Goal: Information Seeking & Learning: Learn about a topic

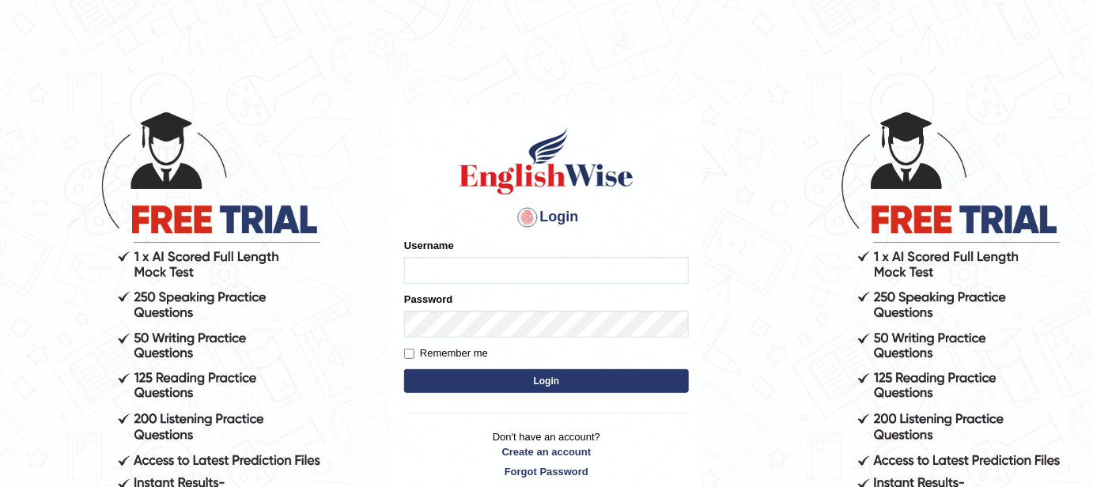
type input "FAridewala_123"
click at [512, 386] on button "Login" at bounding box center [546, 381] width 285 height 24
type input "FAridewala_123"
click at [512, 386] on button "Login" at bounding box center [546, 381] width 285 height 24
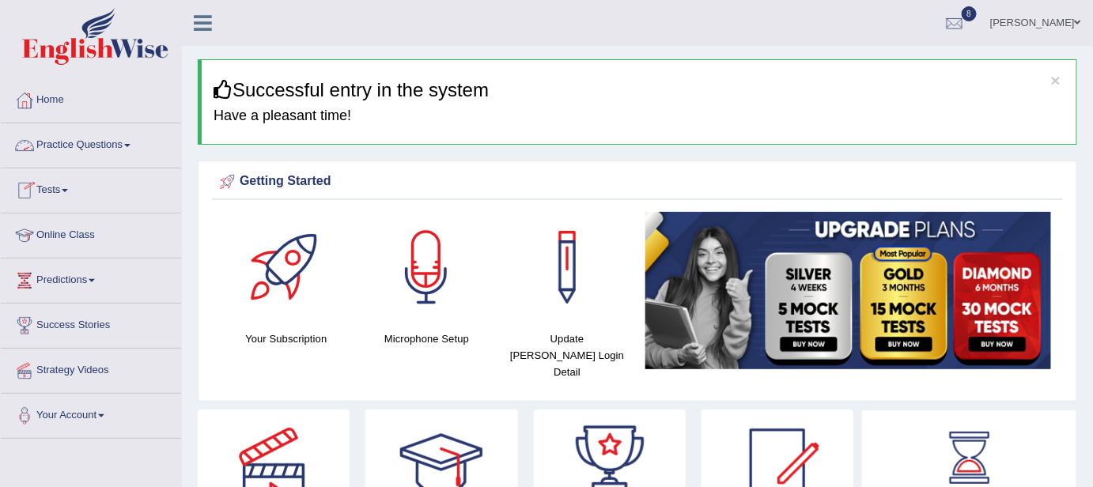
click at [100, 142] on link "Practice Questions" at bounding box center [91, 143] width 180 height 40
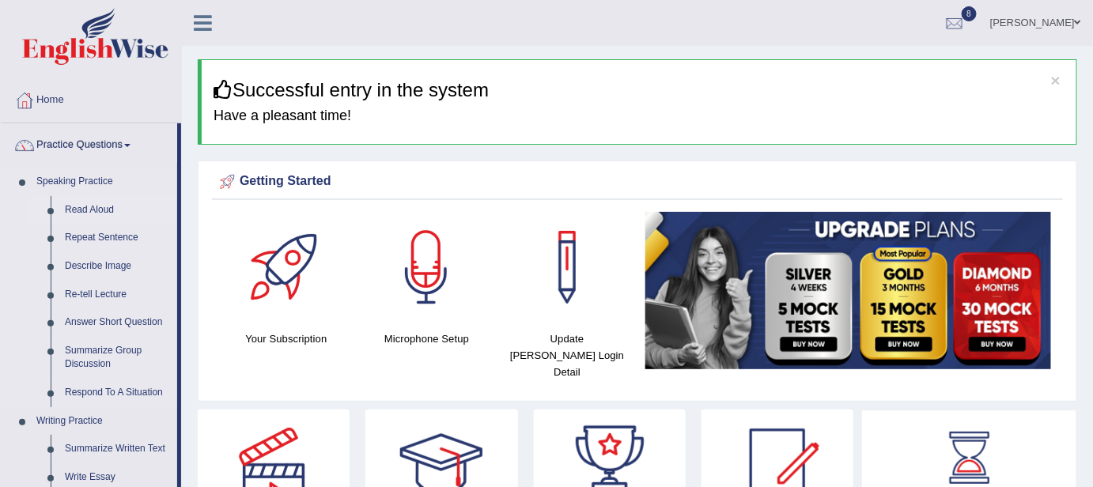
click at [89, 206] on link "Read Aloud" at bounding box center [117, 210] width 119 height 28
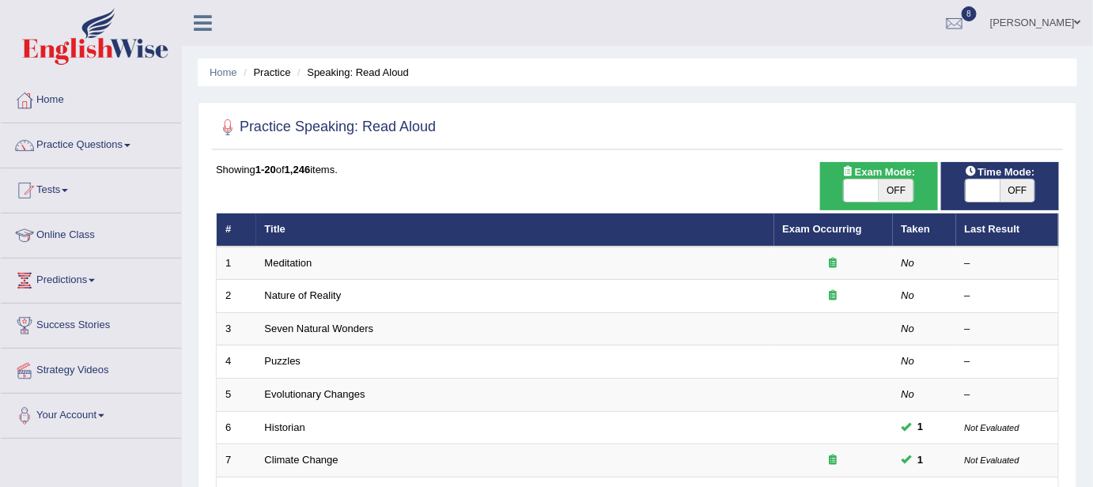
click at [903, 182] on span "OFF" at bounding box center [896, 191] width 35 height 22
checkbox input "true"
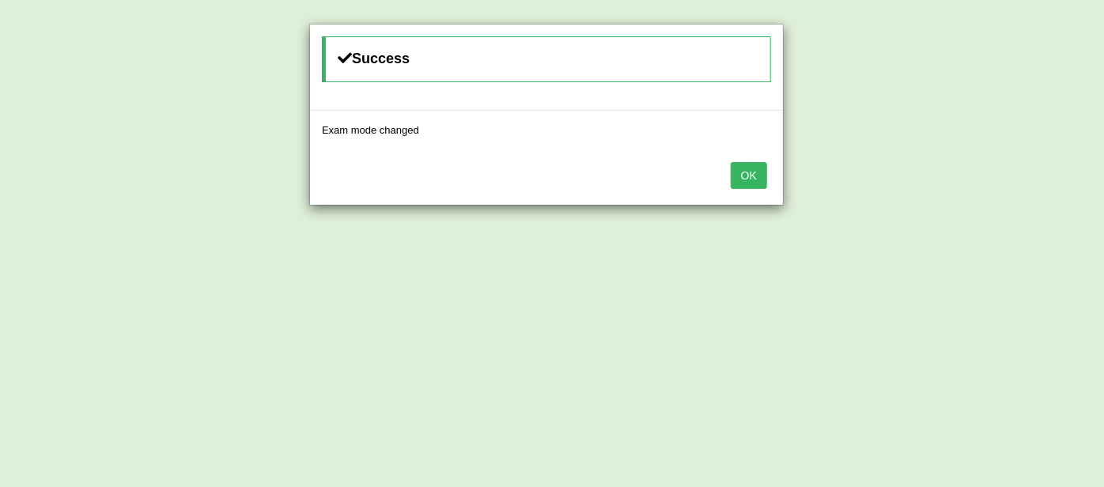
click at [749, 169] on button "OK" at bounding box center [749, 175] width 36 height 27
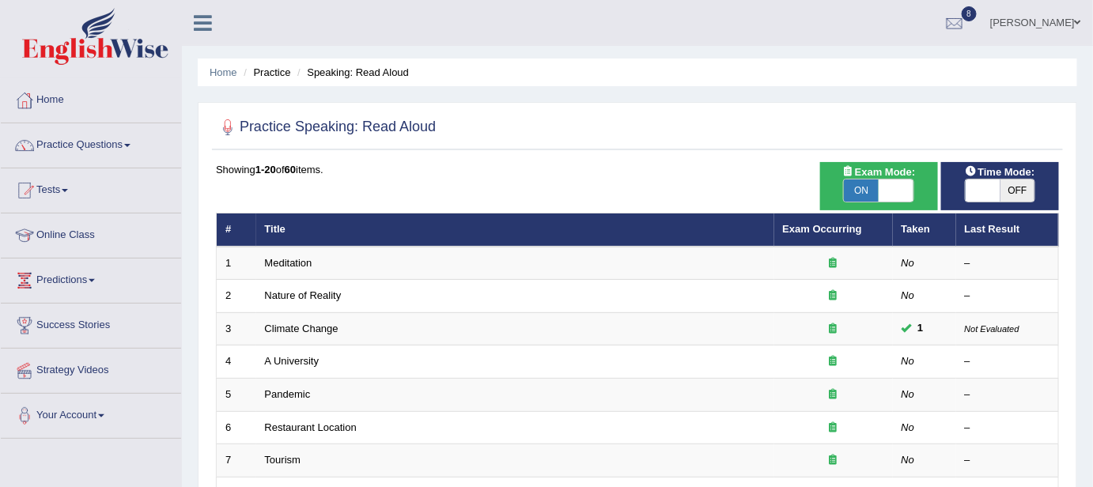
click at [1010, 188] on span "OFF" at bounding box center [1018, 191] width 35 height 22
checkbox input "true"
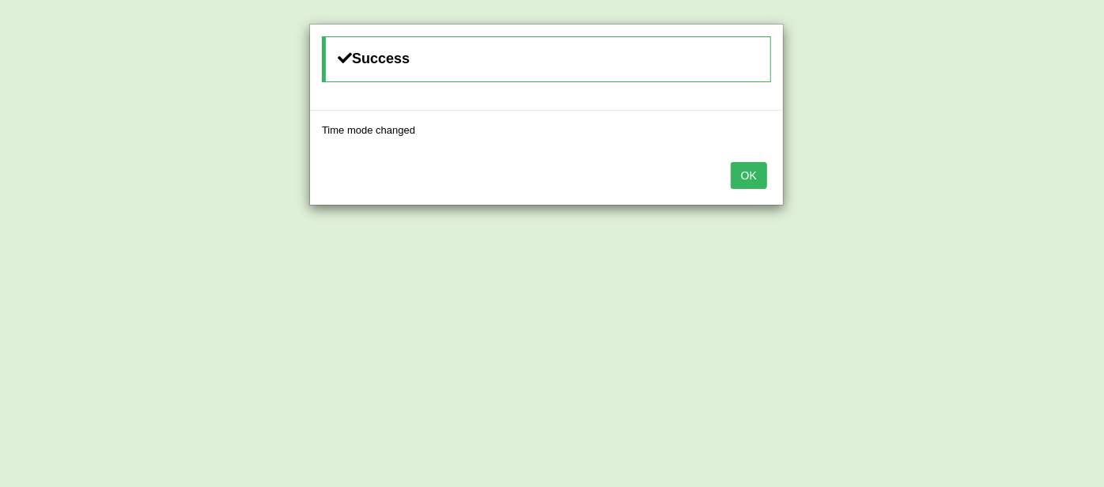
click at [743, 182] on button "OK" at bounding box center [749, 175] width 36 height 27
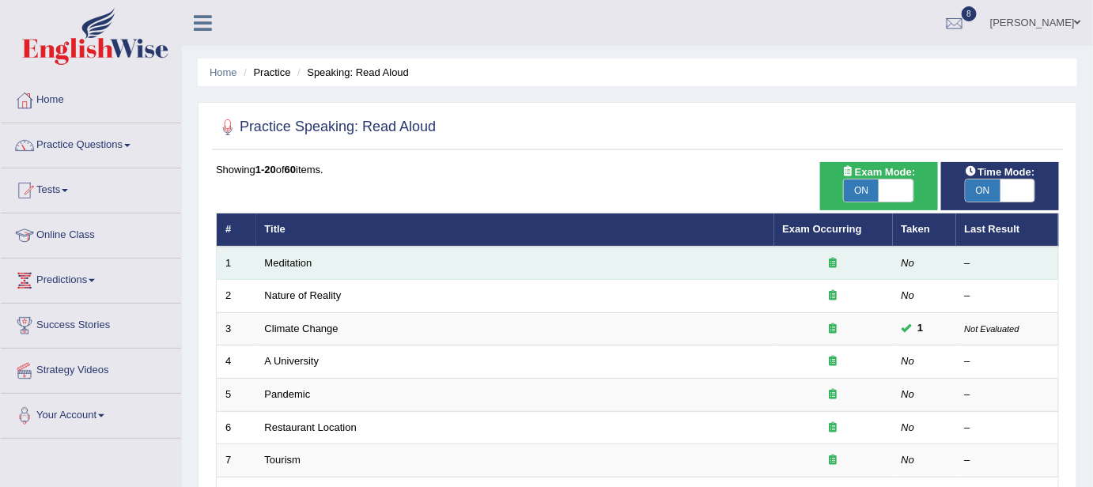
click at [286, 253] on td "Meditation" at bounding box center [515, 263] width 518 height 33
click at [286, 258] on link "Meditation" at bounding box center [288, 263] width 47 height 12
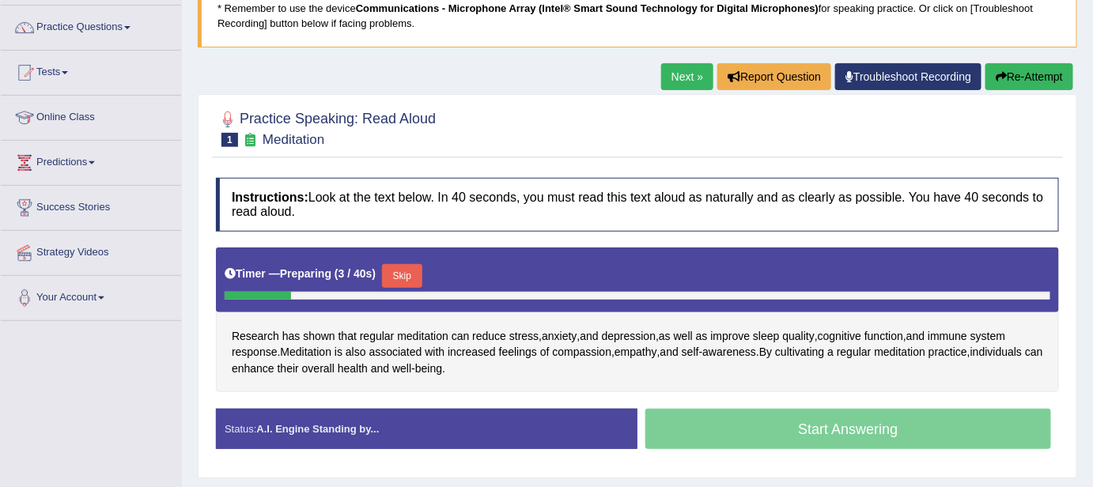
scroll to position [146, 0]
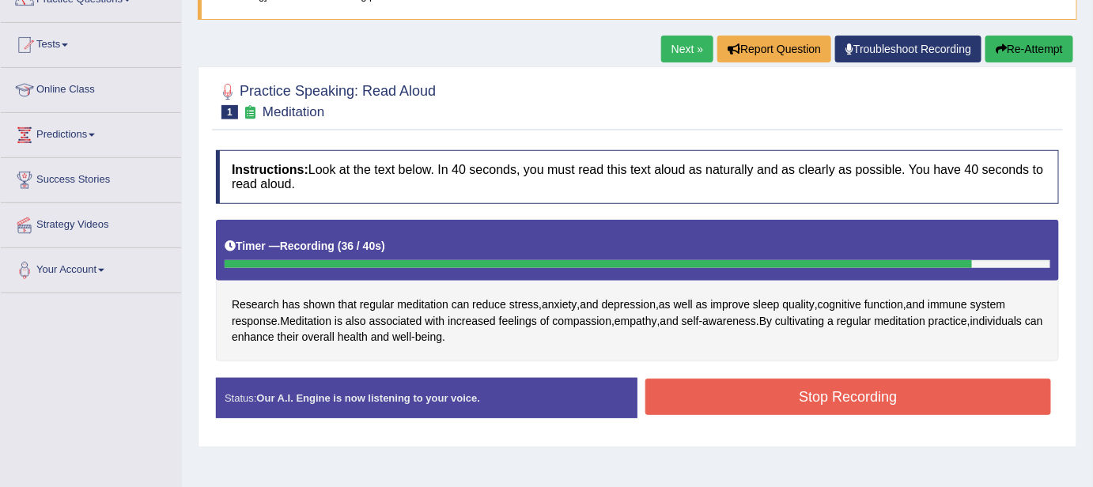
click at [993, 62] on div "Next » Report Question Troubleshoot Recording Re-Attempt" at bounding box center [869, 51] width 416 height 31
click at [1000, 40] on button "Re-Attempt" at bounding box center [1030, 49] width 88 height 27
click at [846, 406] on button "Stop Recording" at bounding box center [848, 397] width 406 height 36
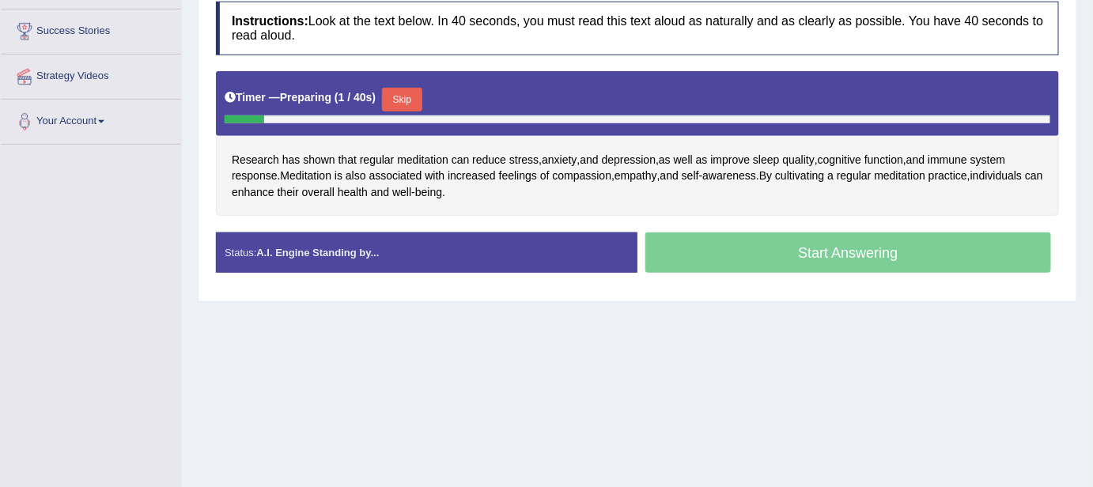
scroll to position [343, 0]
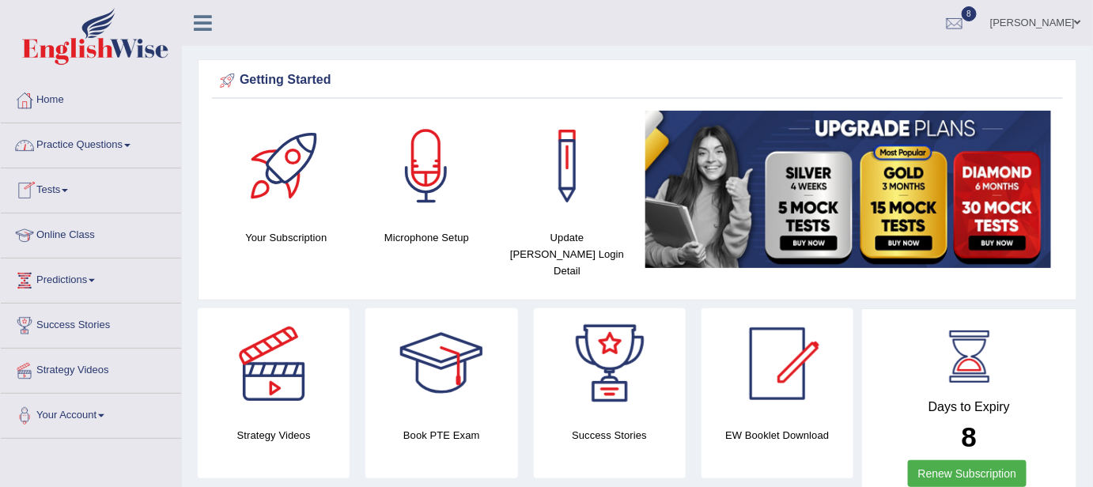
click at [85, 145] on link "Practice Questions" at bounding box center [91, 143] width 180 height 40
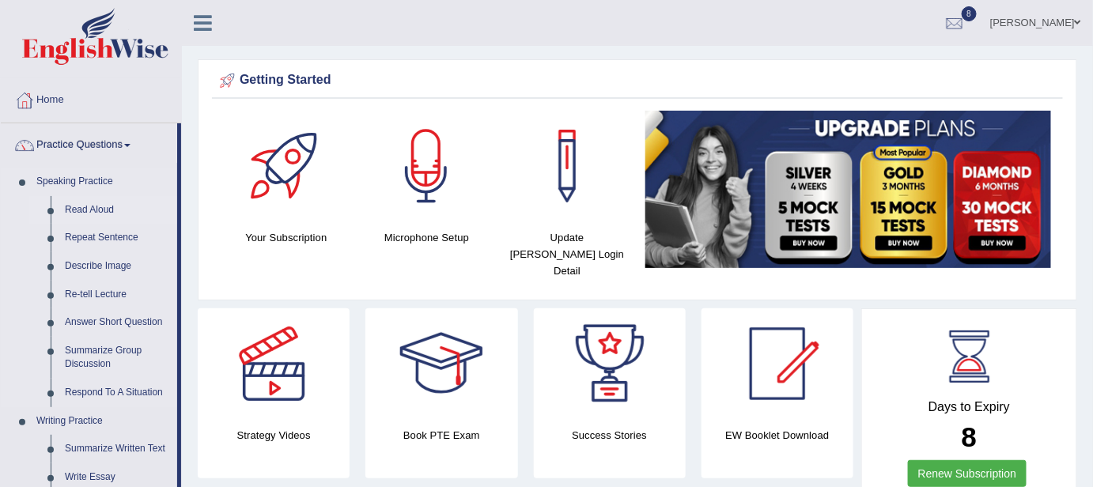
click at [69, 207] on link "Read Aloud" at bounding box center [117, 210] width 119 height 28
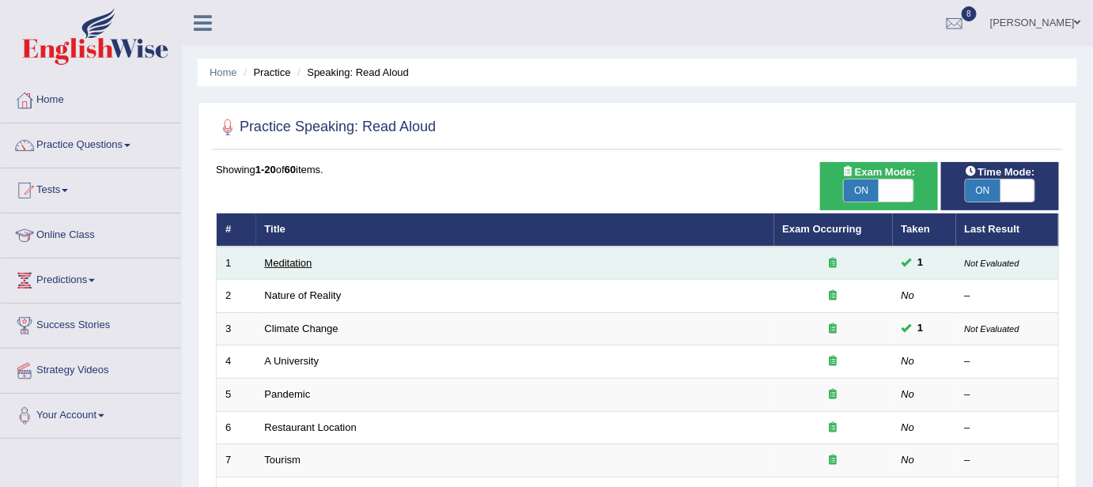
click at [278, 262] on link "Meditation" at bounding box center [288, 263] width 47 height 12
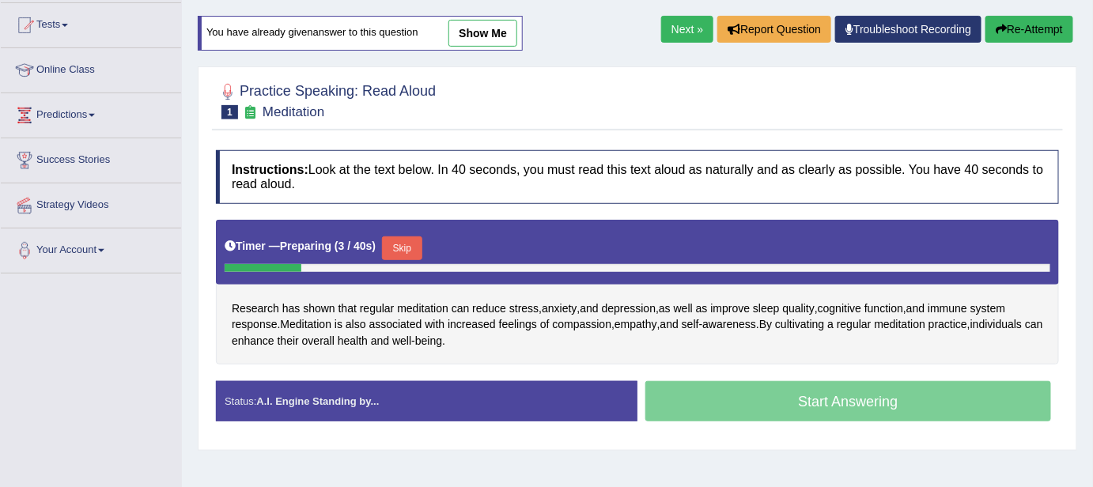
scroll to position [172, 0]
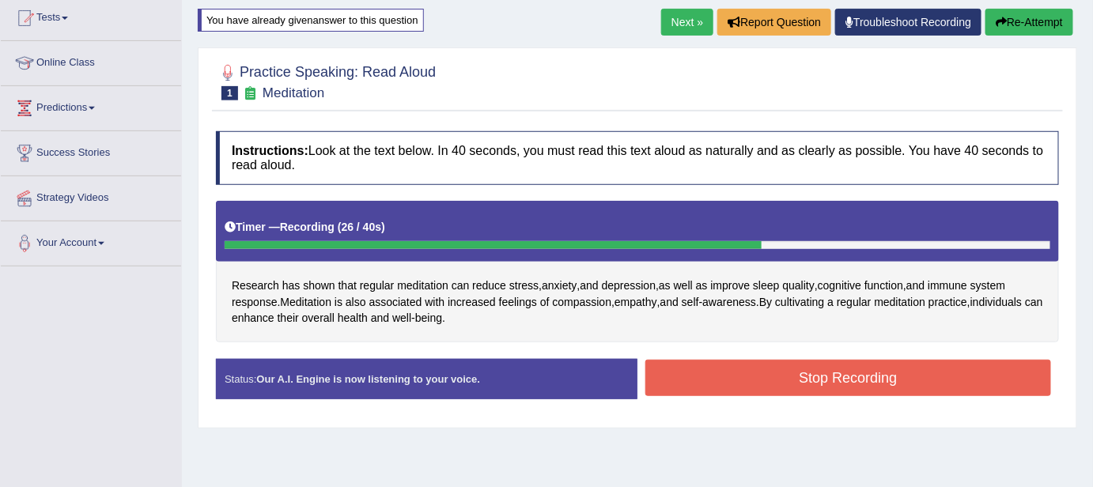
click at [854, 365] on button "Stop Recording" at bounding box center [848, 378] width 406 height 36
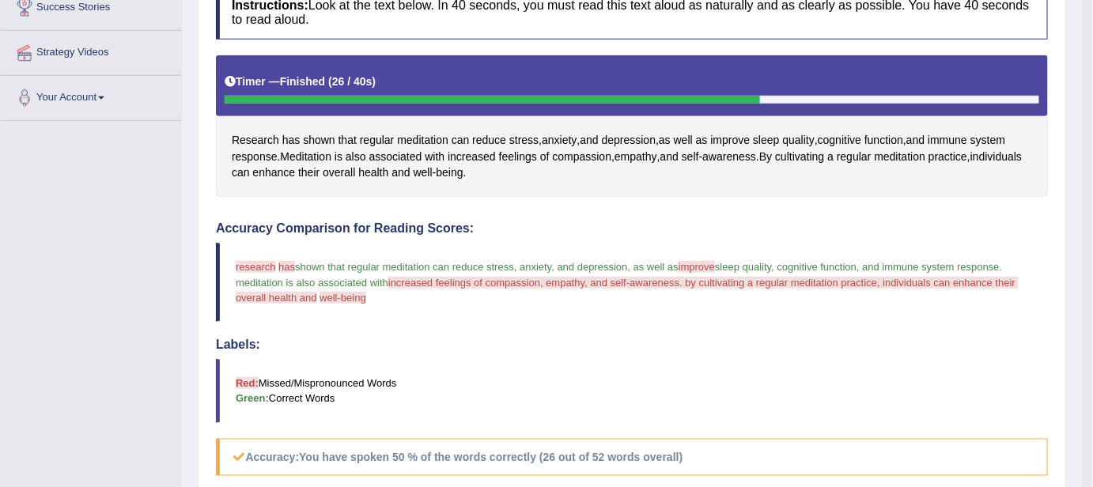
scroll to position [289, 0]
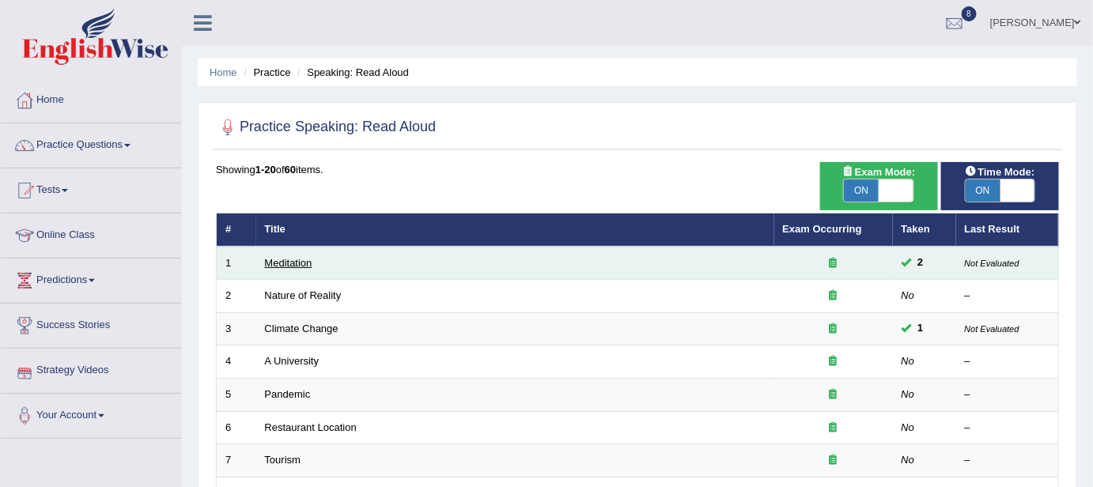
click at [299, 257] on link "Meditation" at bounding box center [288, 263] width 47 height 12
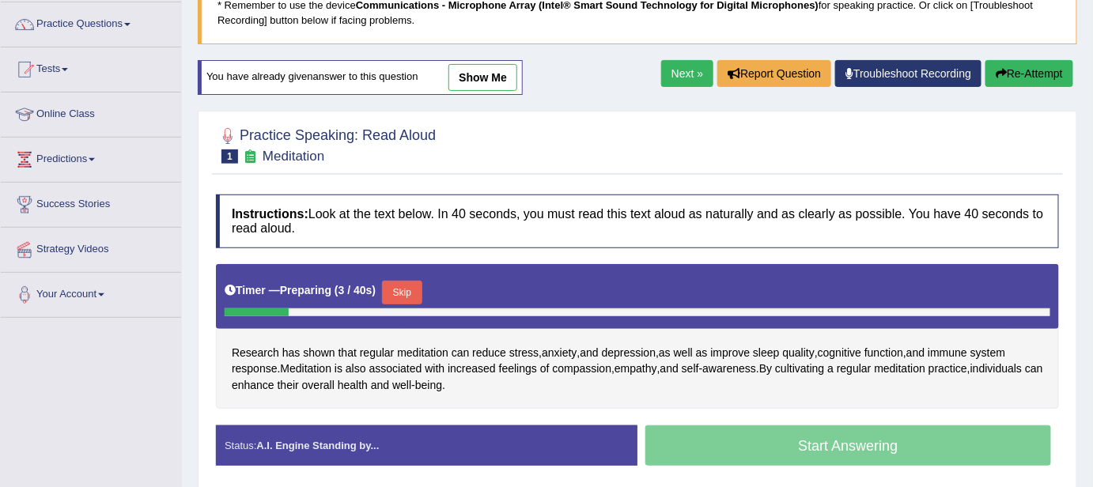
scroll to position [137, 0]
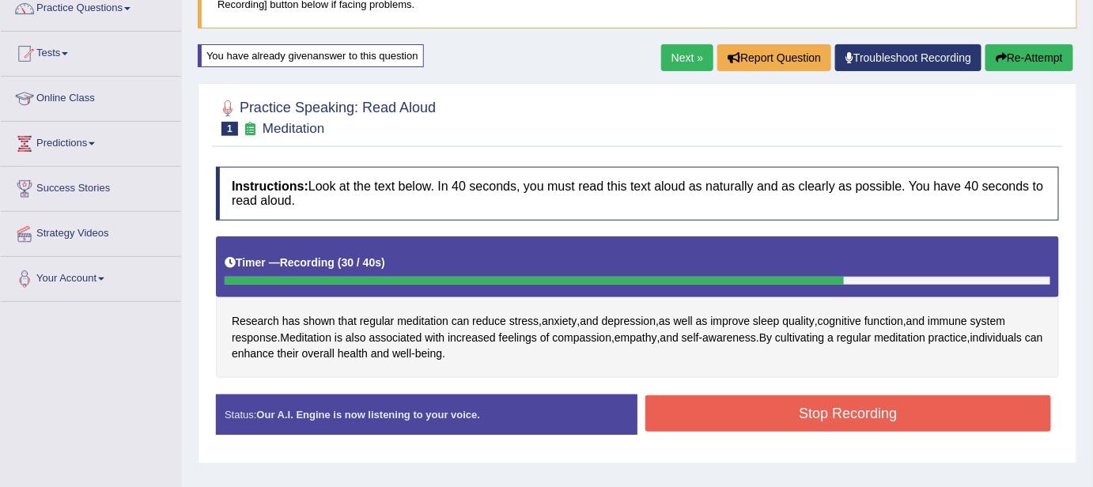
click at [766, 403] on button "Stop Recording" at bounding box center [848, 413] width 406 height 36
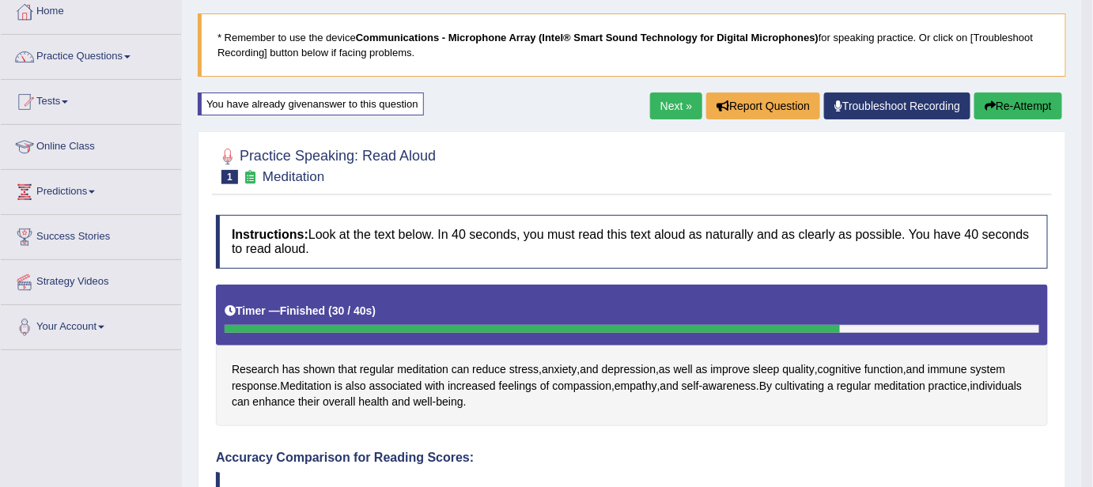
scroll to position [0, 0]
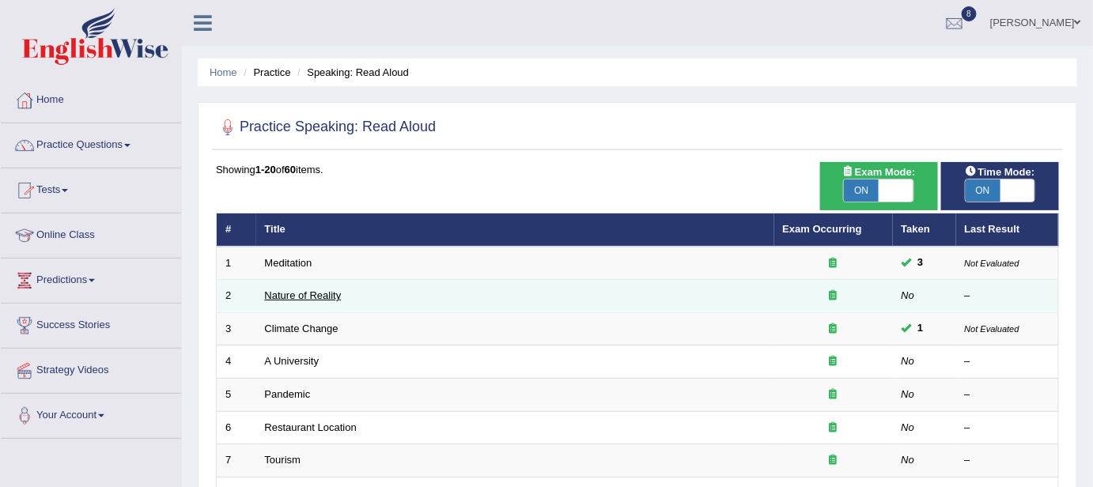
click at [281, 297] on link "Nature of Reality" at bounding box center [303, 296] width 77 height 12
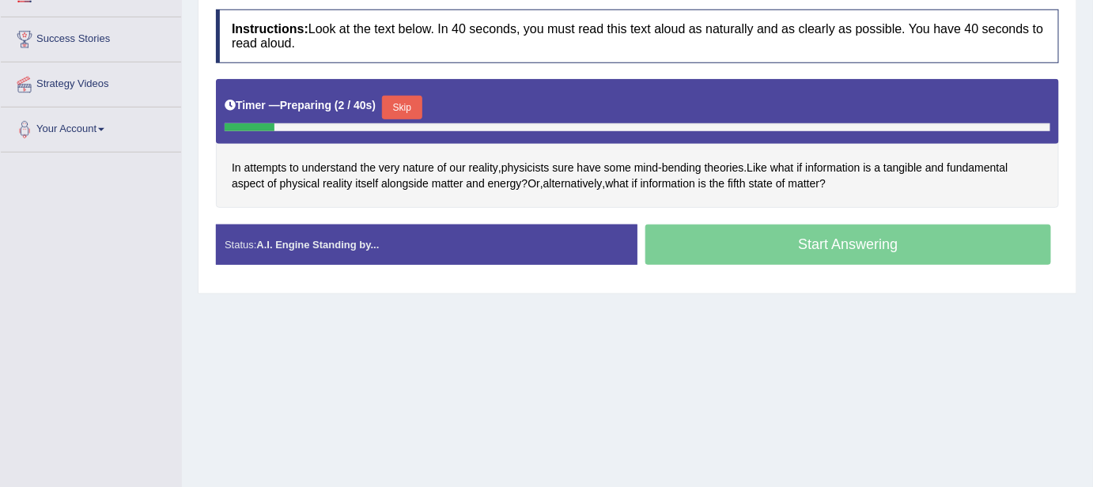
scroll to position [286, 0]
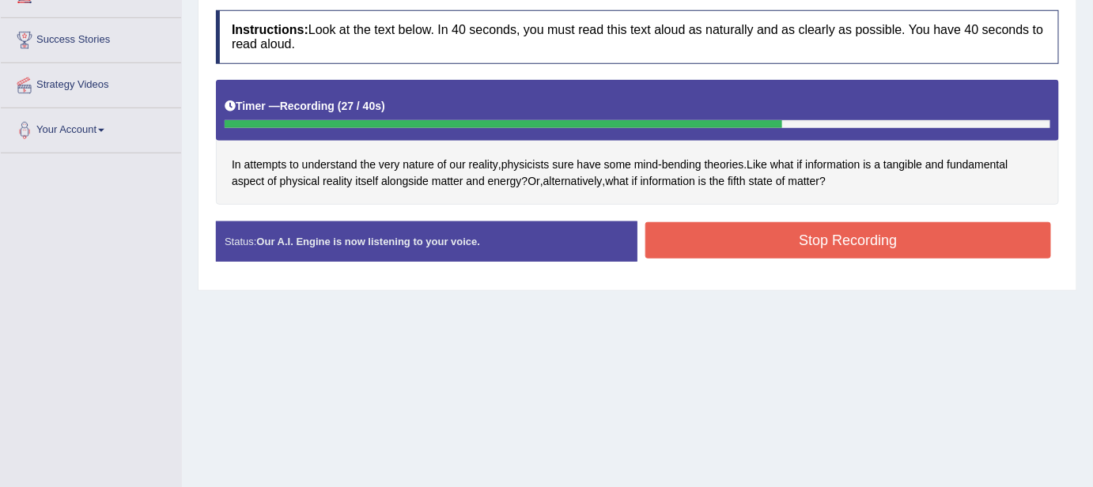
click at [839, 233] on button "Stop Recording" at bounding box center [848, 240] width 406 height 36
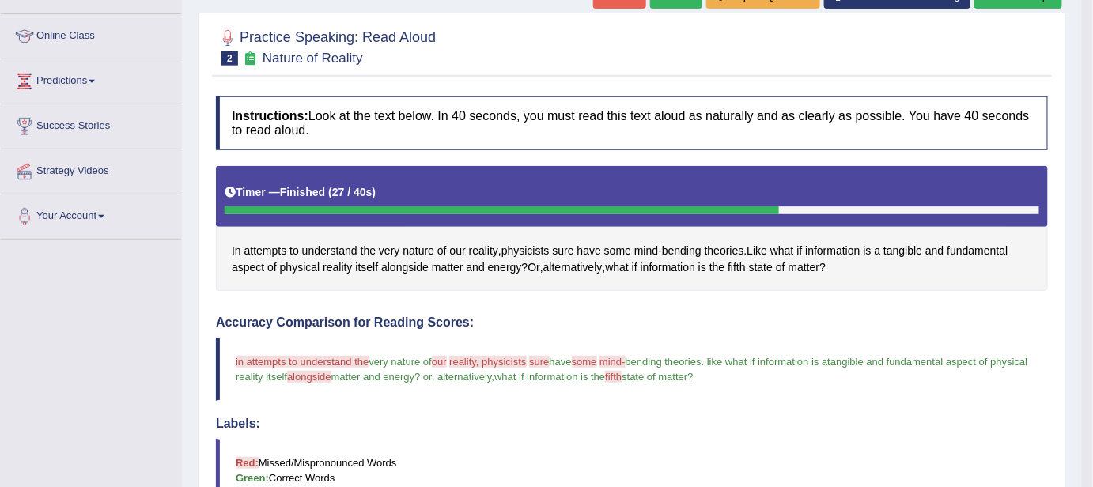
scroll to position [113, 0]
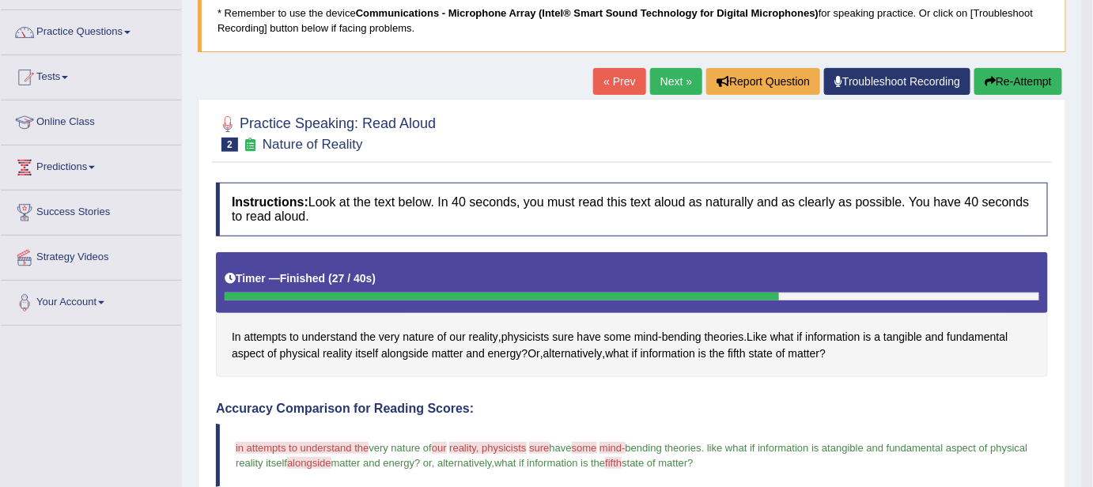
click at [1017, 81] on button "Re-Attempt" at bounding box center [1019, 81] width 88 height 27
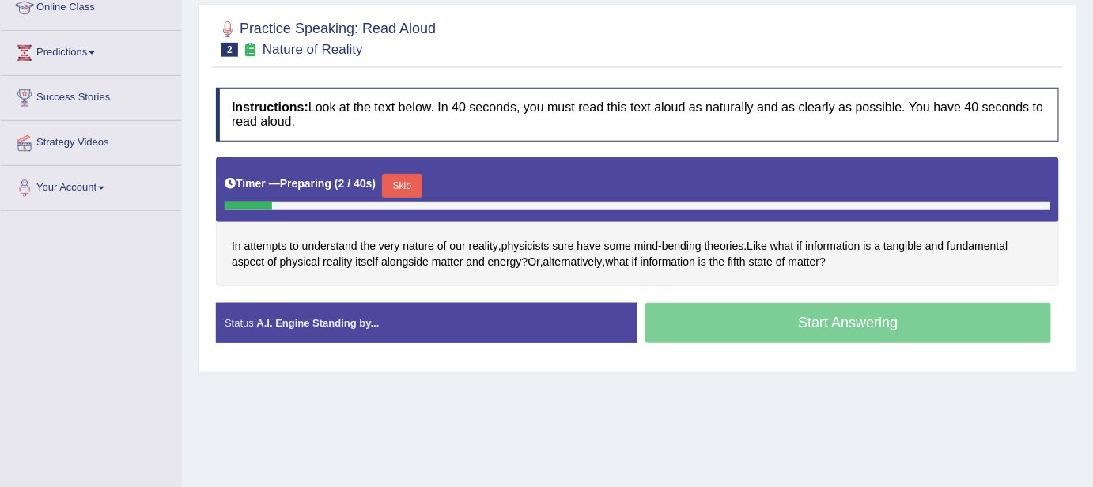
scroll to position [257, 0]
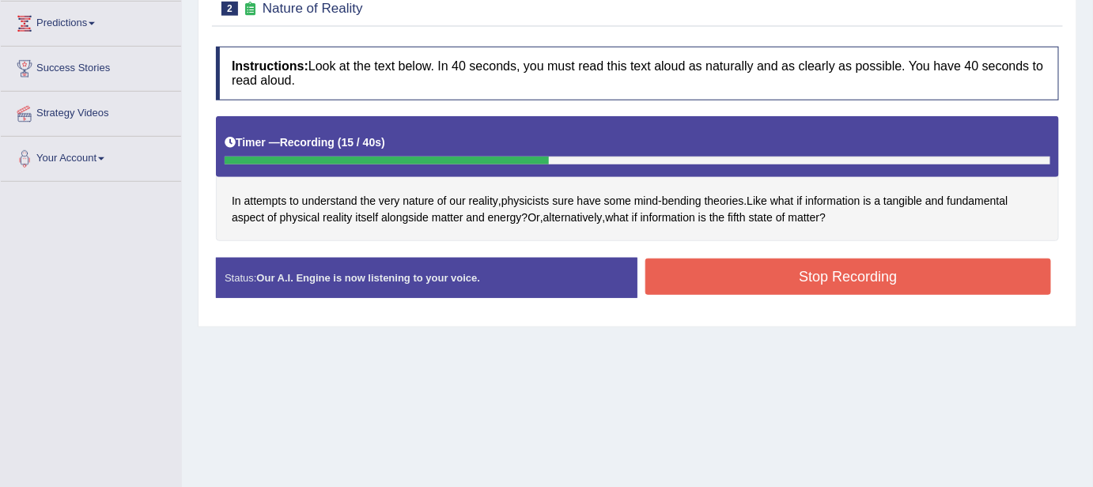
click at [821, 264] on button "Stop Recording" at bounding box center [848, 277] width 406 height 36
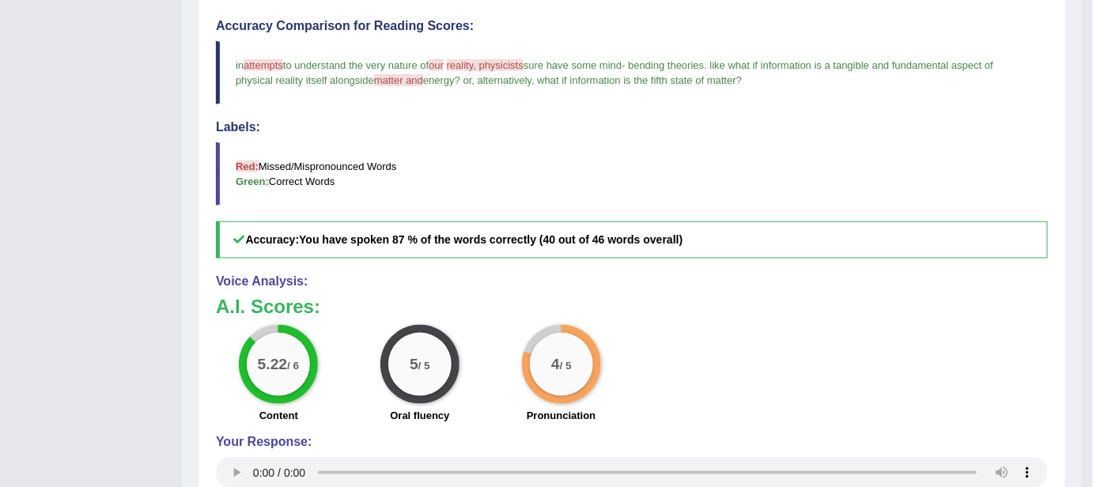
scroll to position [516, 0]
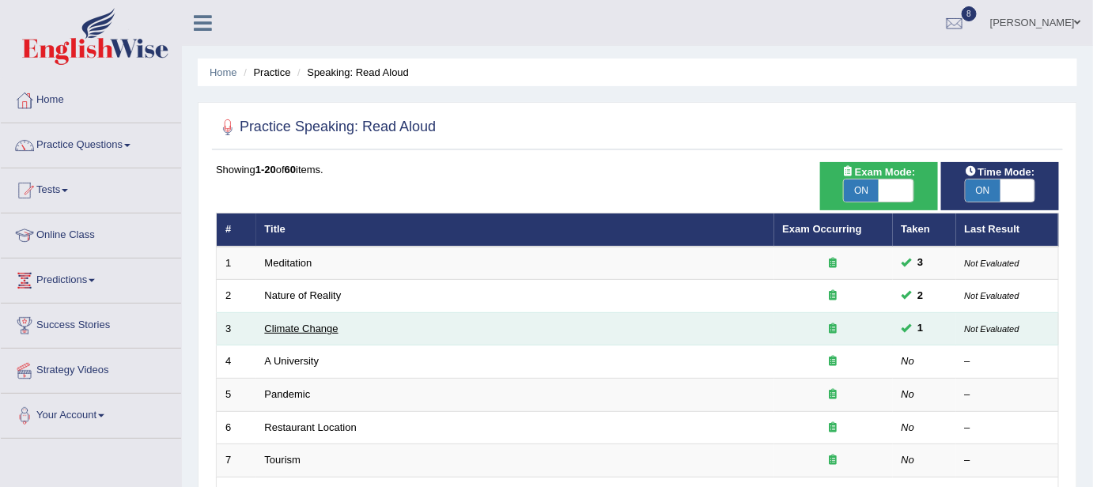
click at [294, 328] on link "Climate Change" at bounding box center [302, 329] width 74 height 12
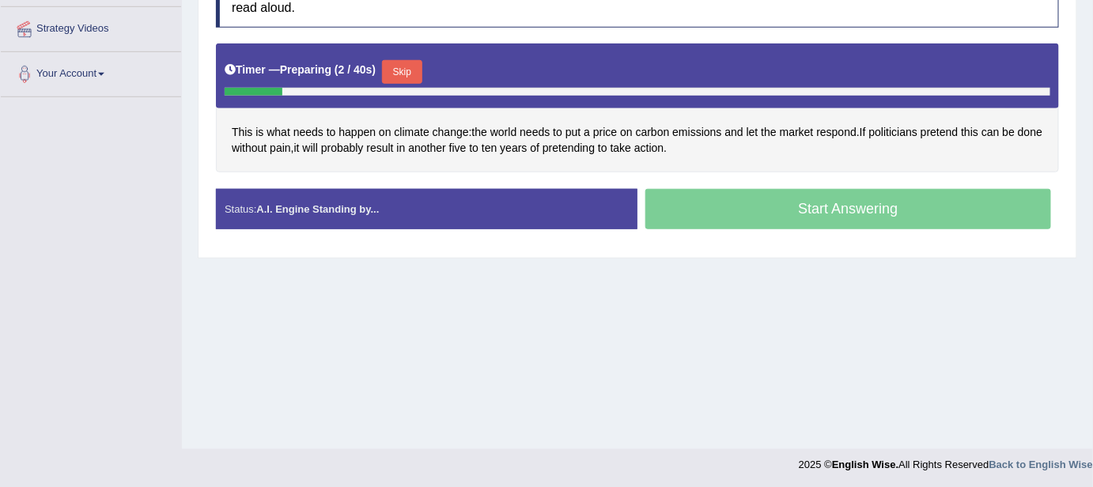
scroll to position [343, 0]
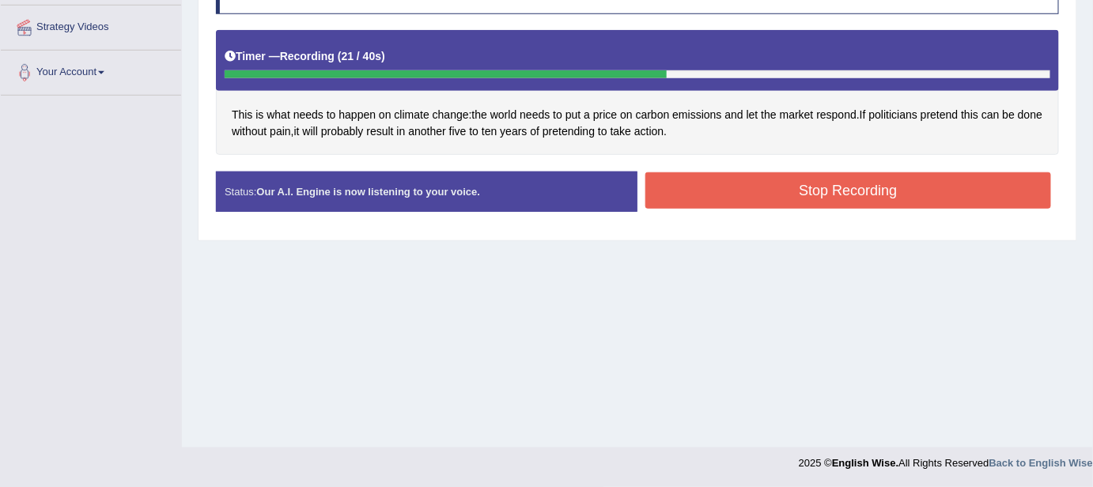
click at [781, 184] on button "Stop Recording" at bounding box center [848, 190] width 406 height 36
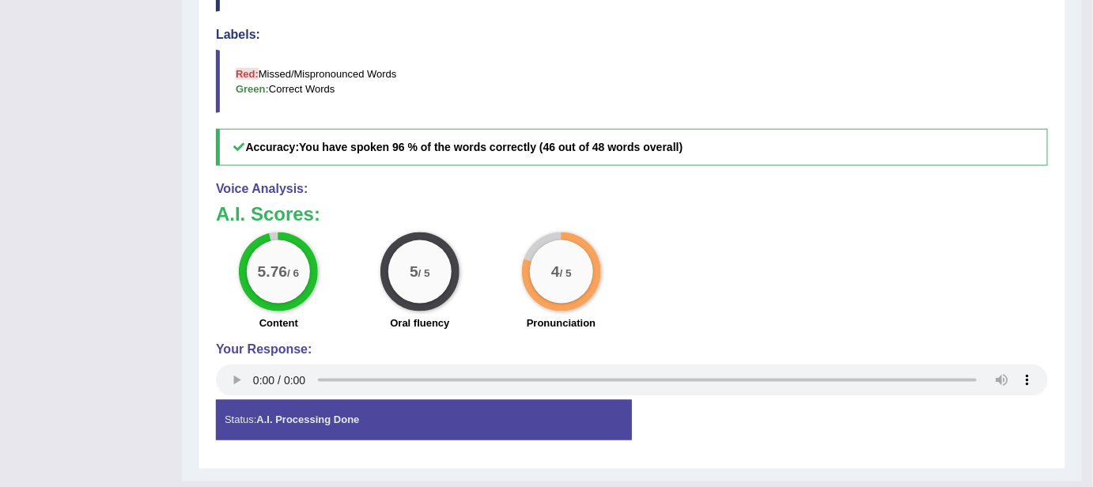
scroll to position [598, 0]
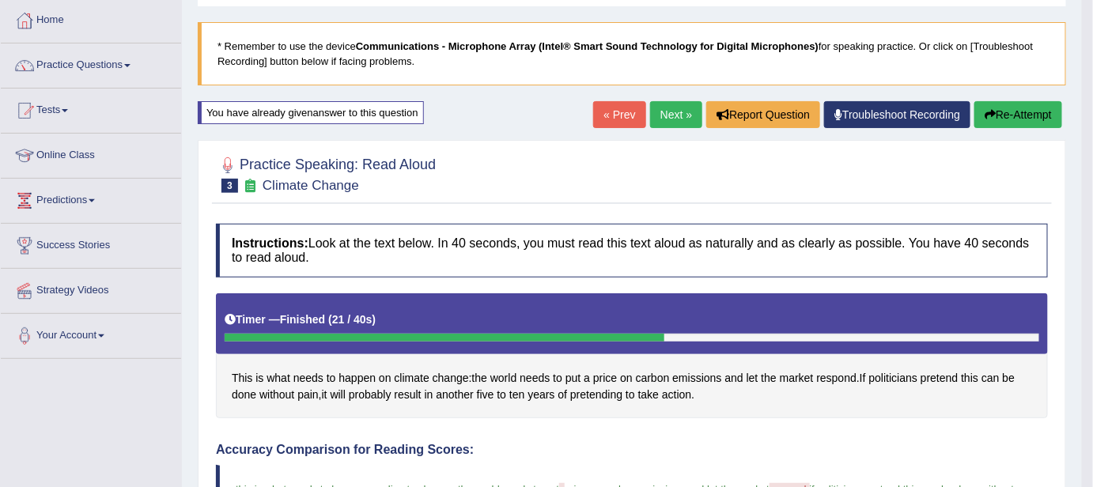
scroll to position [66, 0]
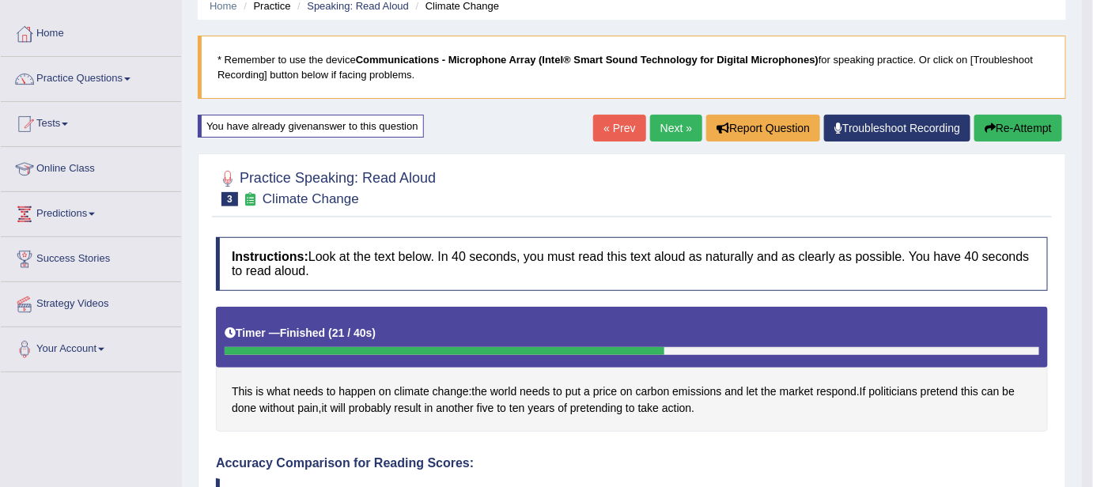
click at [993, 119] on button "Re-Attempt" at bounding box center [1019, 128] width 88 height 27
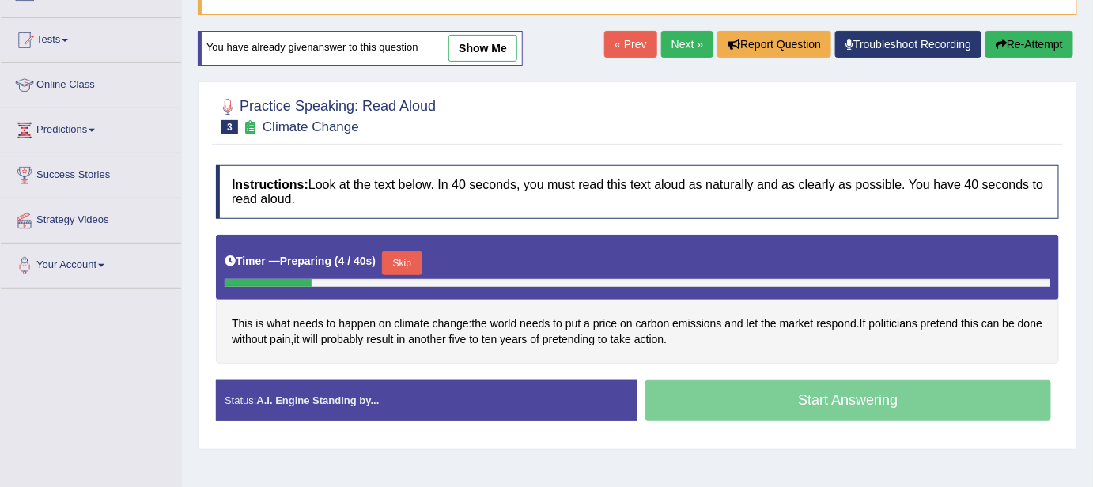
scroll to position [181, 0]
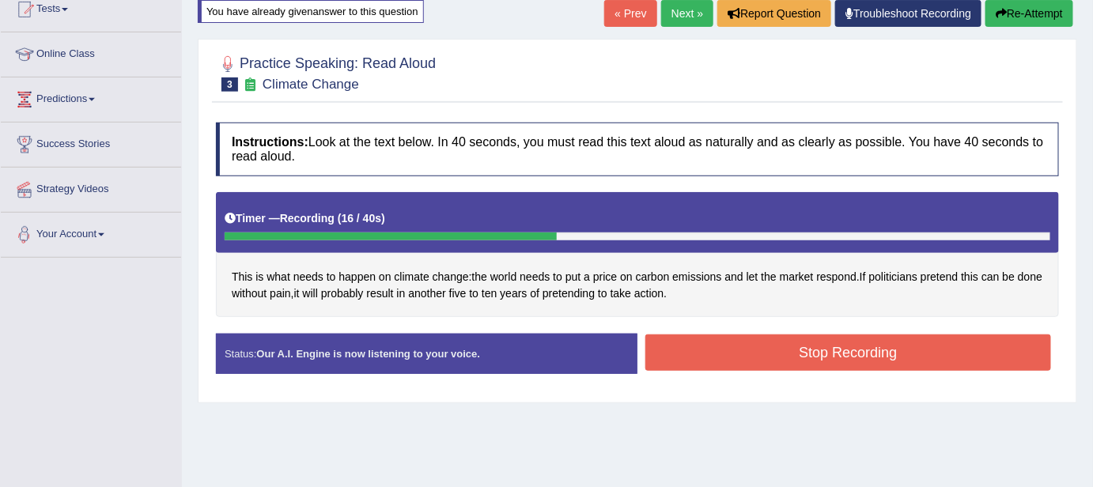
click at [721, 359] on button "Stop Recording" at bounding box center [848, 353] width 406 height 36
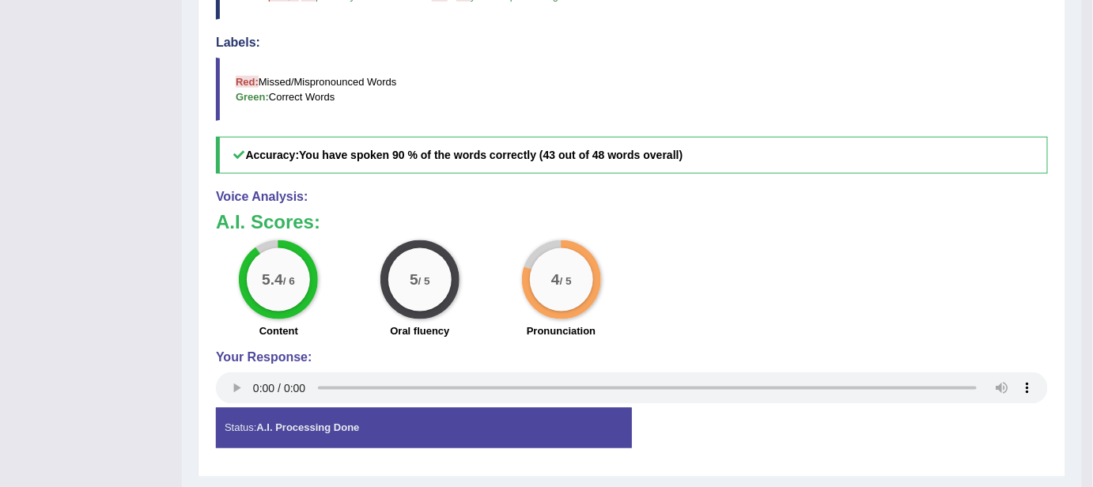
scroll to position [626, 0]
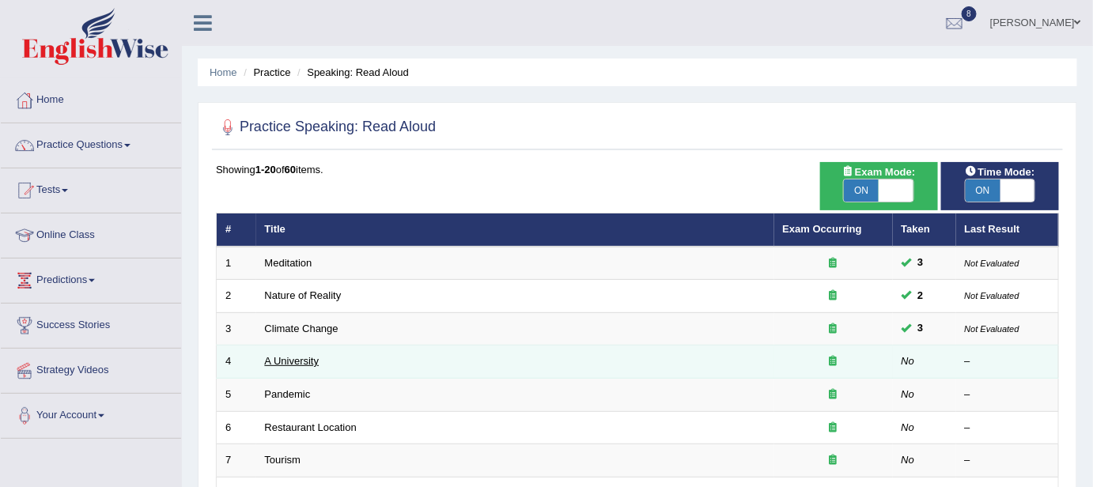
click at [308, 358] on link "A University" at bounding box center [292, 361] width 55 height 12
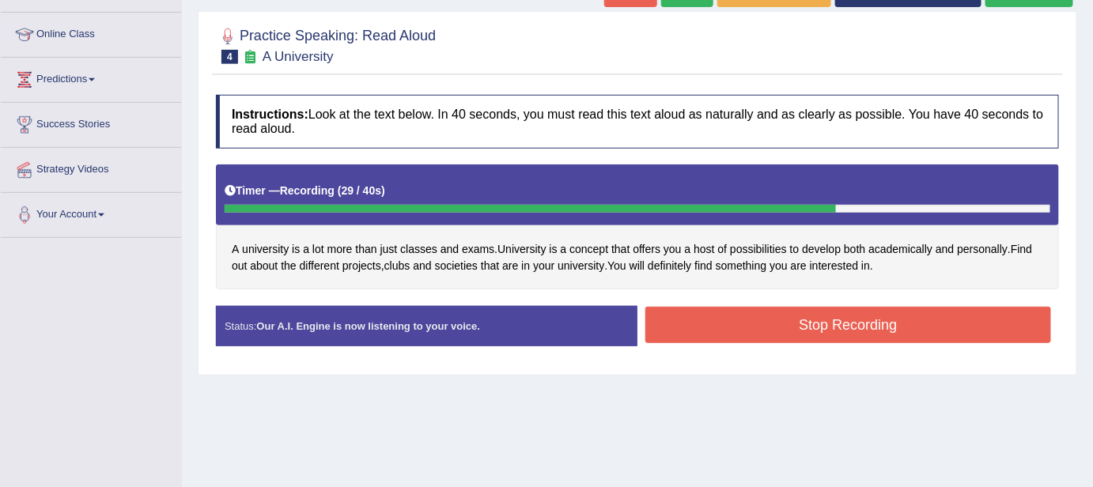
click at [706, 333] on button "Stop Recording" at bounding box center [848, 325] width 406 height 36
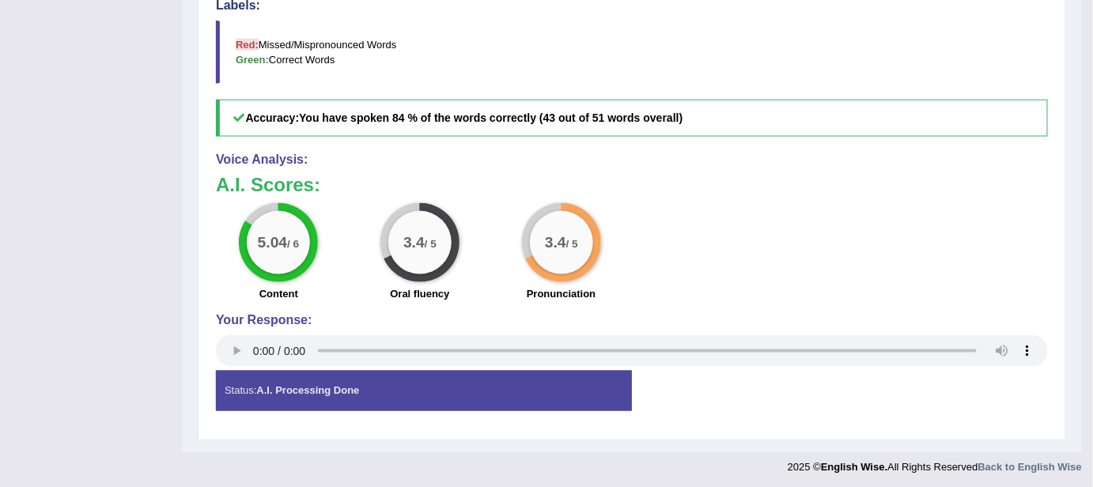
scroll to position [619, 0]
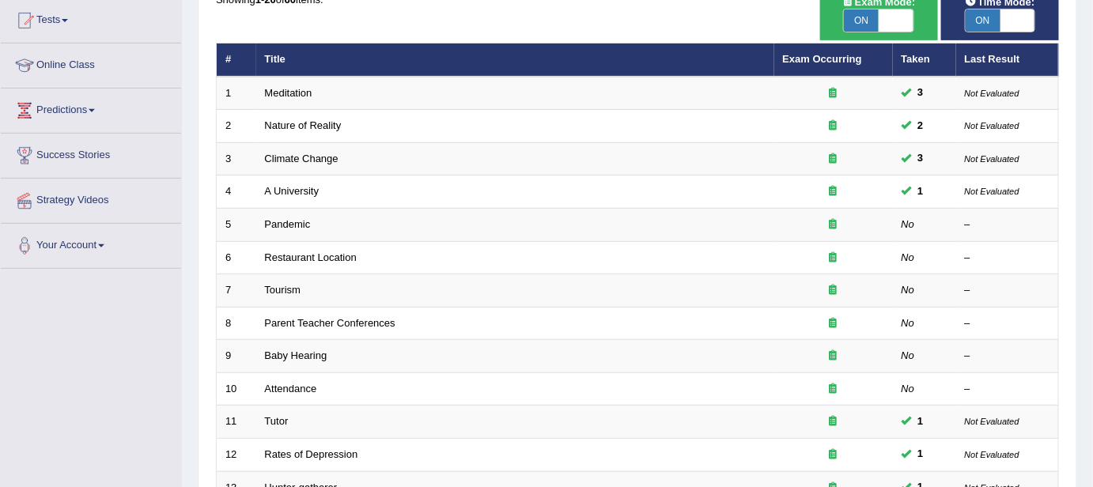
scroll to position [287, 0]
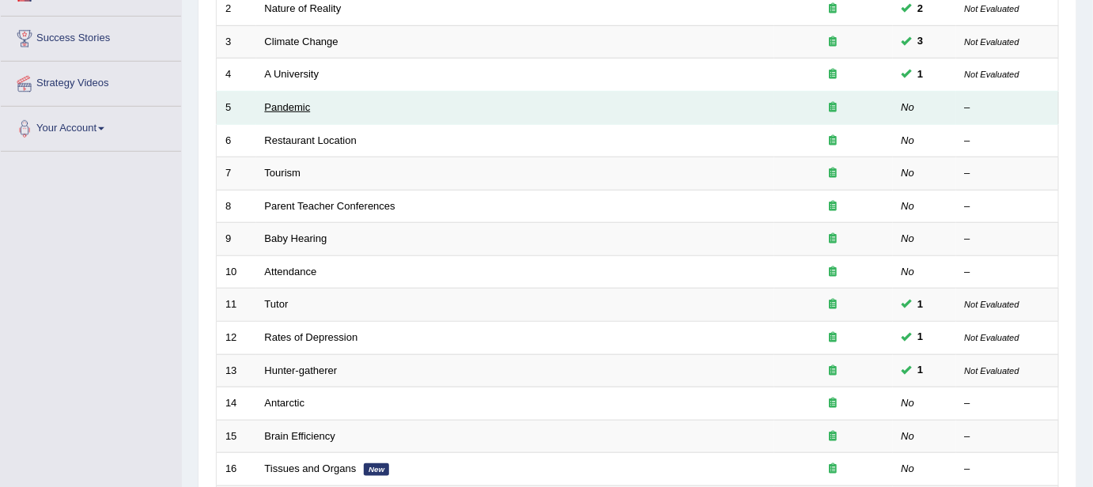
click at [299, 106] on link "Pandemic" at bounding box center [288, 107] width 46 height 12
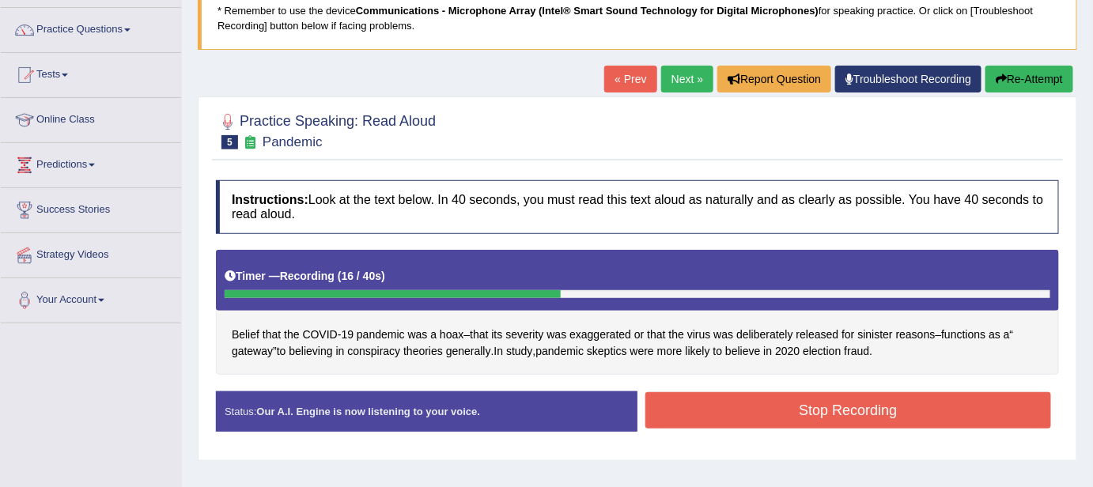
scroll to position [115, 0]
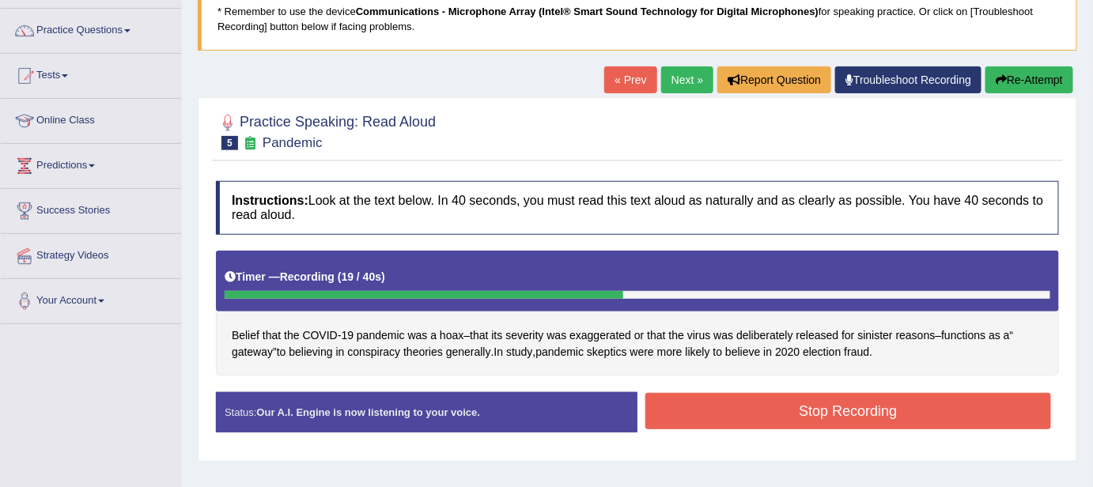
click at [1012, 90] on button "Re-Attempt" at bounding box center [1030, 79] width 88 height 27
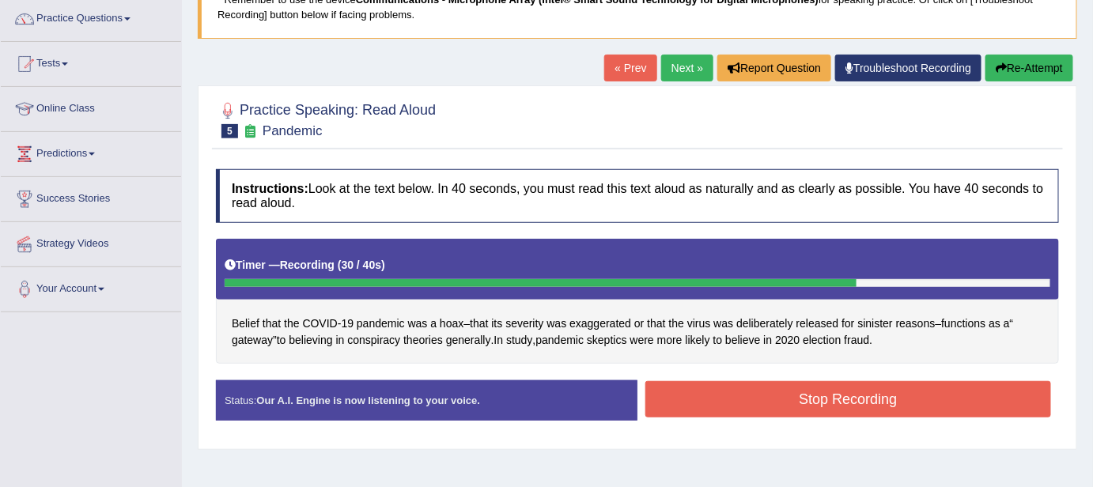
click at [828, 398] on button "Stop Recording" at bounding box center [848, 399] width 406 height 36
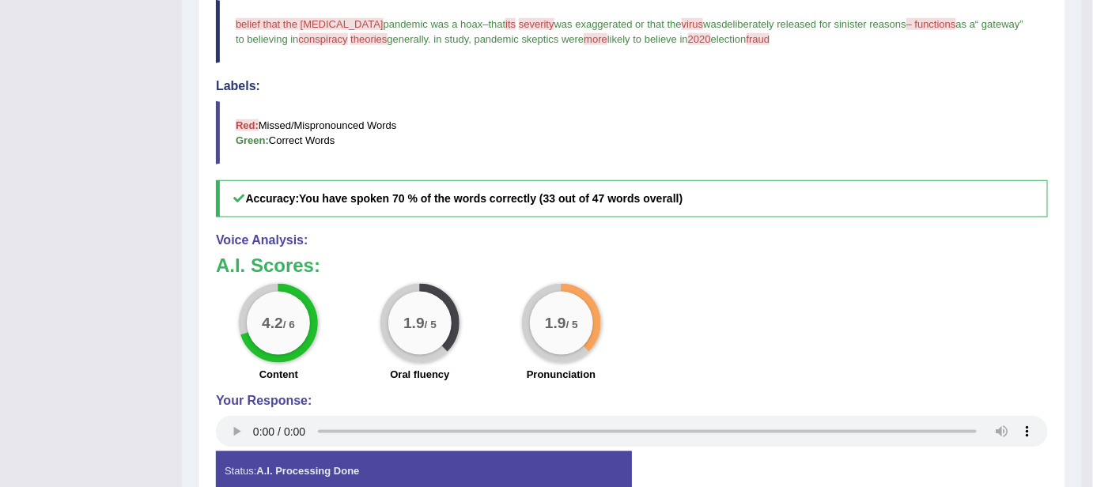
scroll to position [558, 0]
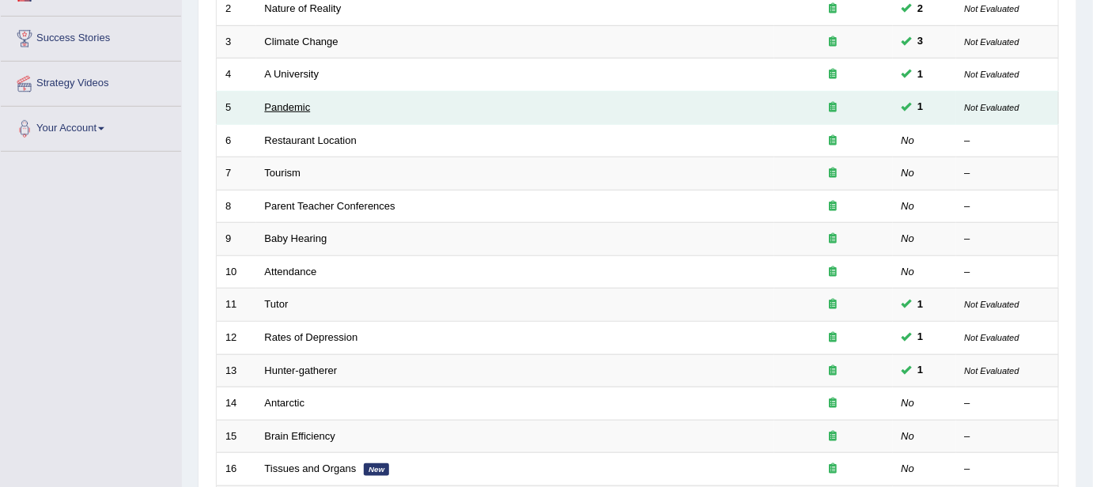
click at [295, 101] on link "Pandemic" at bounding box center [288, 107] width 46 height 12
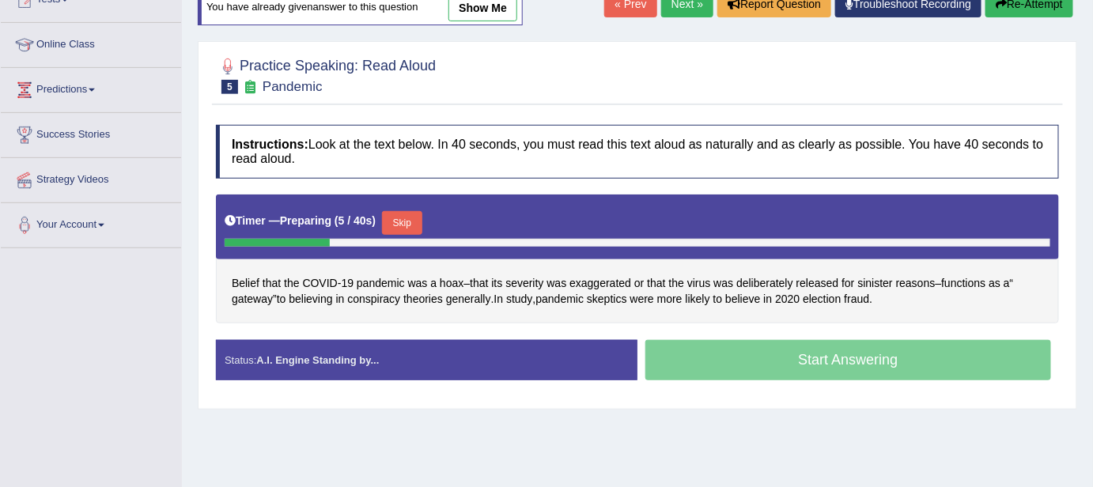
scroll to position [172, 0]
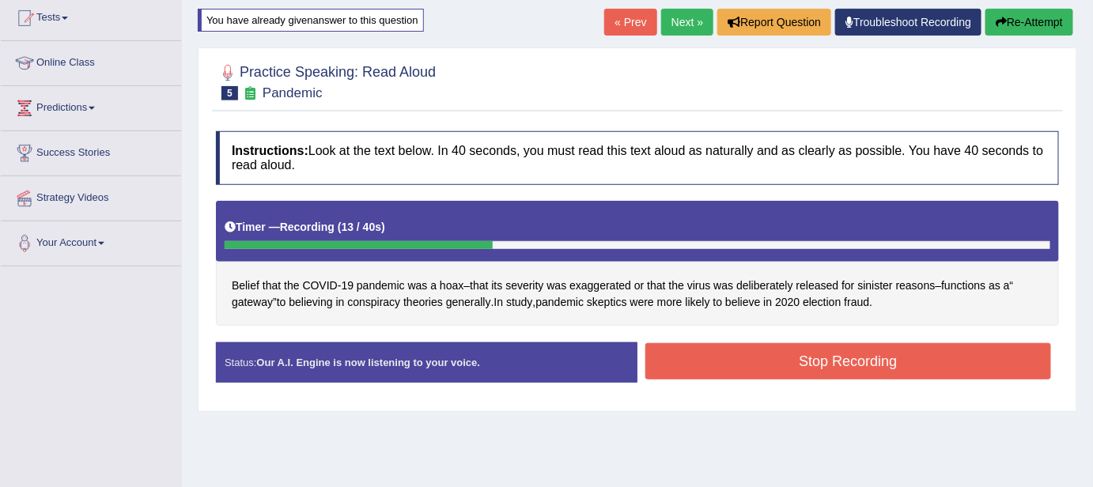
click at [1026, 24] on button "Re-Attempt" at bounding box center [1030, 22] width 88 height 27
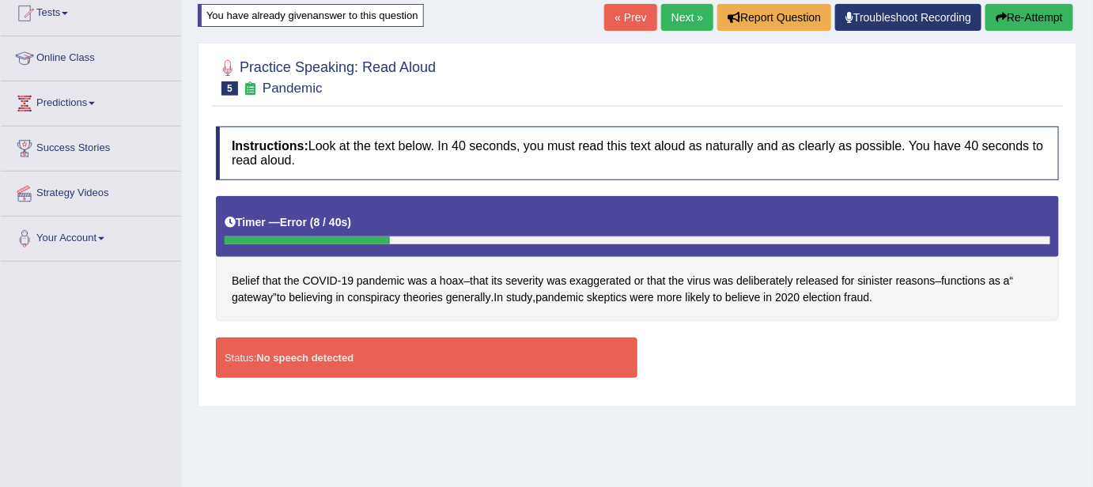
click at [1039, 4] on button "Re-Attempt" at bounding box center [1030, 17] width 88 height 27
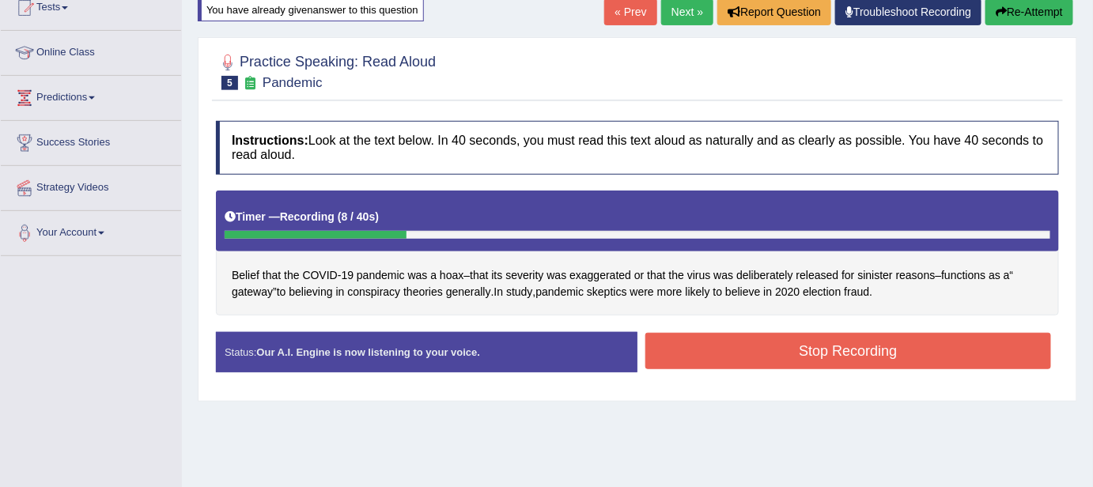
click at [1061, 18] on button "Re-Attempt" at bounding box center [1030, 11] width 88 height 27
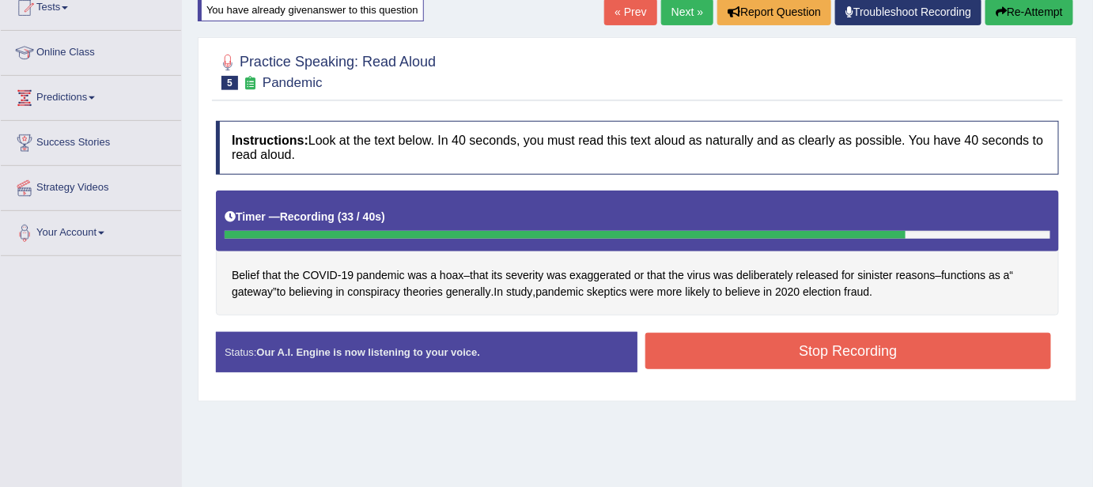
click at [861, 355] on button "Stop Recording" at bounding box center [848, 351] width 406 height 36
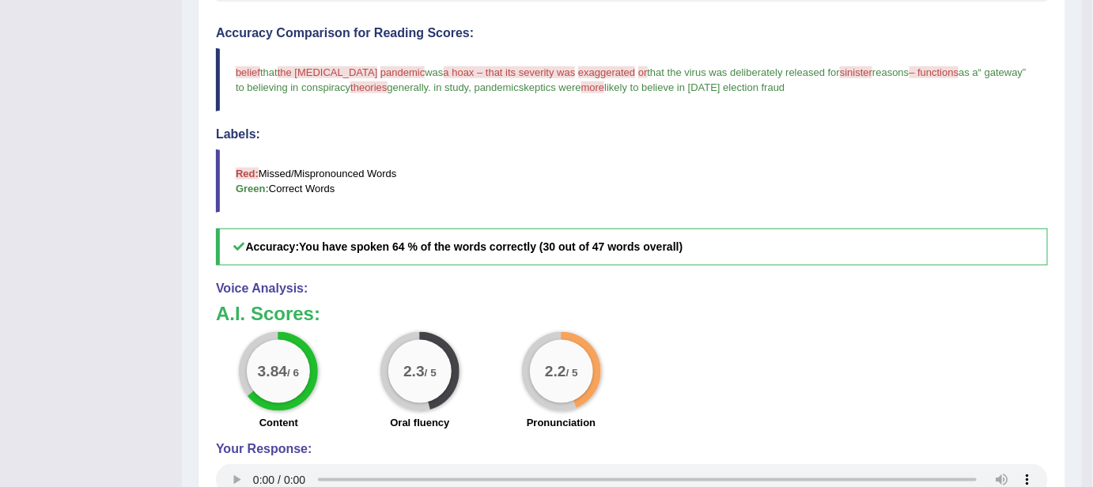
scroll to position [528, 0]
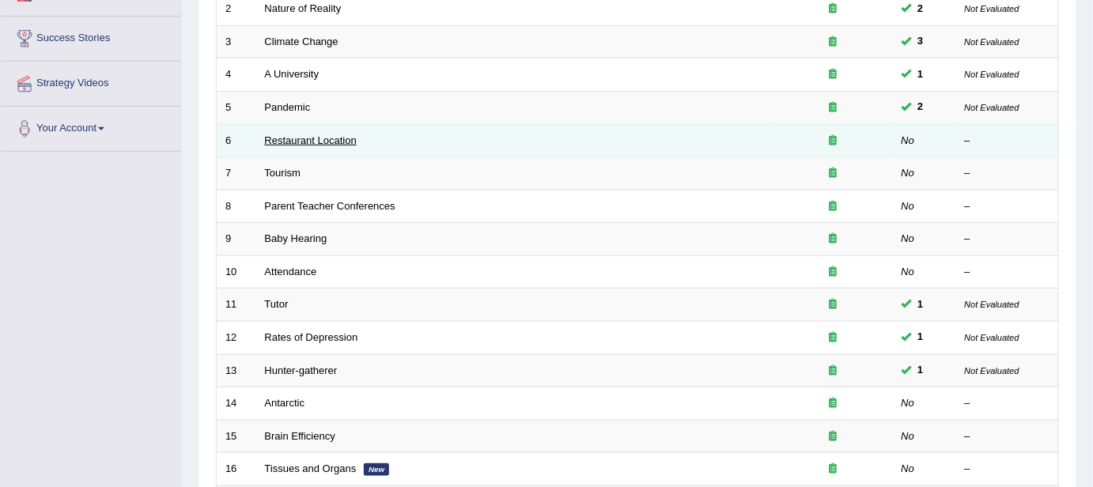
click at [303, 134] on link "Restaurant Location" at bounding box center [311, 140] width 92 height 12
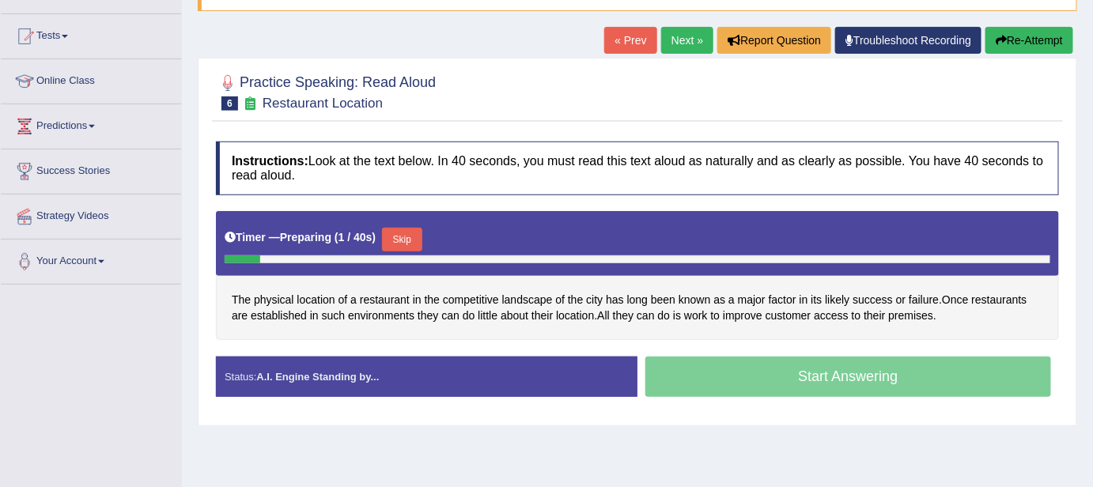
scroll to position [198, 0]
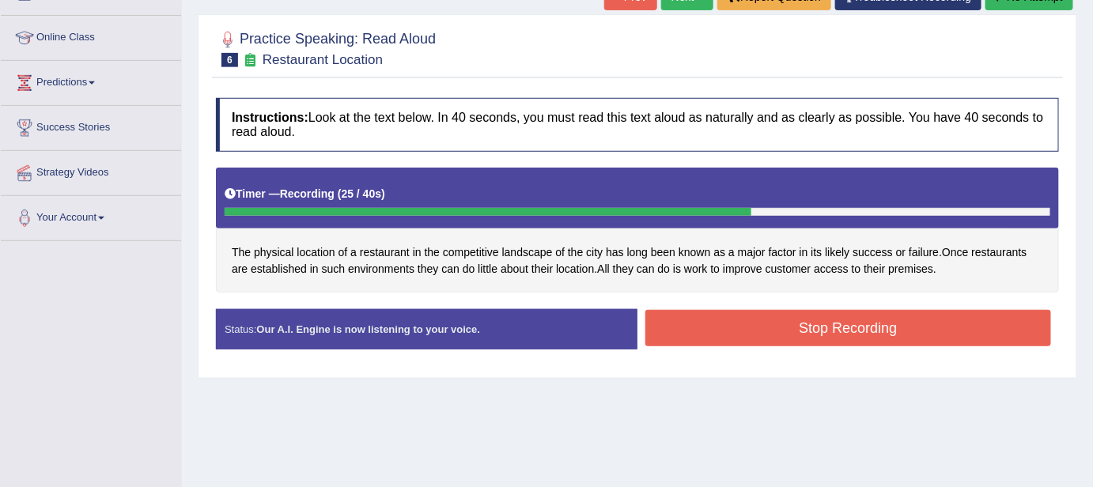
click at [884, 338] on button "Stop Recording" at bounding box center [848, 328] width 406 height 36
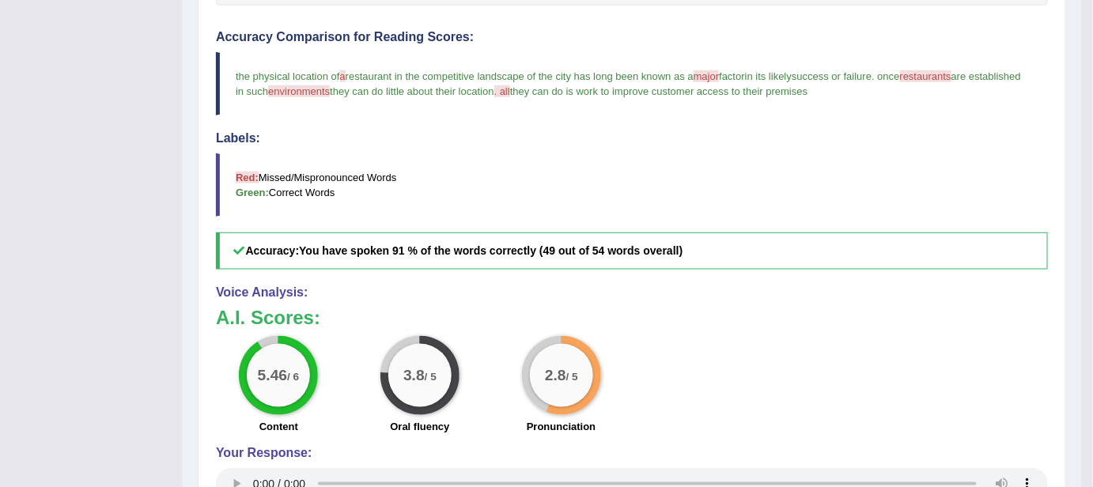
scroll to position [619, 0]
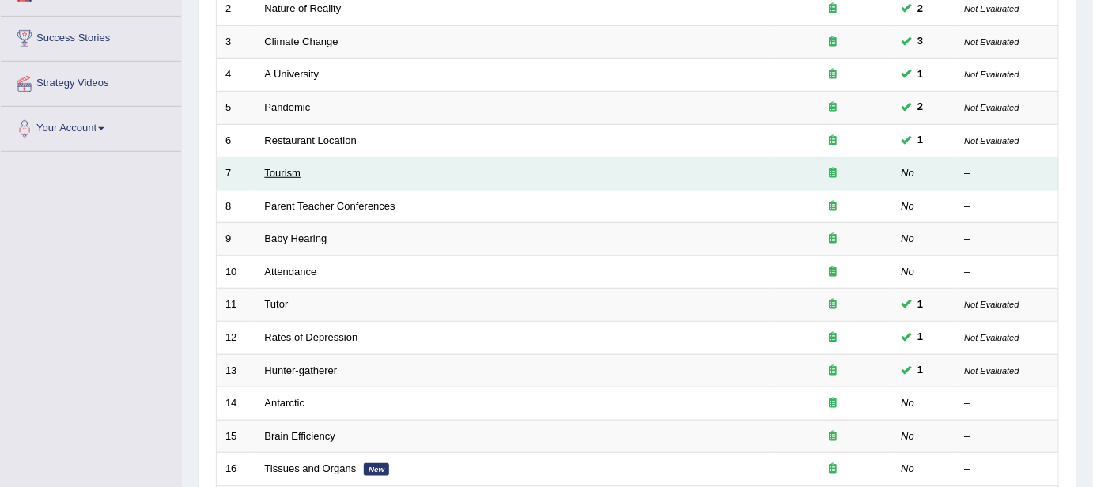
click at [276, 167] on link "Tourism" at bounding box center [283, 173] width 36 height 12
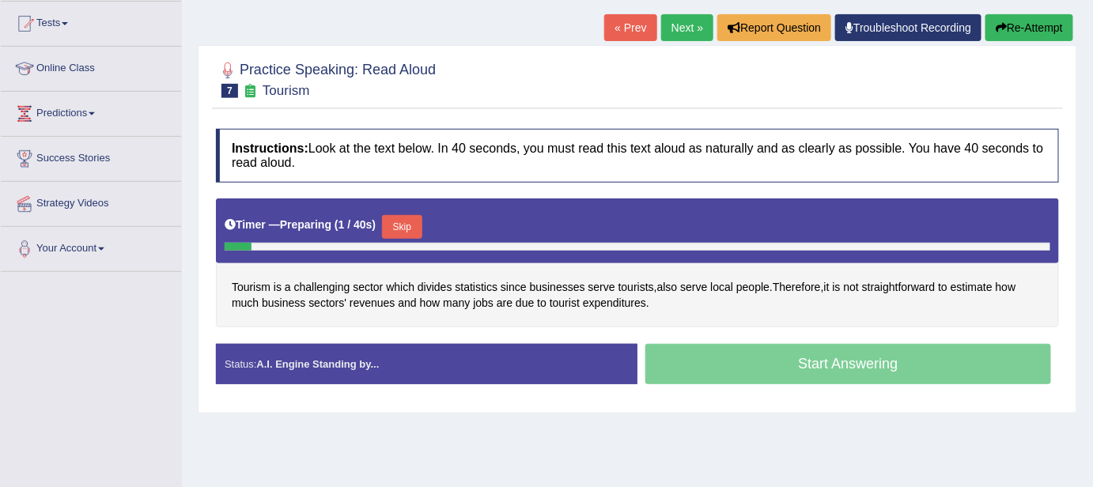
scroll to position [201, 0]
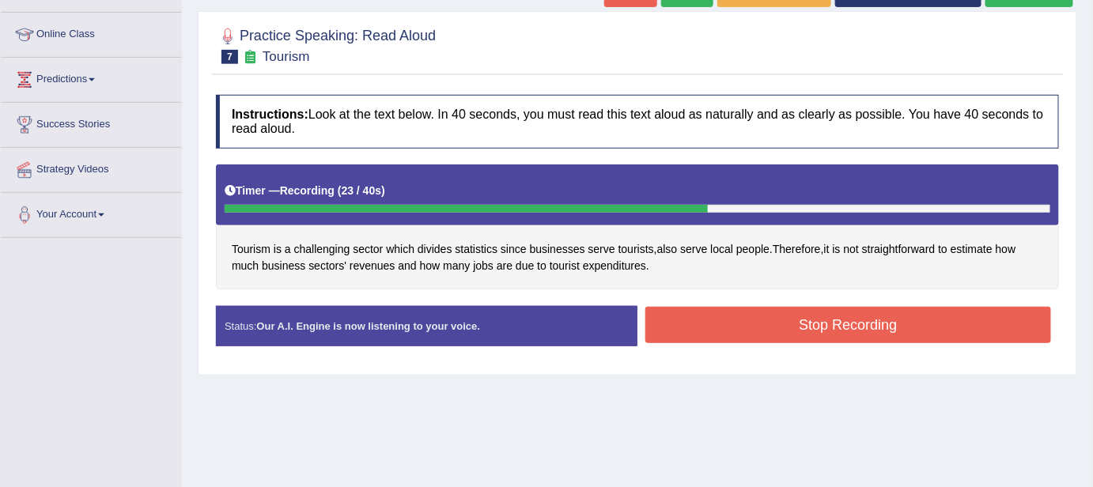
click at [723, 317] on button "Stop Recording" at bounding box center [848, 325] width 406 height 36
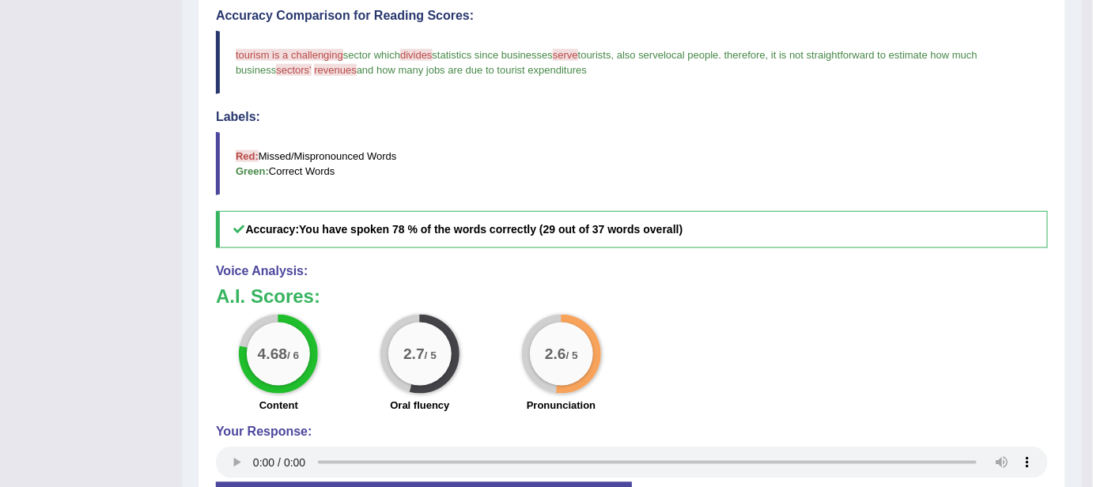
scroll to position [504, 0]
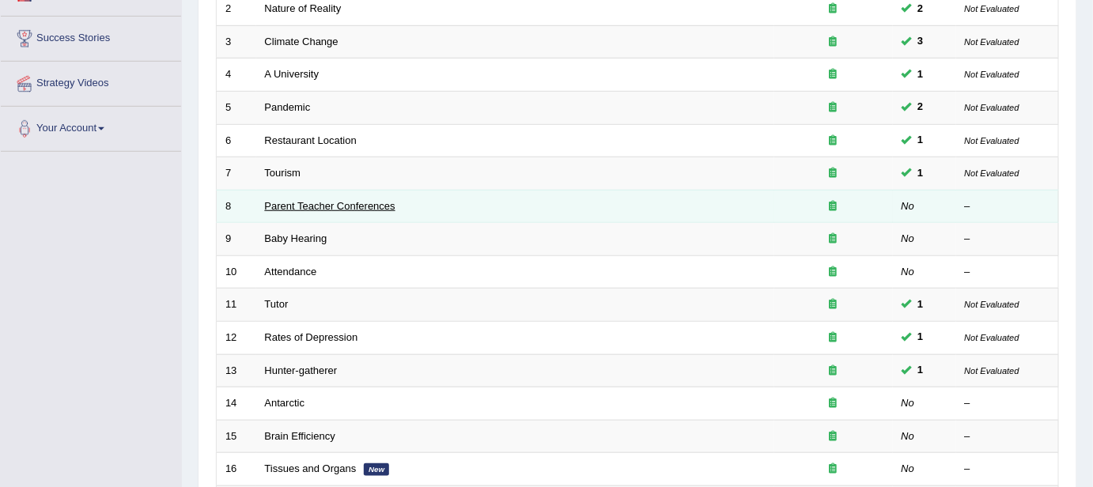
click at [384, 200] on link "Parent Teacher Conferences" at bounding box center [330, 206] width 131 height 12
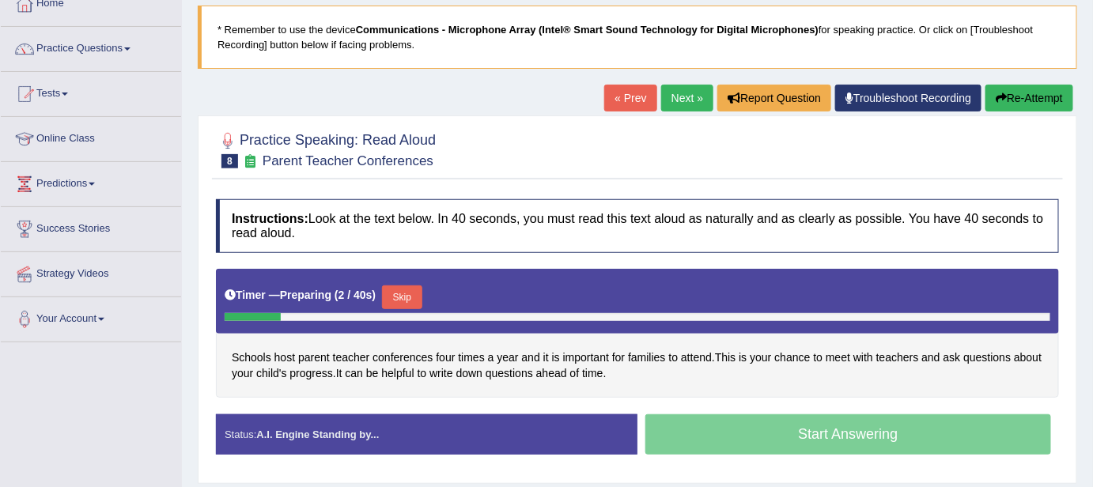
scroll to position [201, 0]
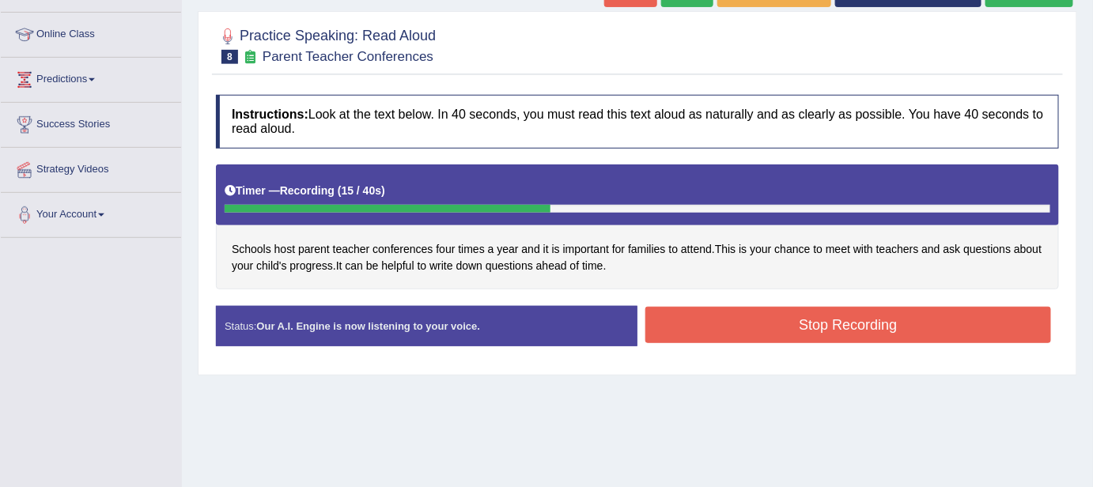
click at [679, 336] on button "Stop Recording" at bounding box center [848, 325] width 406 height 36
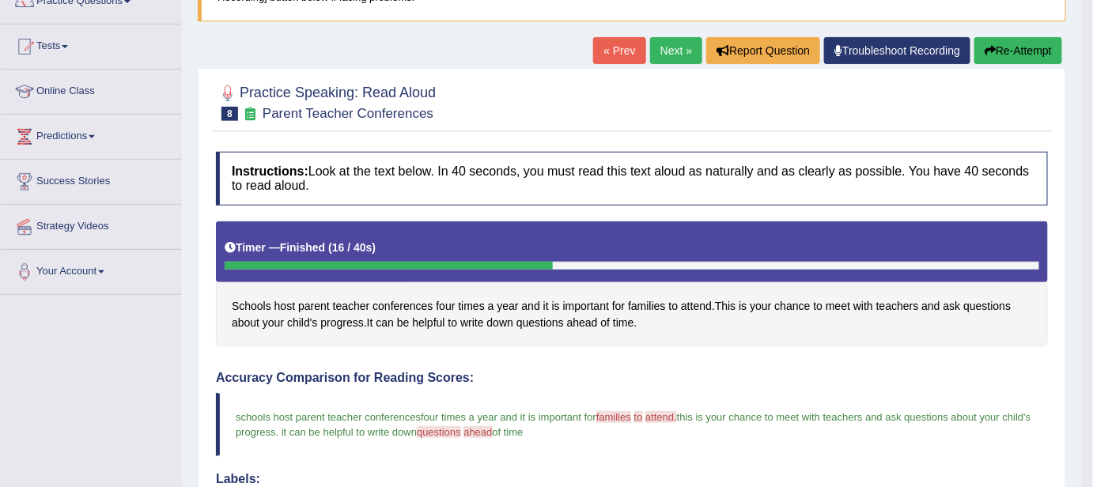
scroll to position [143, 0]
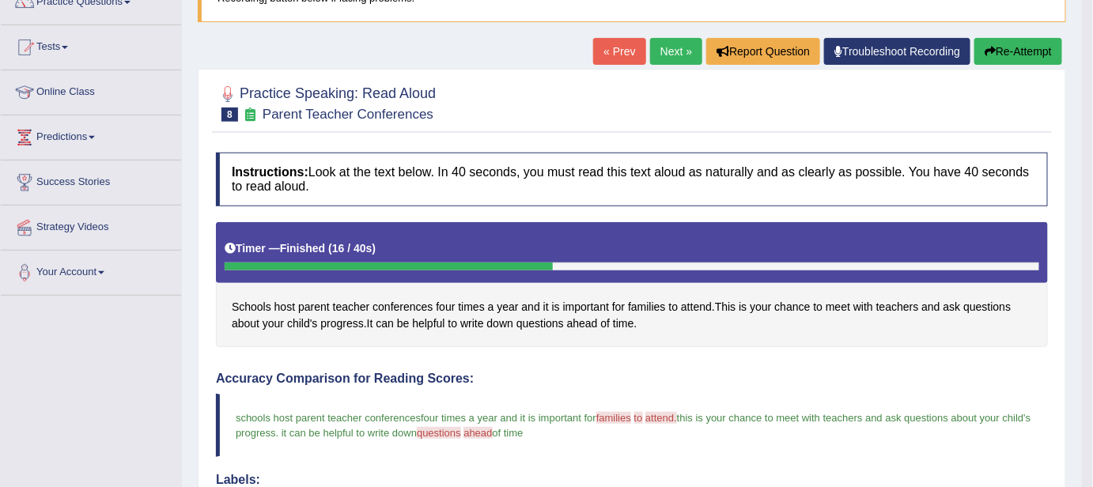
click at [1018, 52] on button "Re-Attempt" at bounding box center [1019, 51] width 88 height 27
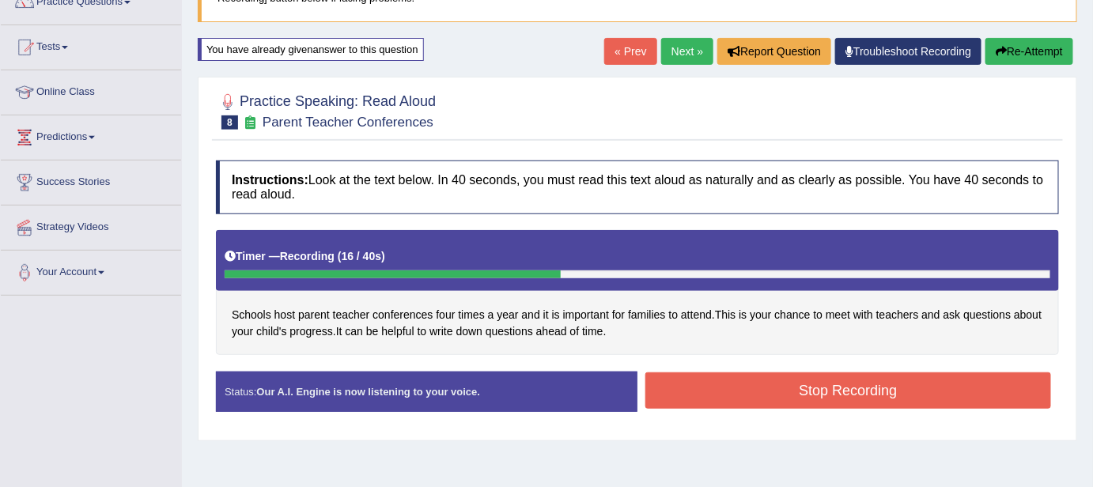
click at [793, 403] on button "Stop Recording" at bounding box center [848, 391] width 406 height 36
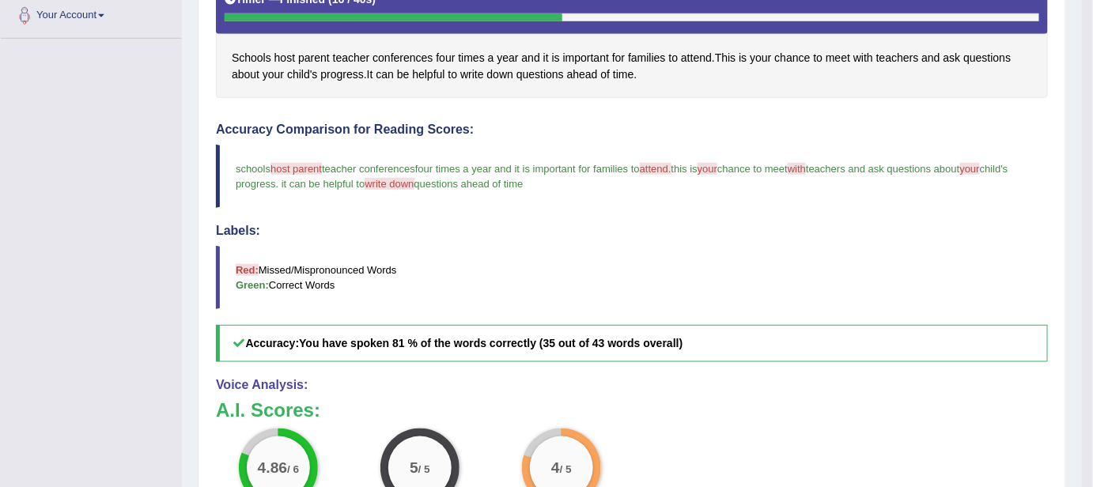
scroll to position [403, 0]
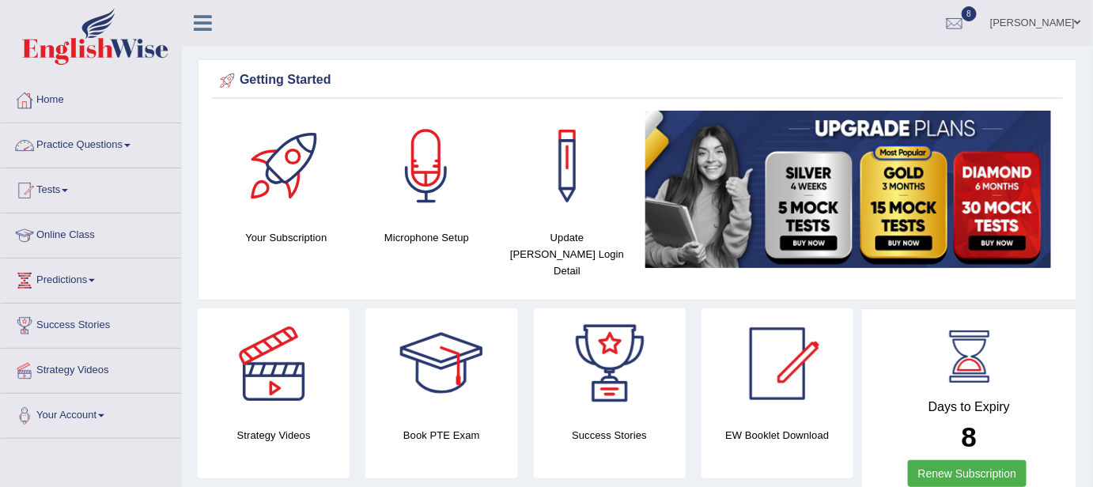
drag, startPoint x: 0, startPoint y: 0, endPoint x: 64, endPoint y: 138, distance: 151.8
click at [64, 138] on link "Practice Questions" at bounding box center [91, 143] width 180 height 40
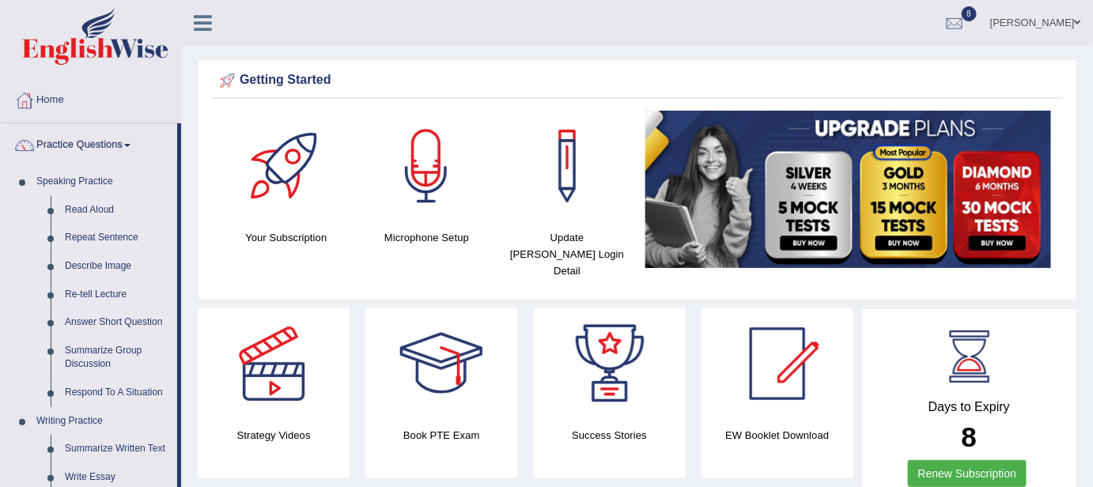
click at [84, 210] on link "Read Aloud" at bounding box center [117, 210] width 119 height 28
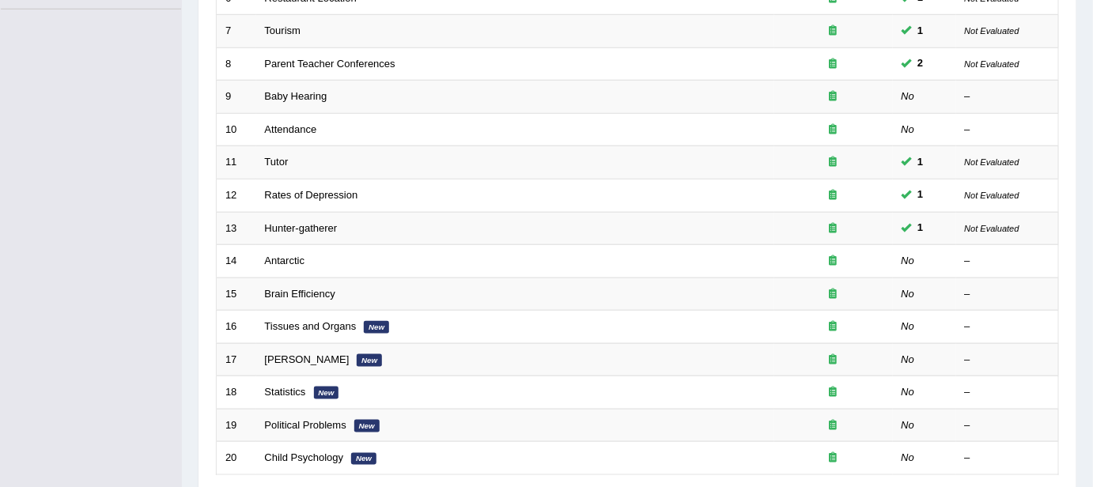
scroll to position [426, 0]
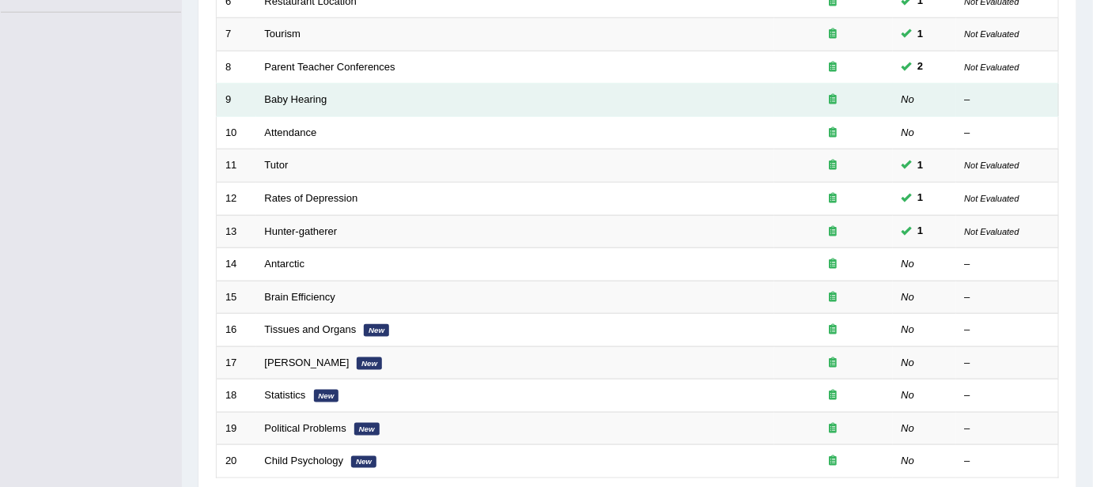
click at [327, 93] on td "Baby Hearing" at bounding box center [515, 100] width 518 height 33
click at [316, 93] on link "Baby Hearing" at bounding box center [296, 99] width 62 height 12
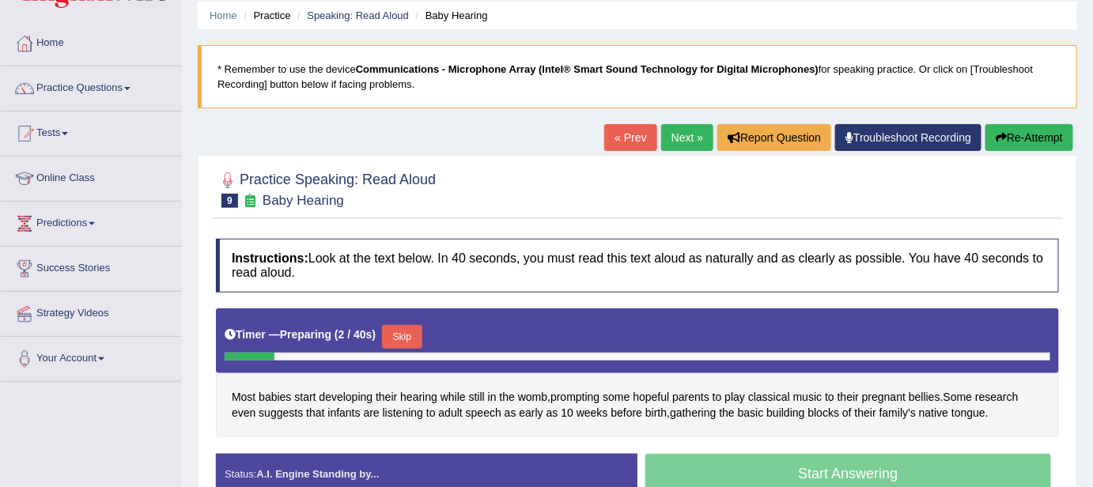
scroll to position [86, 0]
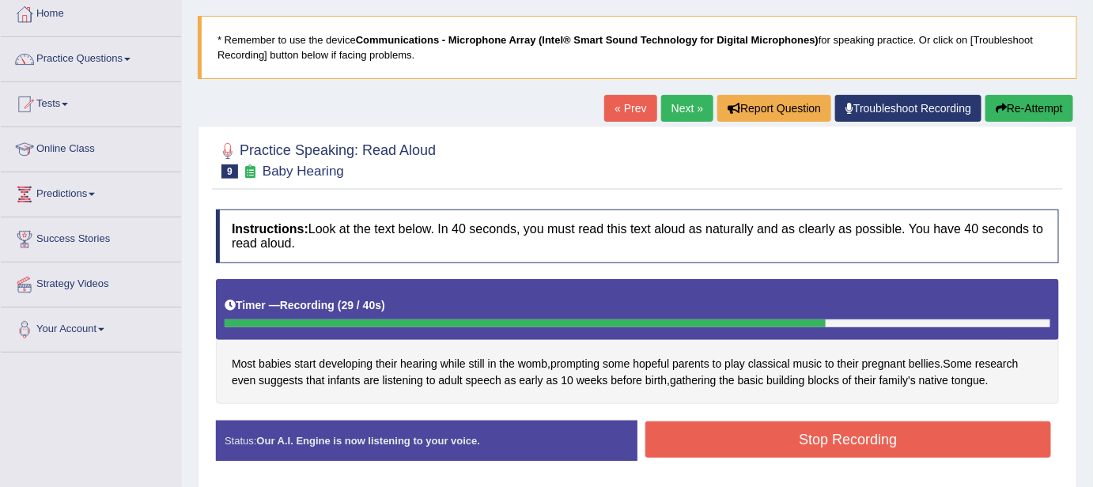
click at [793, 450] on button "Stop Recording" at bounding box center [848, 440] width 406 height 36
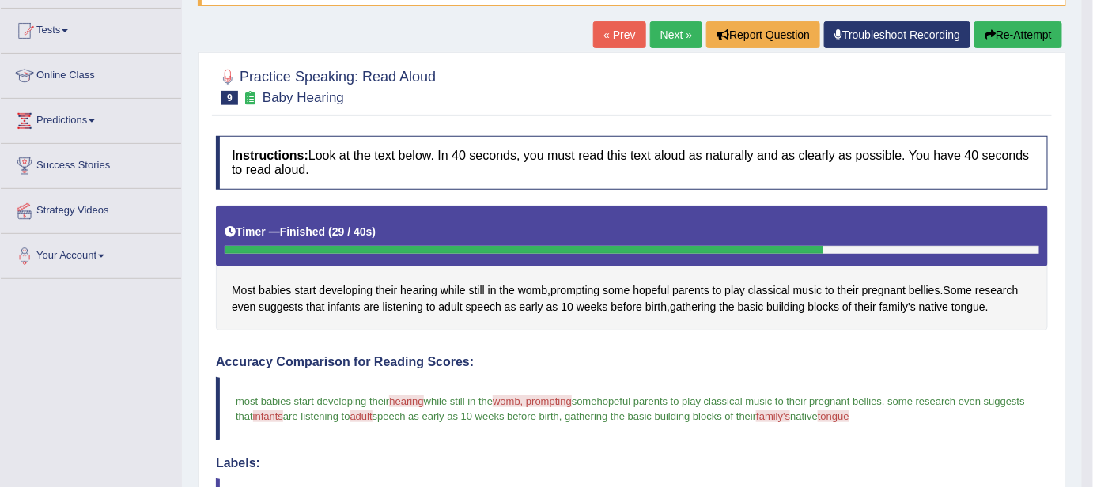
scroll to position [143, 0]
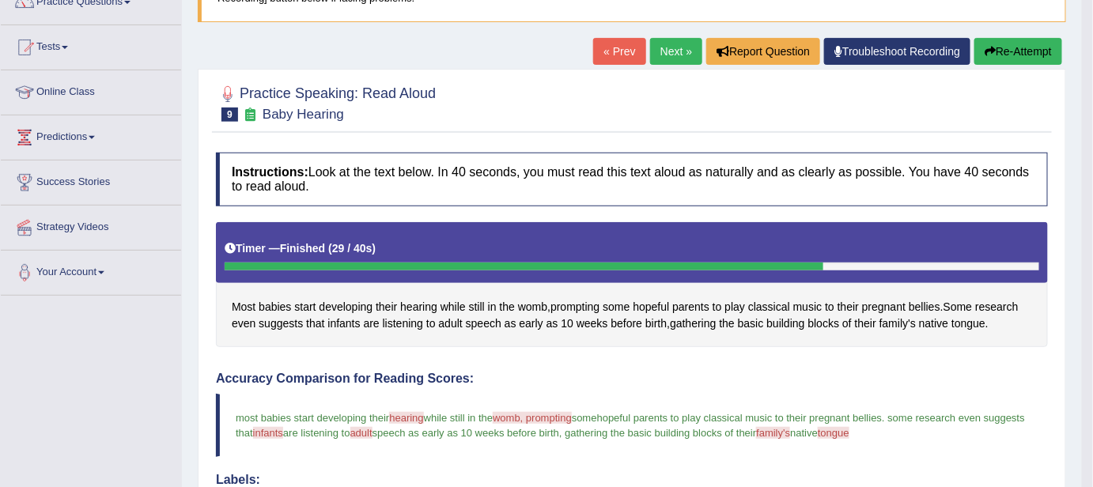
click at [1031, 40] on button "Re-Attempt" at bounding box center [1019, 51] width 88 height 27
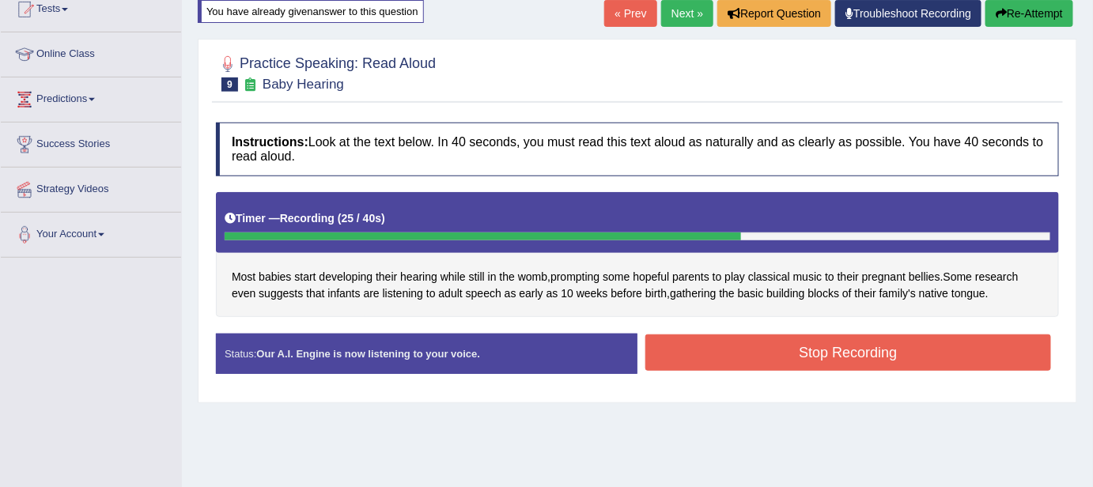
click at [931, 359] on button "Stop Recording" at bounding box center [848, 353] width 406 height 36
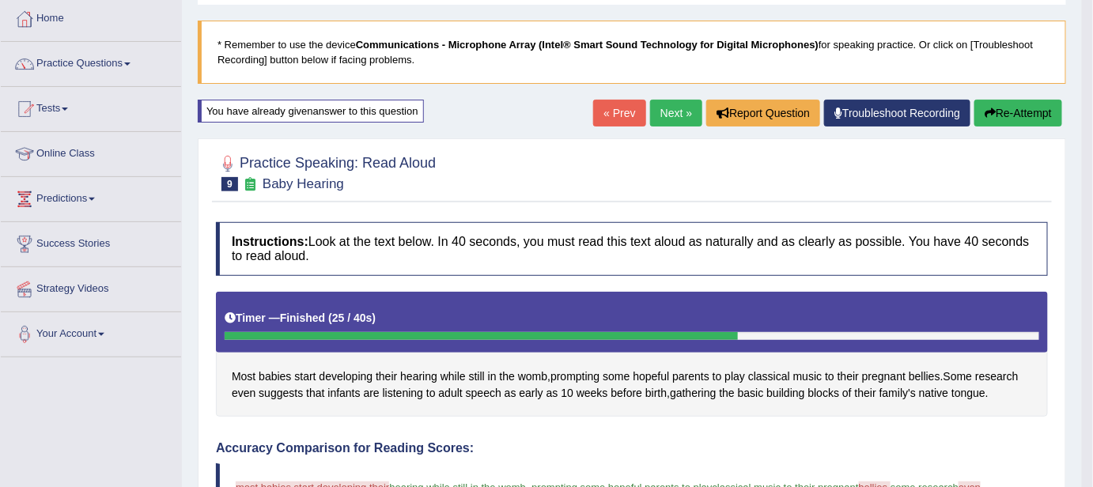
scroll to position [80, 0]
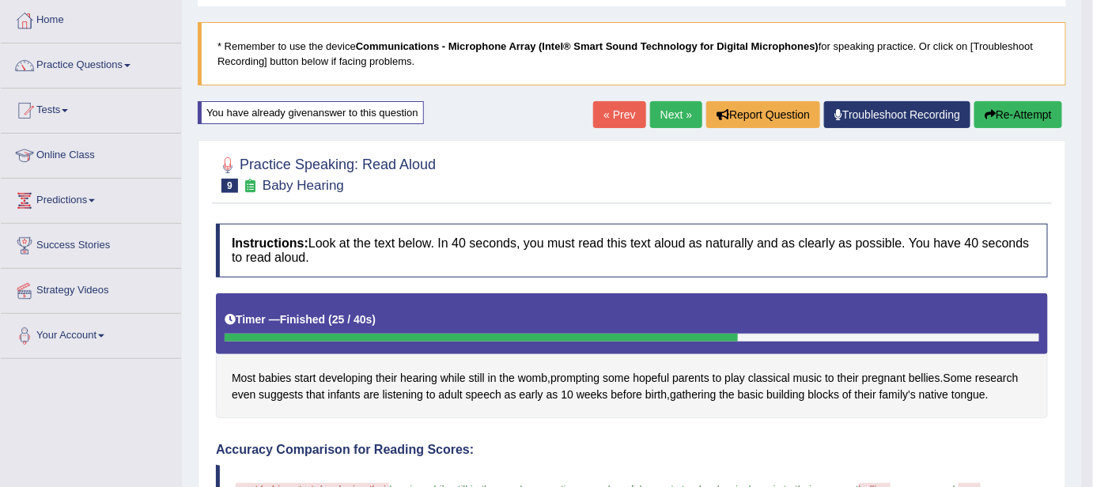
click at [1045, 116] on button "Re-Attempt" at bounding box center [1019, 114] width 88 height 27
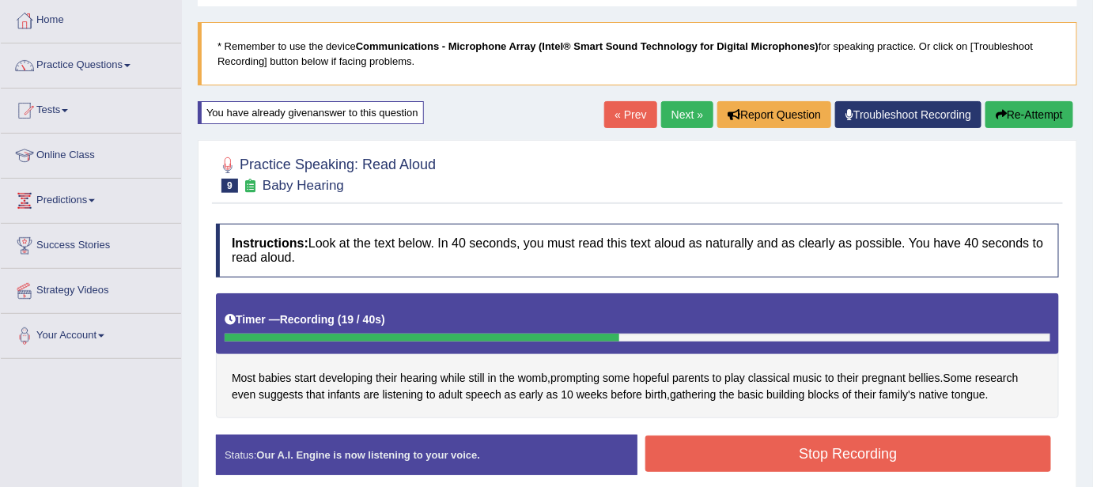
click at [1014, 118] on button "Re-Attempt" at bounding box center [1030, 114] width 88 height 27
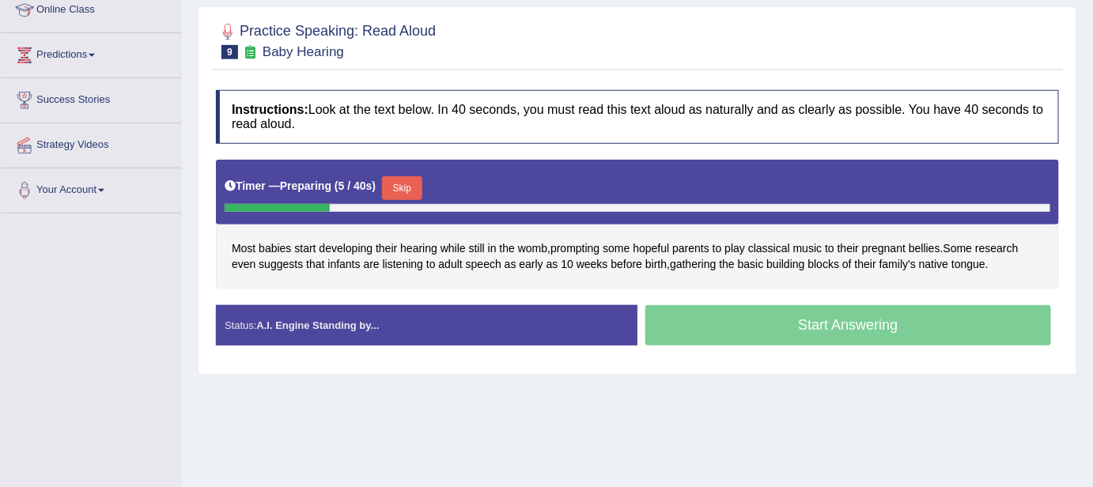
scroll to position [224, 0]
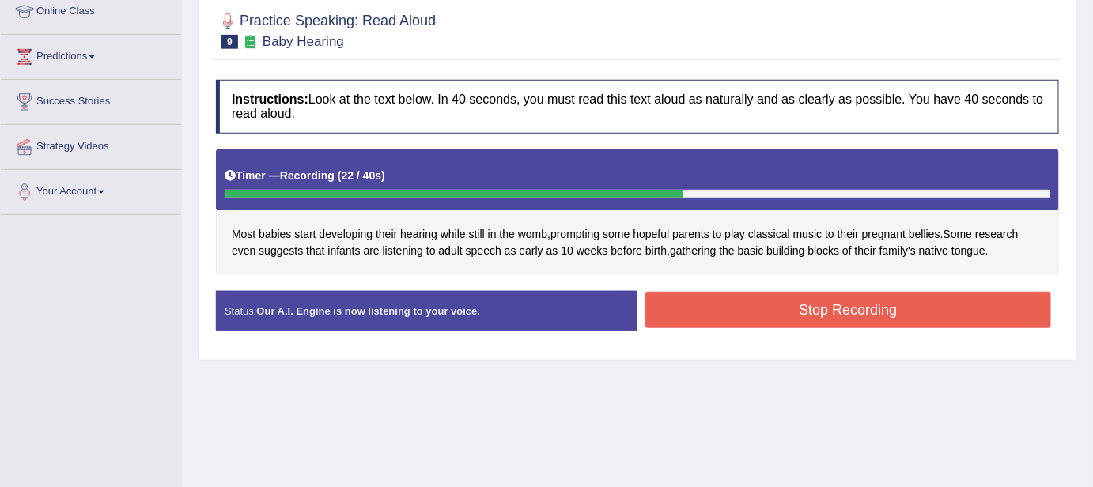
click at [884, 293] on button "Stop Recording" at bounding box center [848, 310] width 406 height 36
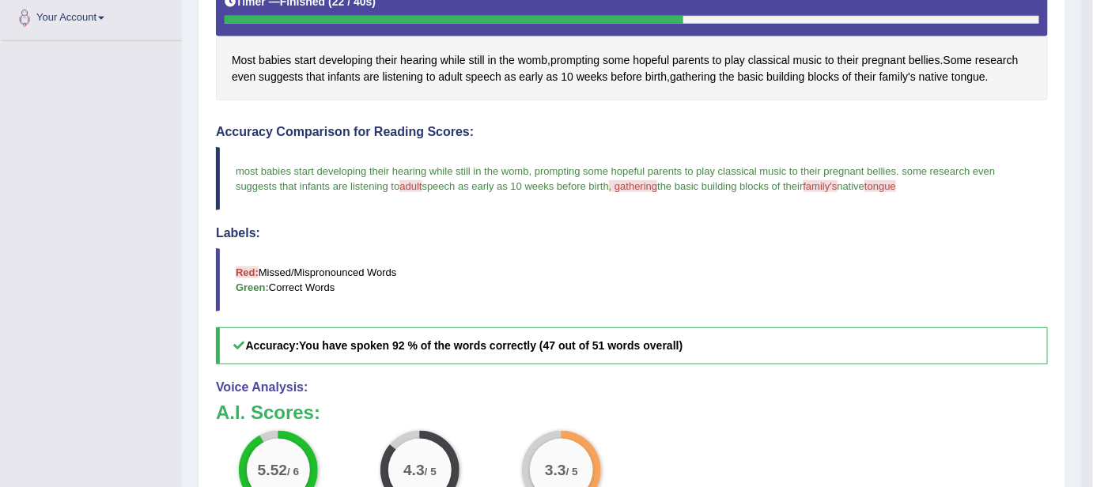
scroll to position [396, 0]
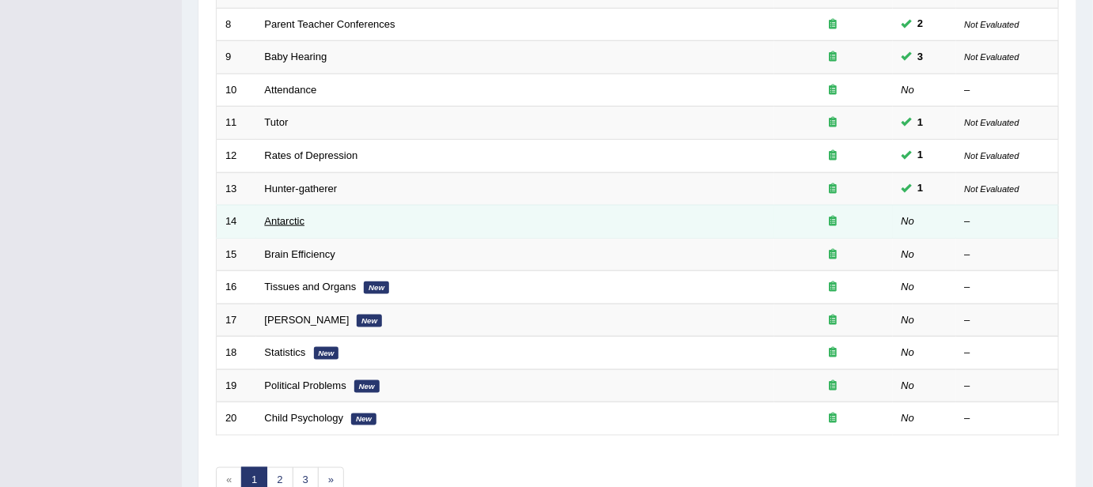
click at [285, 215] on link "Antarctic" at bounding box center [285, 221] width 40 height 12
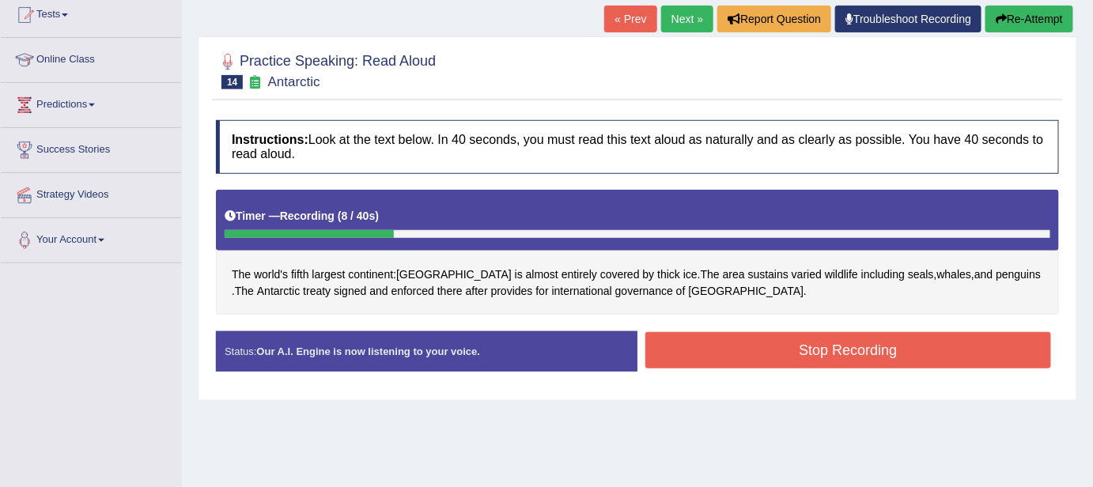
scroll to position [172, 0]
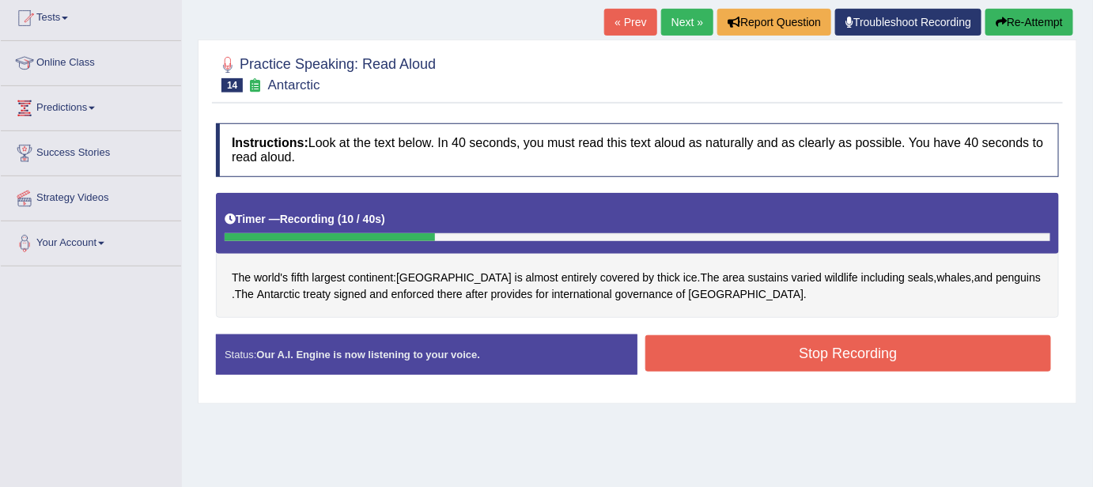
click at [1014, 21] on button "Re-Attempt" at bounding box center [1030, 22] width 88 height 27
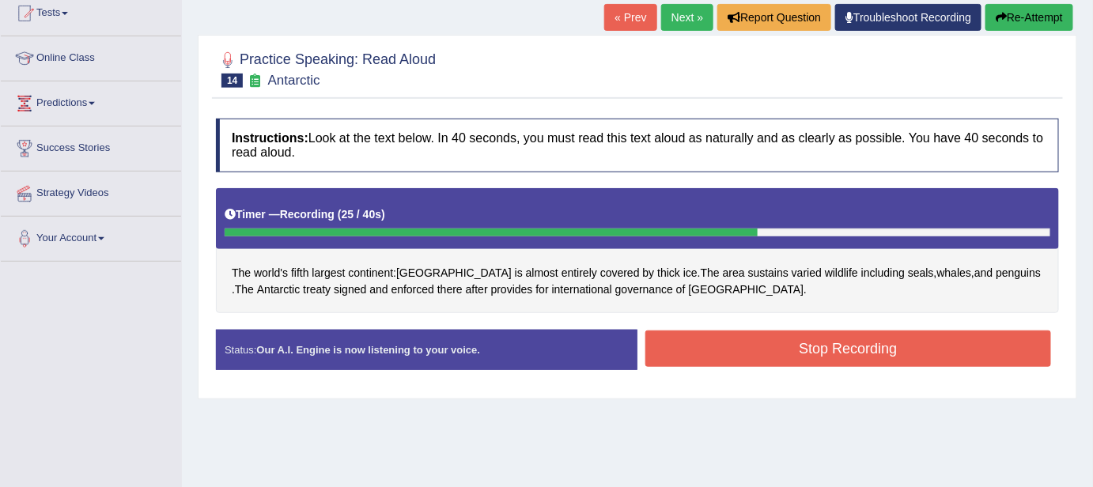
click at [831, 343] on button "Stop Recording" at bounding box center [848, 349] width 406 height 36
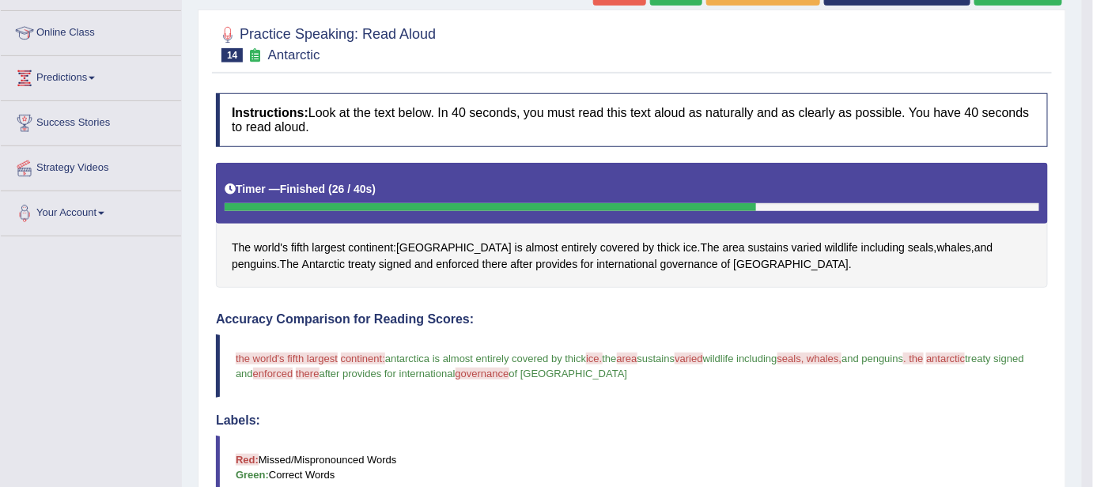
scroll to position [177, 0]
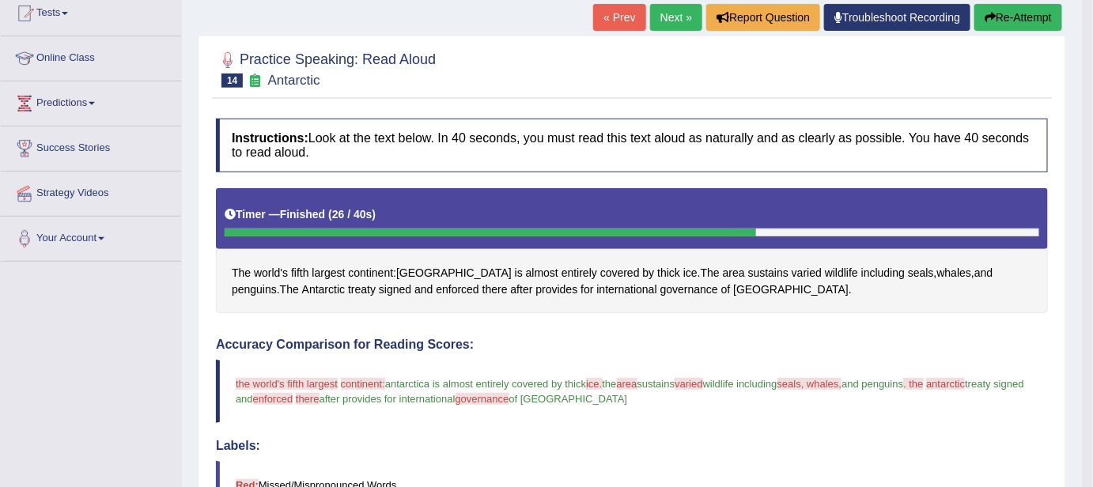
click at [1001, 16] on button "Re-Attempt" at bounding box center [1019, 17] width 88 height 27
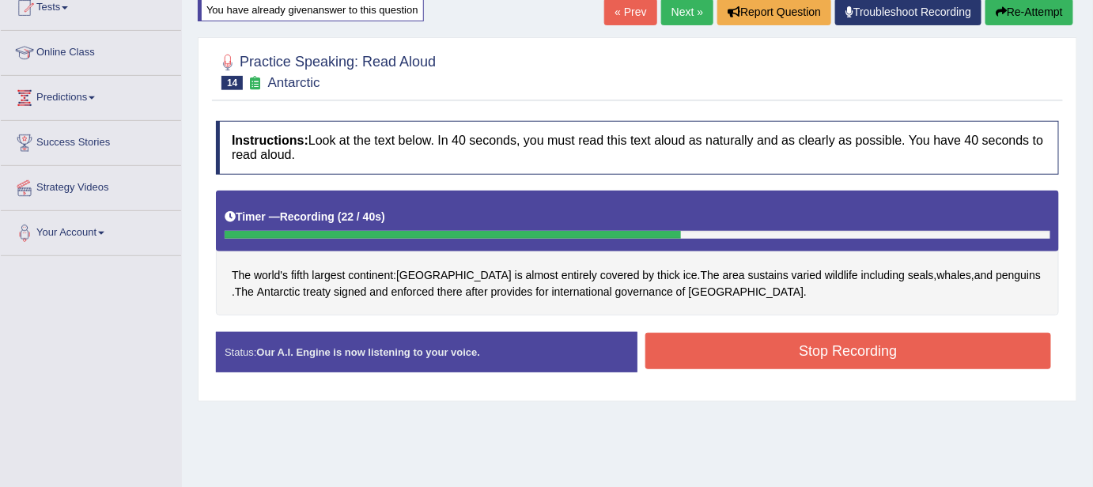
click at [766, 352] on button "Stop Recording" at bounding box center [848, 351] width 406 height 36
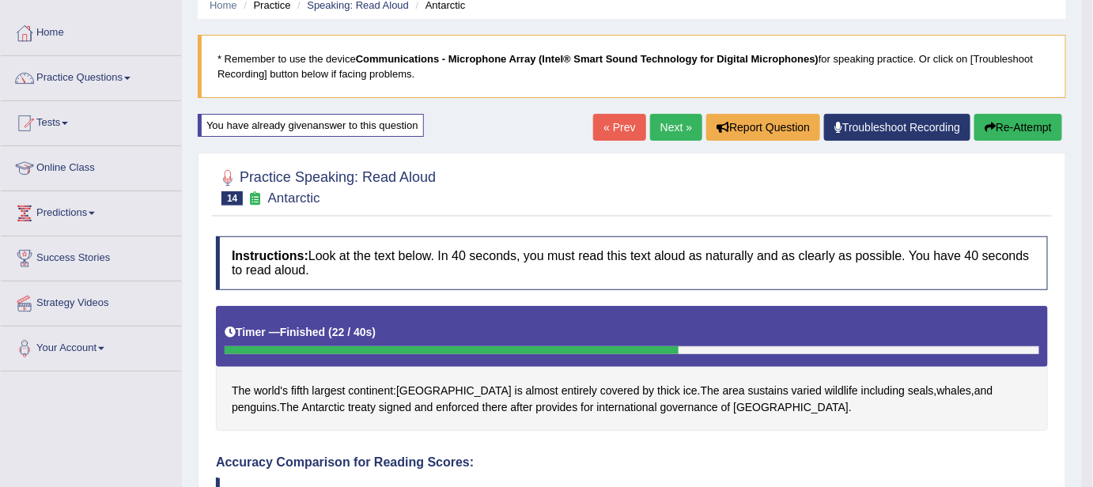
scroll to position [39, 0]
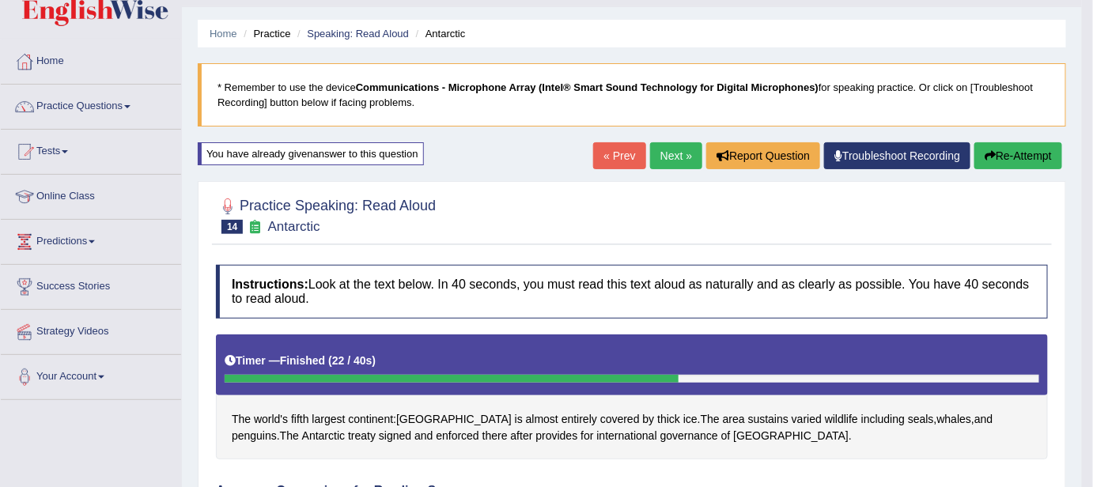
click at [1026, 156] on button "Re-Attempt" at bounding box center [1019, 155] width 88 height 27
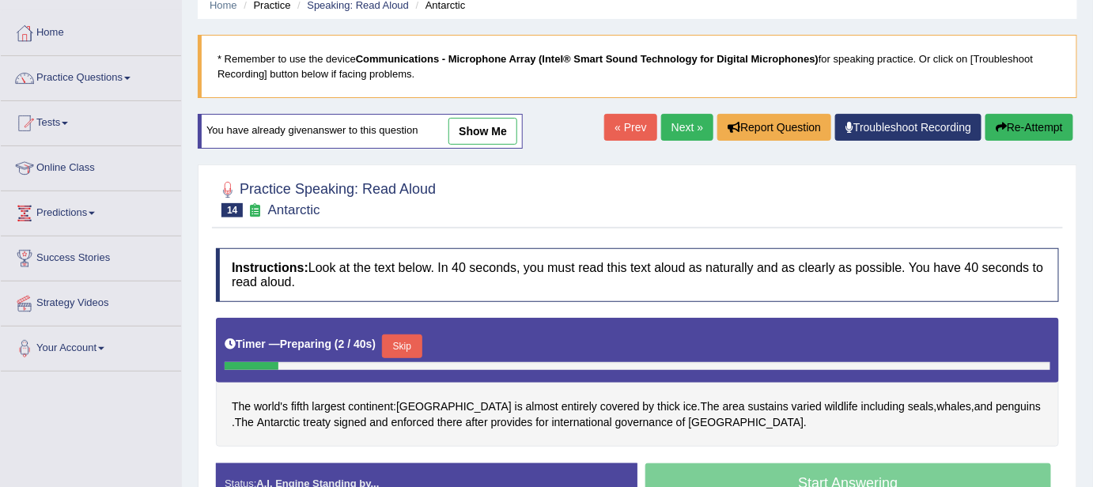
scroll to position [97, 0]
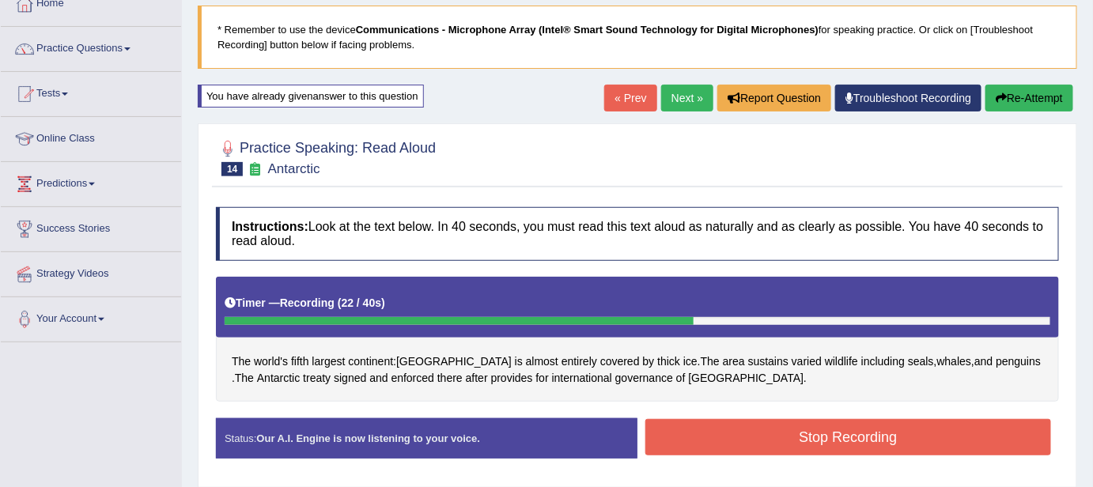
click at [710, 422] on button "Stop Recording" at bounding box center [848, 437] width 406 height 36
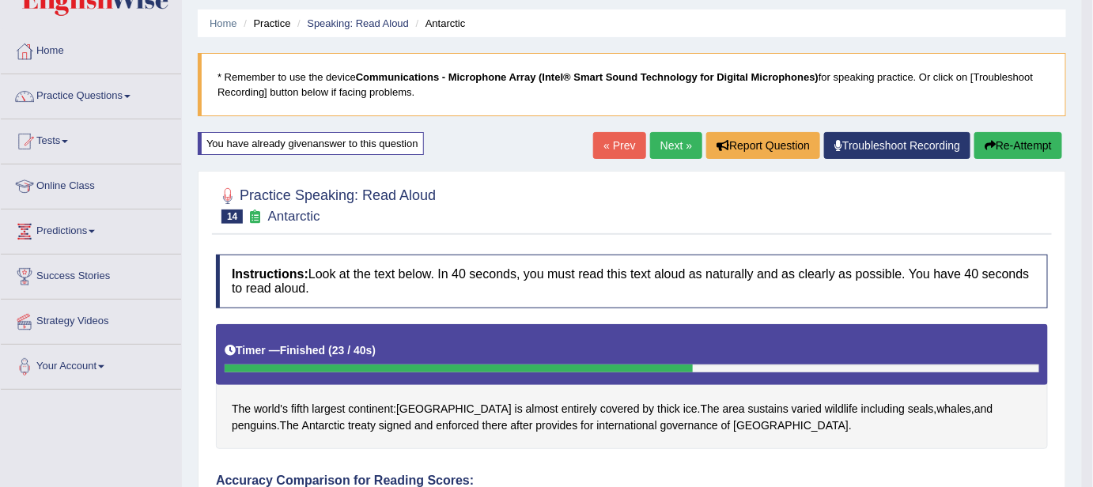
scroll to position [10, 0]
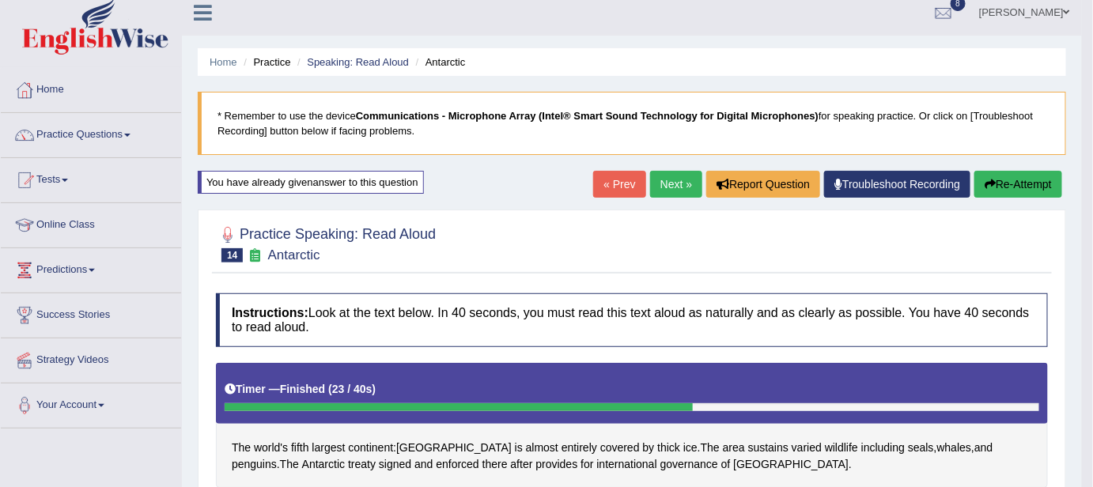
click at [1031, 177] on button "Re-Attempt" at bounding box center [1019, 184] width 88 height 27
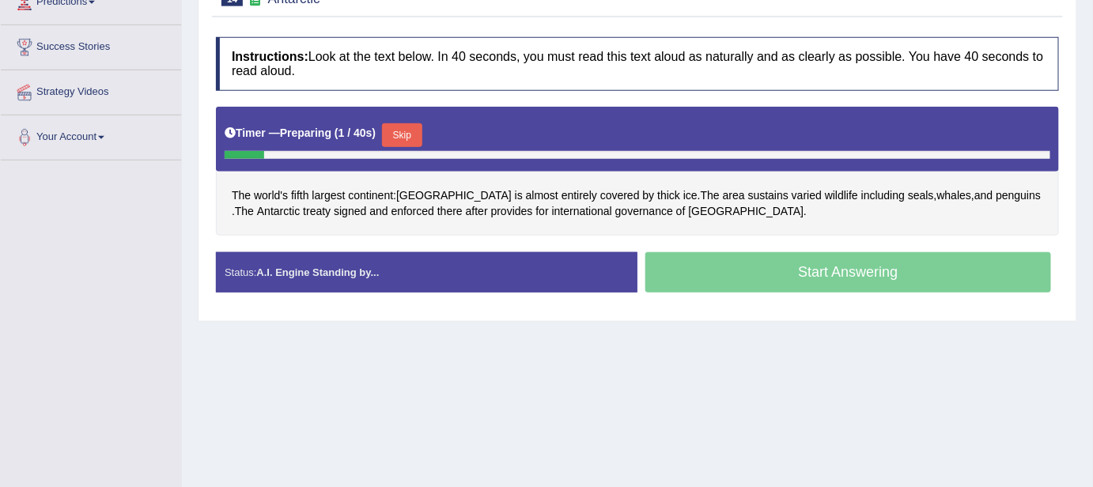
scroll to position [297, 0]
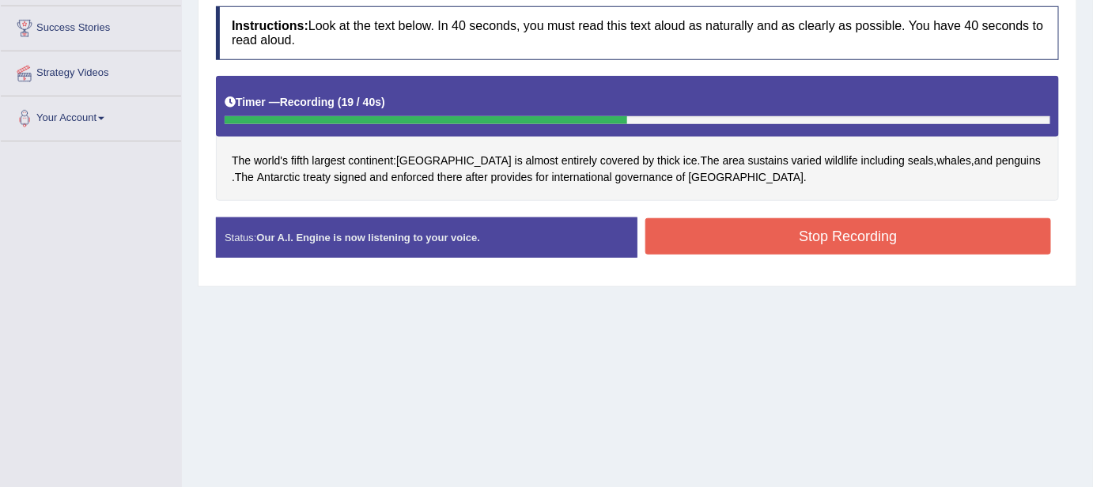
click at [870, 244] on button "Stop Recording" at bounding box center [848, 236] width 406 height 36
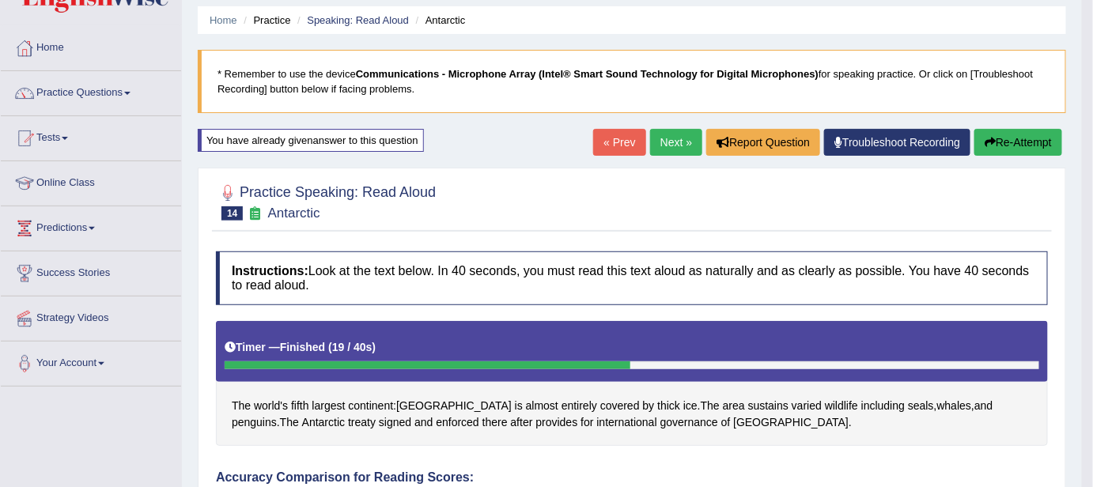
scroll to position [51, 0]
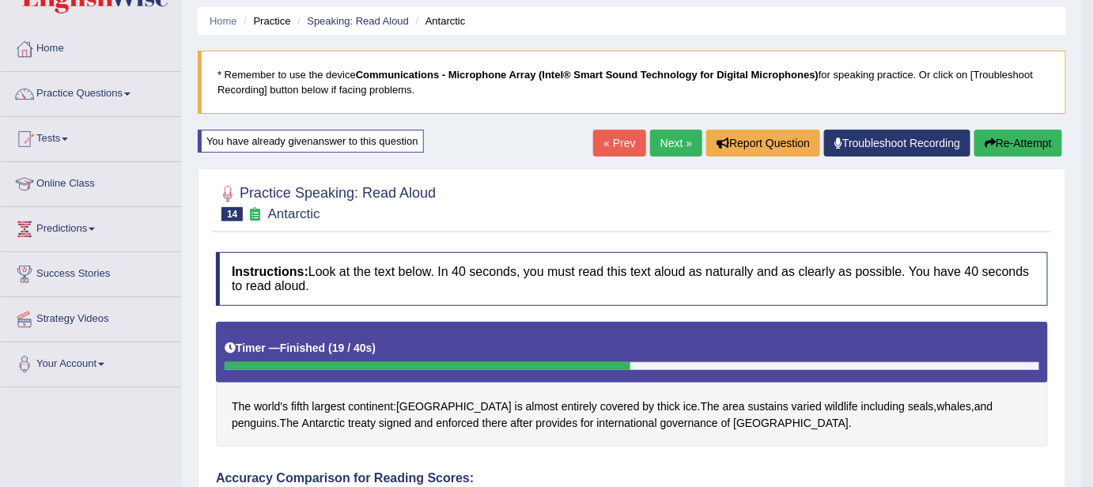
click at [1044, 141] on button "Re-Attempt" at bounding box center [1019, 143] width 88 height 27
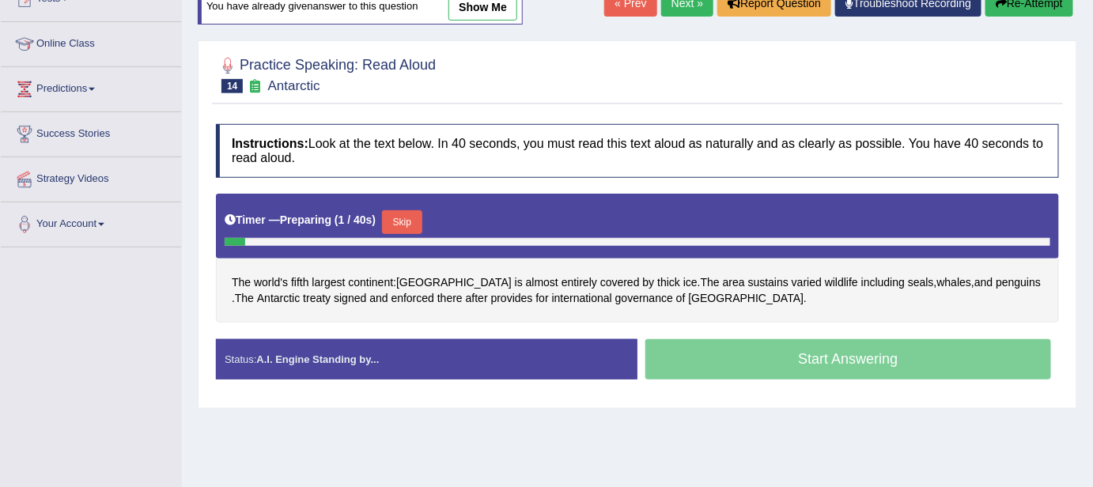
scroll to position [195, 0]
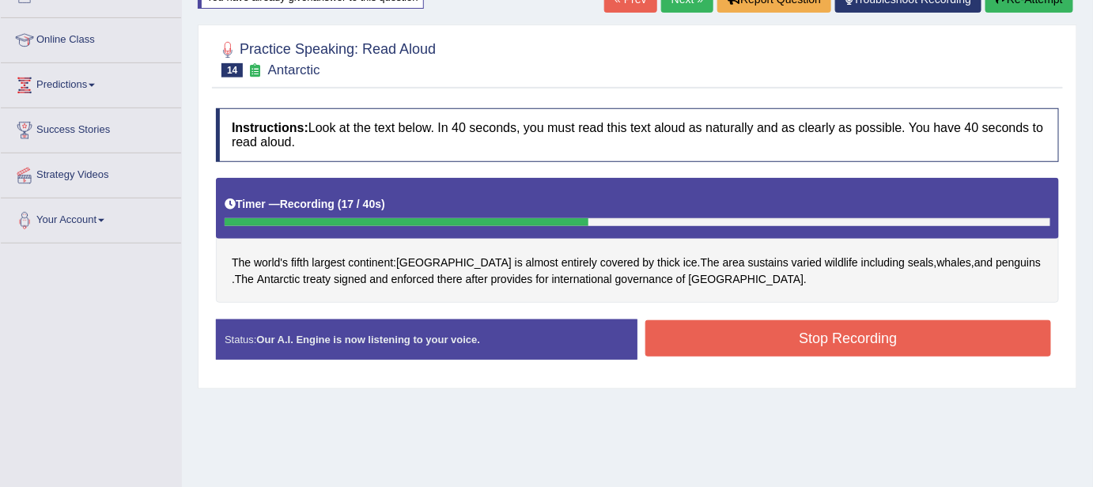
click at [842, 339] on button "Stop Recording" at bounding box center [848, 338] width 406 height 36
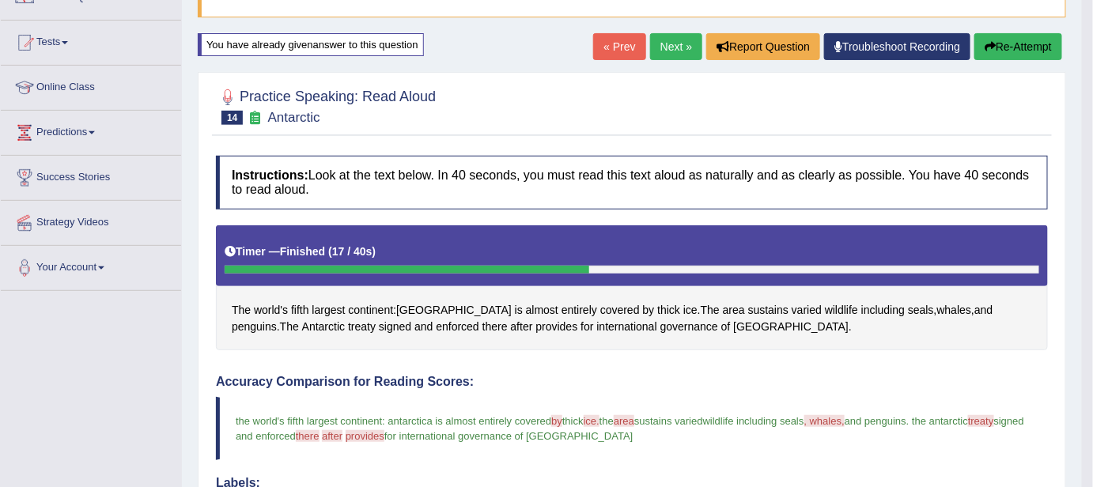
scroll to position [146, 0]
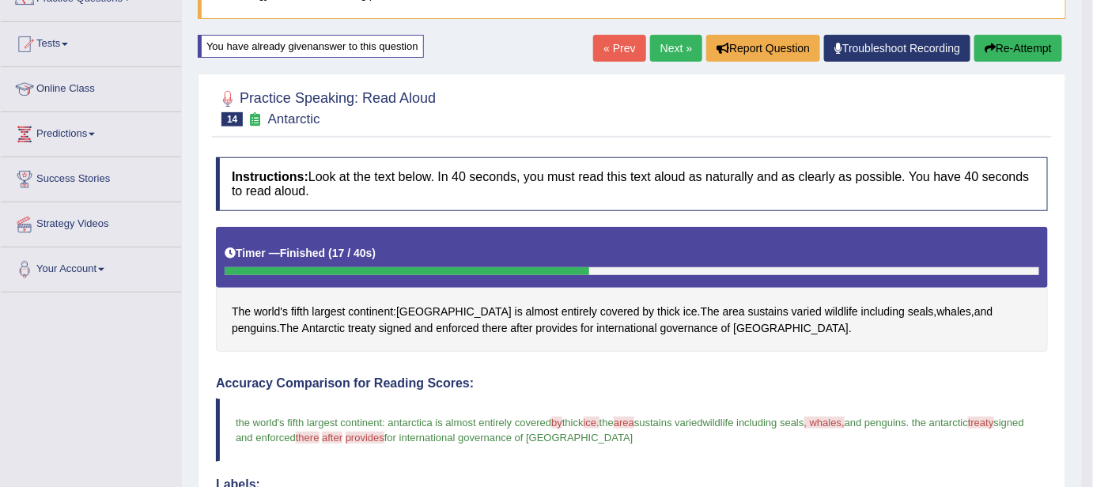
click at [1012, 46] on button "Re-Attempt" at bounding box center [1019, 48] width 88 height 27
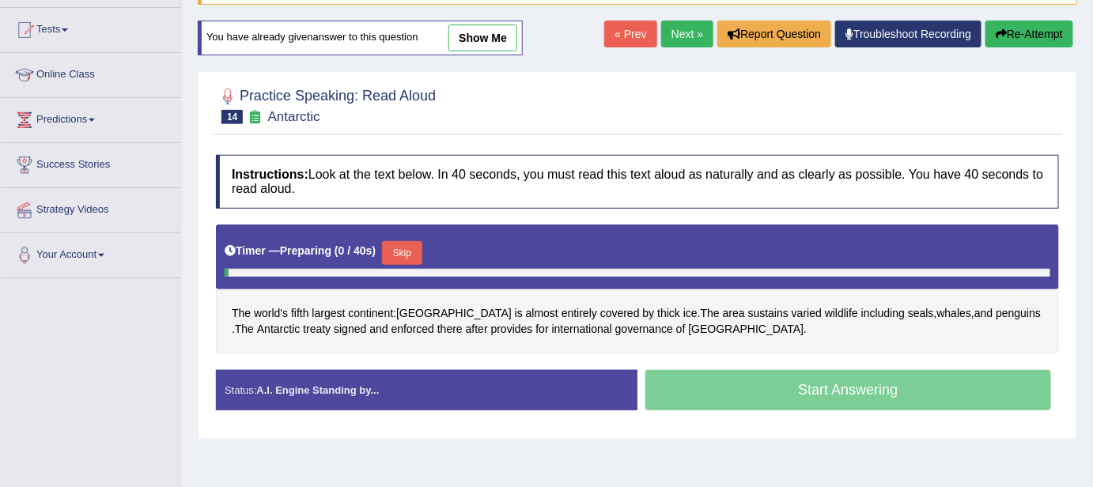
scroll to position [190, 0]
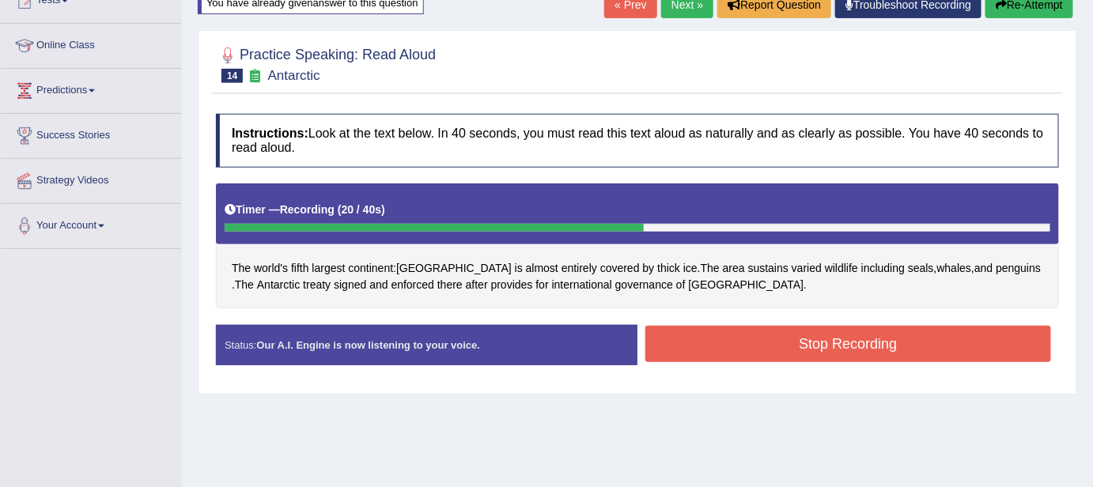
click at [747, 339] on button "Stop Recording" at bounding box center [848, 344] width 406 height 36
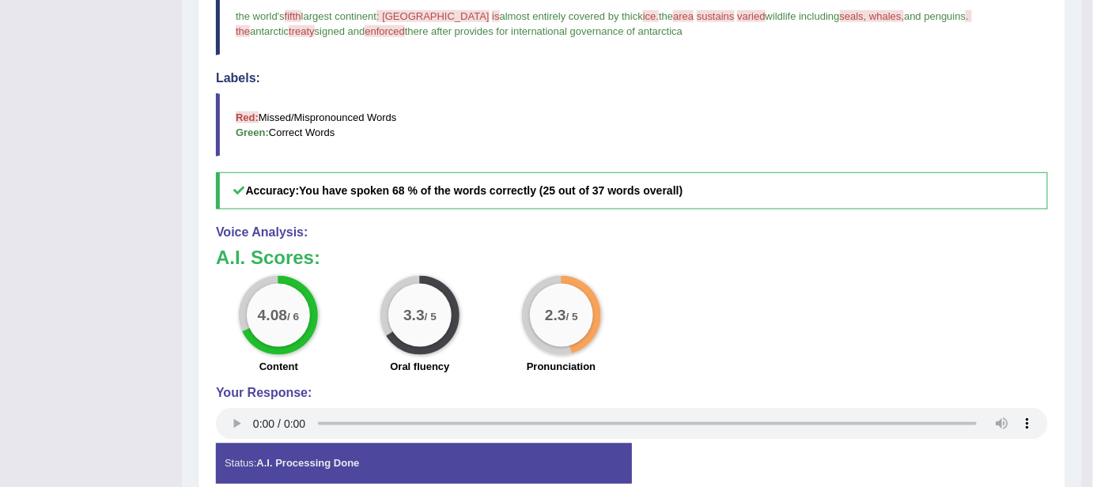
scroll to position [535, 0]
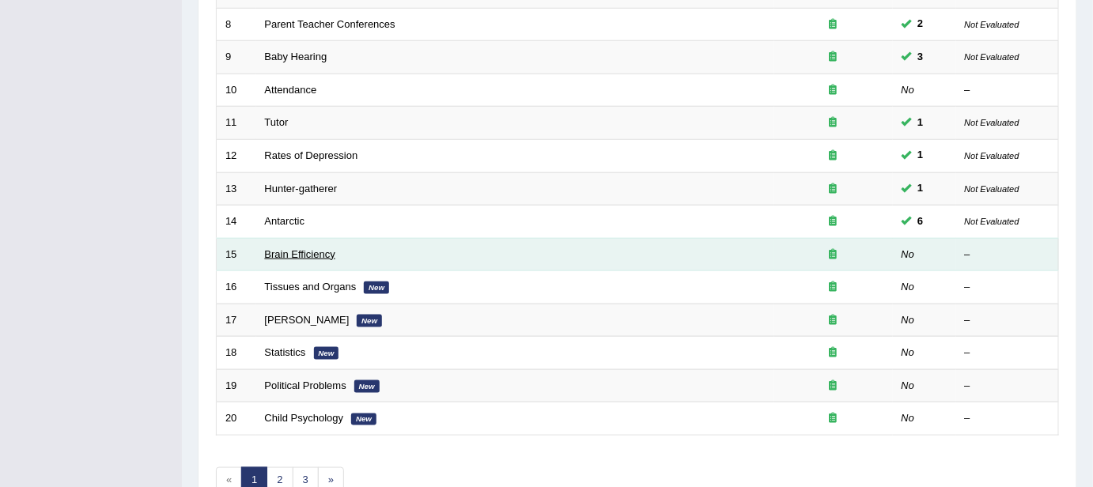
click at [290, 252] on link "Brain Efficiency" at bounding box center [300, 254] width 70 height 12
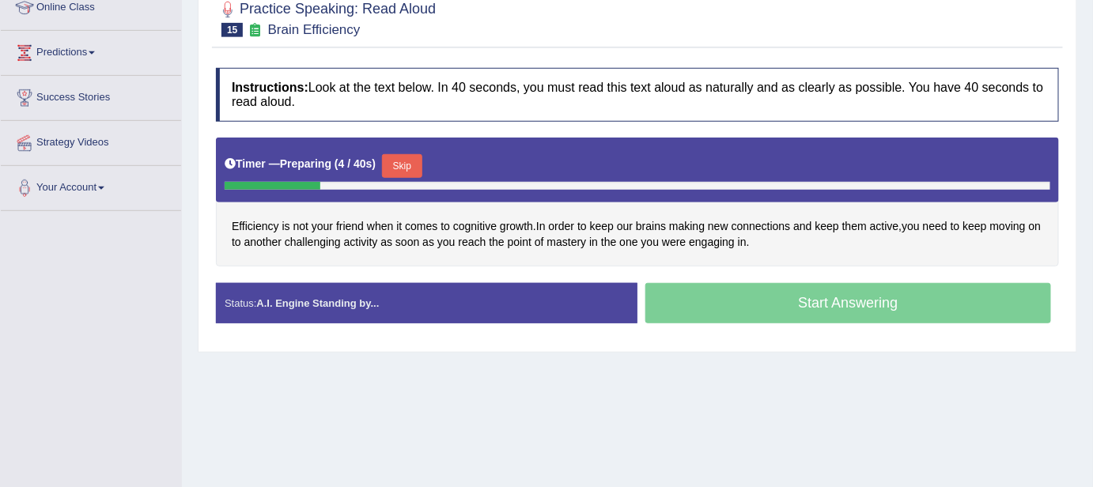
scroll to position [229, 0]
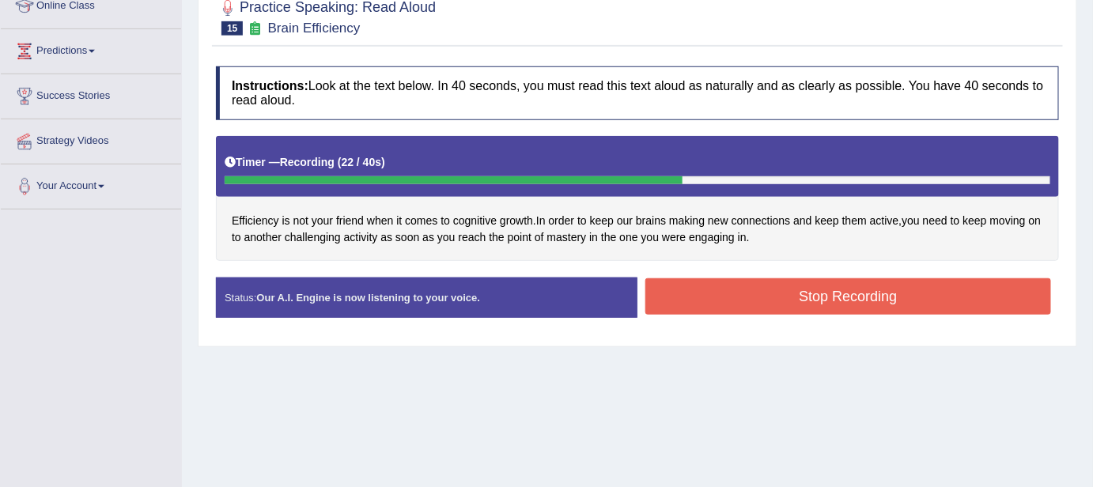
click at [752, 293] on button "Stop Recording" at bounding box center [848, 296] width 406 height 36
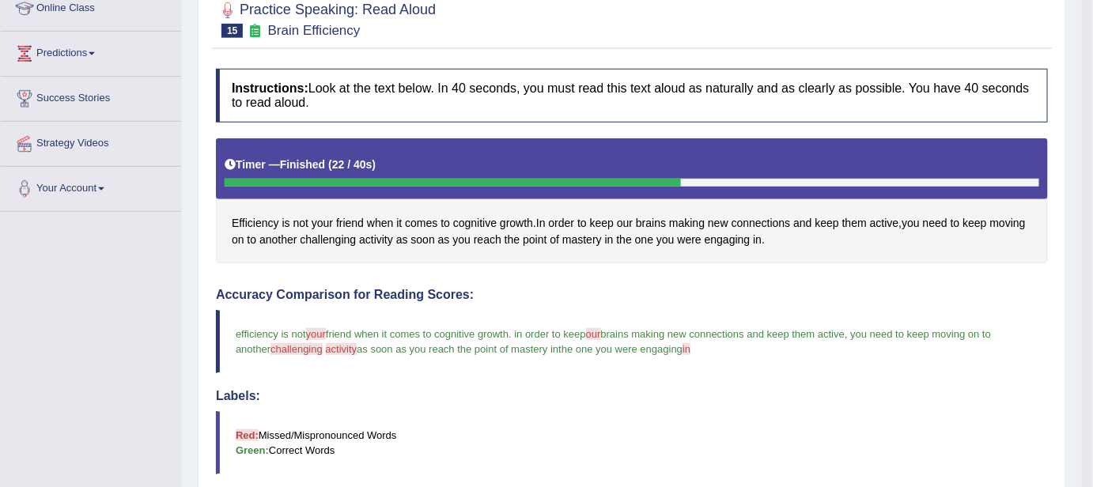
scroll to position [201, 0]
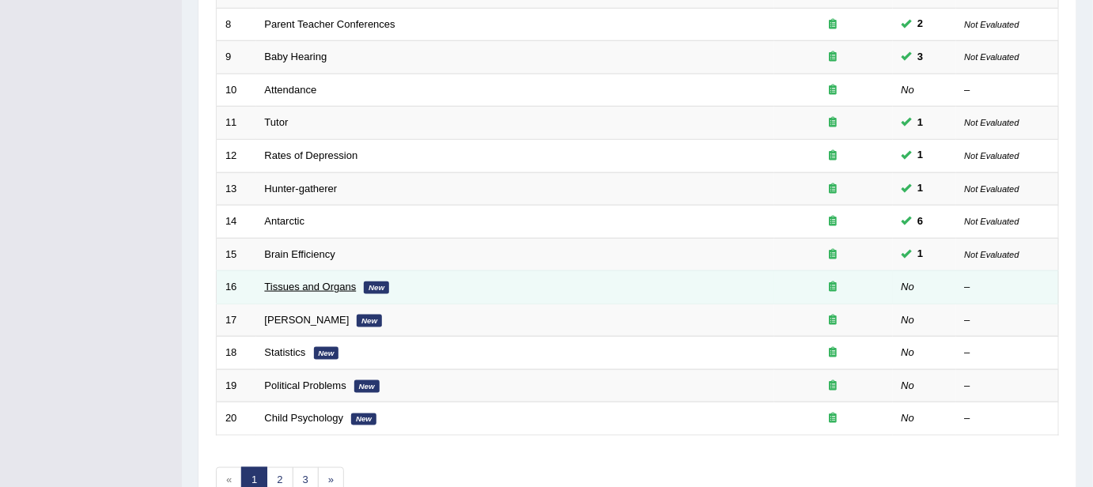
click at [300, 283] on link "Tissues and Organs" at bounding box center [311, 287] width 92 height 12
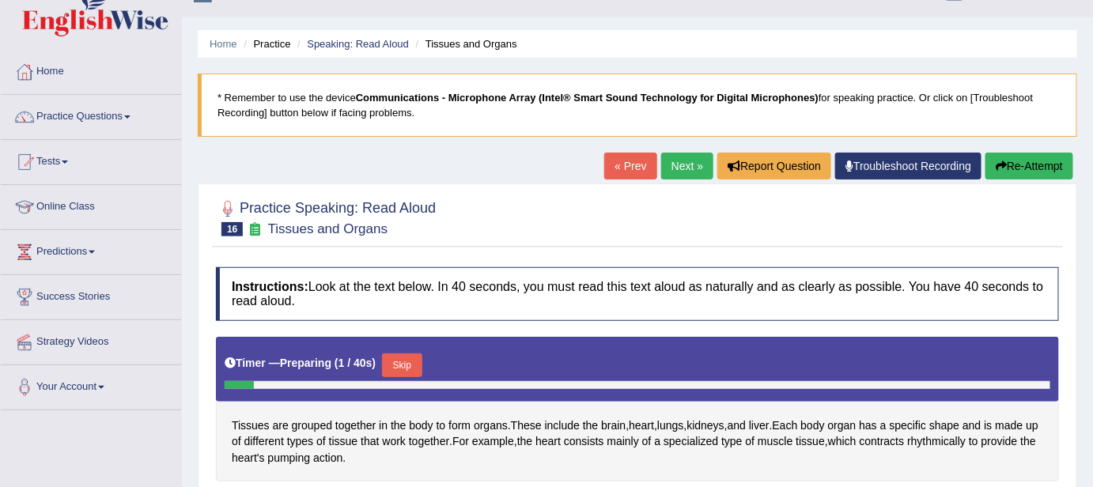
scroll to position [115, 0]
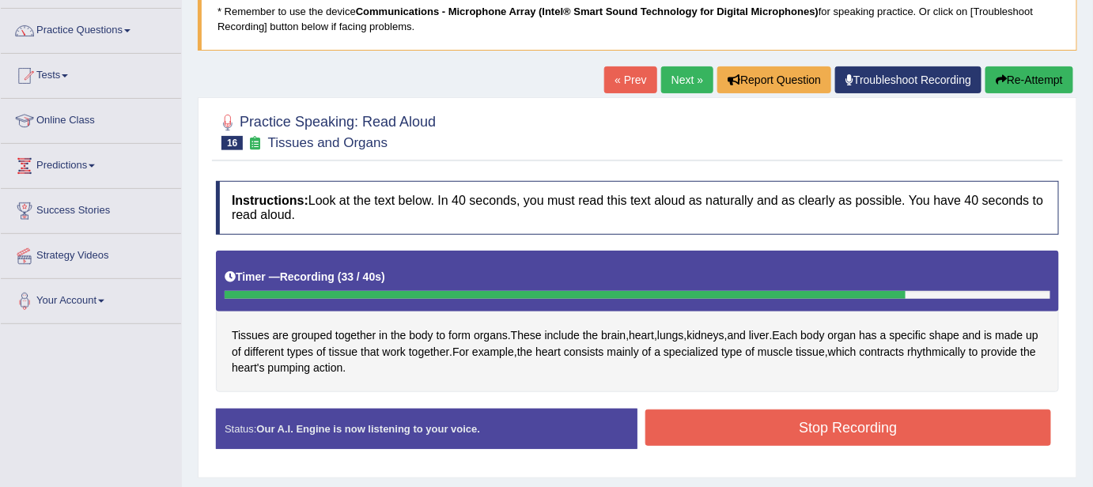
click at [873, 421] on button "Stop Recording" at bounding box center [848, 428] width 406 height 36
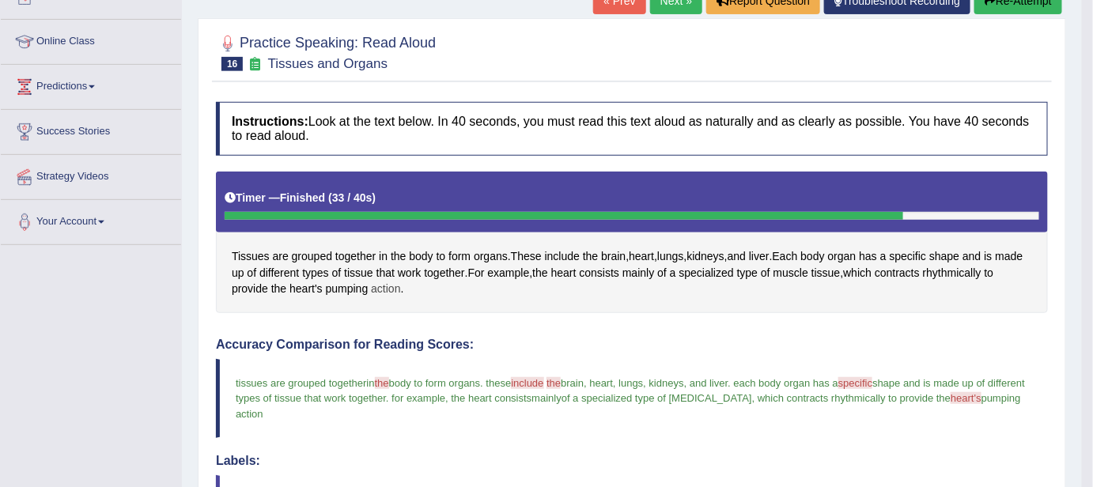
scroll to position [190, 0]
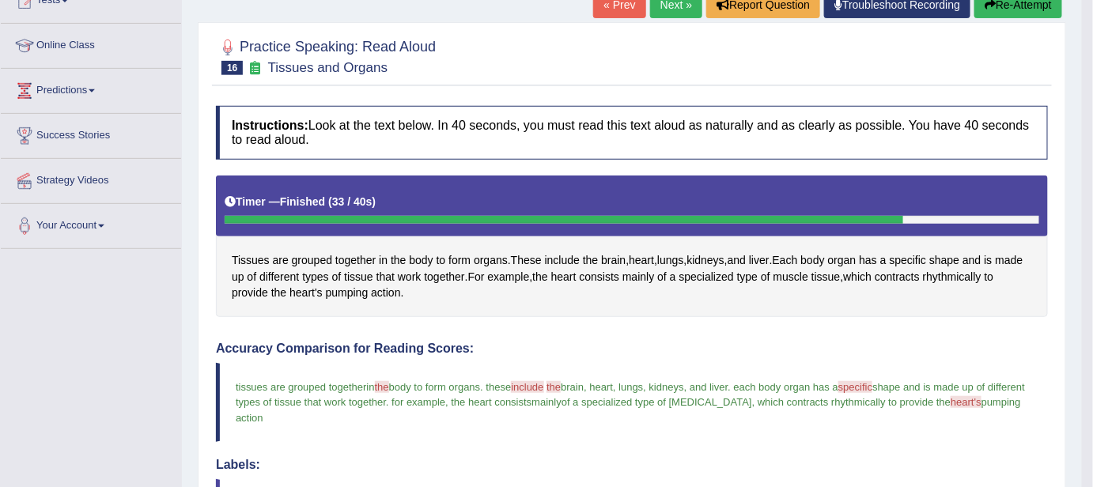
click at [1025, 6] on button "Re-Attempt" at bounding box center [1019, 4] width 88 height 27
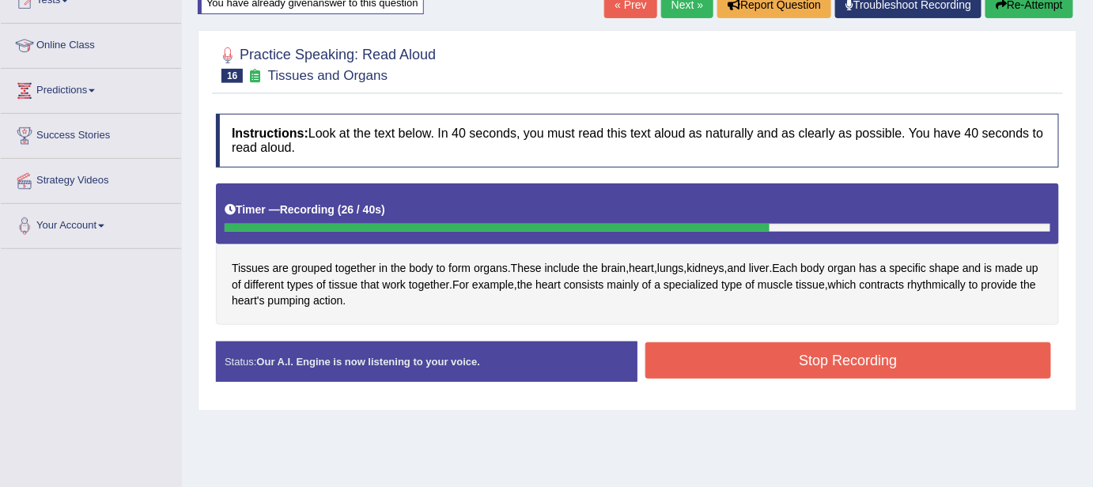
click at [899, 357] on button "Stop Recording" at bounding box center [848, 360] width 406 height 36
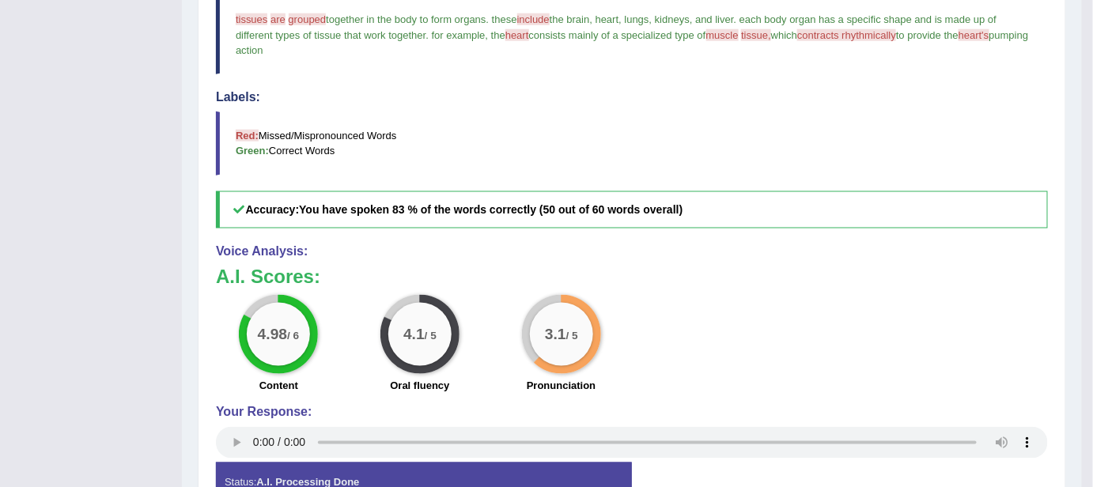
scroll to position [592, 0]
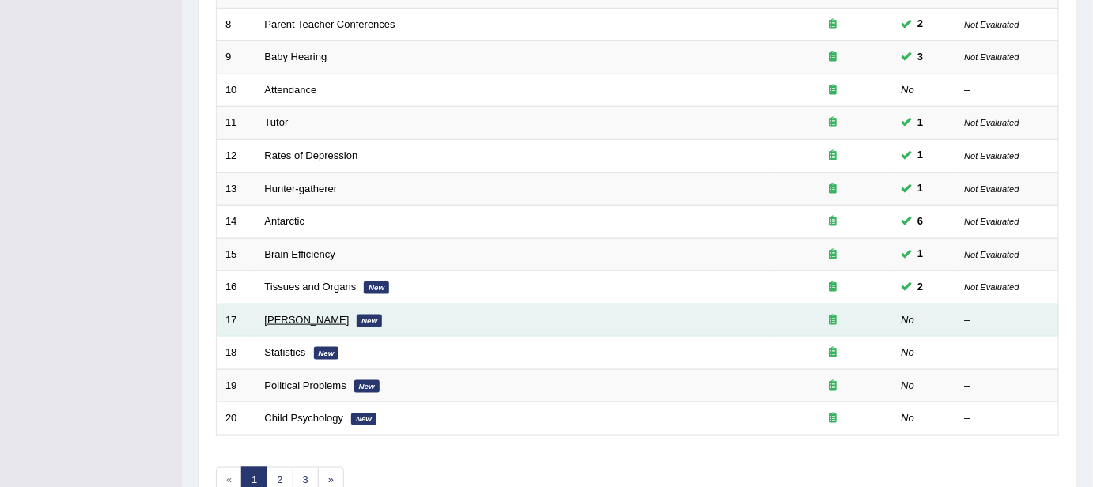
click at [297, 317] on link "[PERSON_NAME]" at bounding box center [307, 320] width 85 height 12
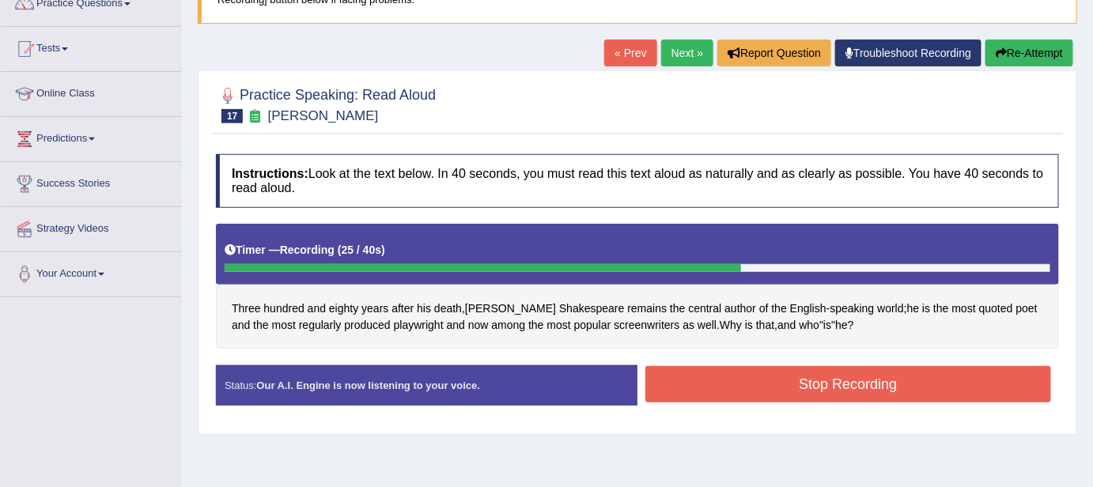
scroll to position [143, 0]
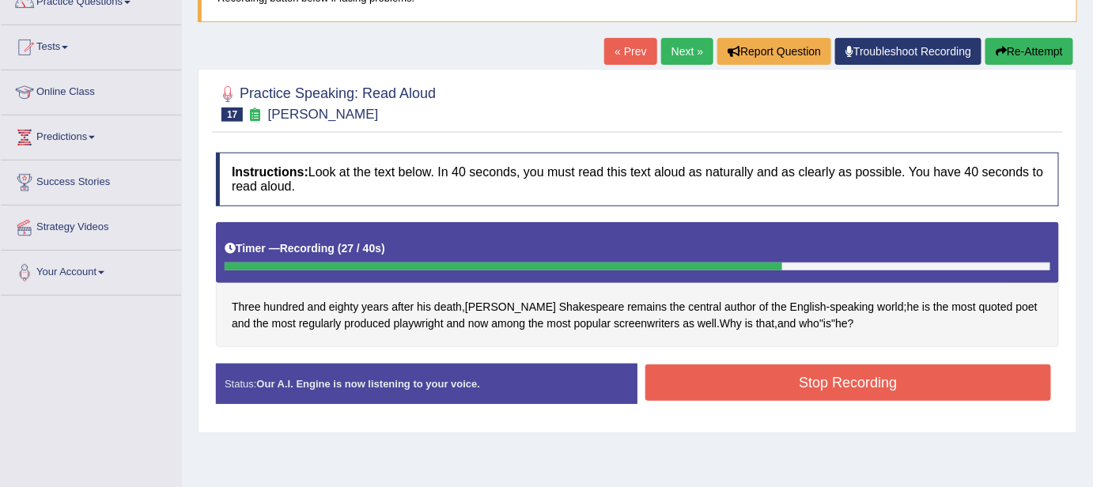
click at [723, 365] on button "Stop Recording" at bounding box center [848, 383] width 406 height 36
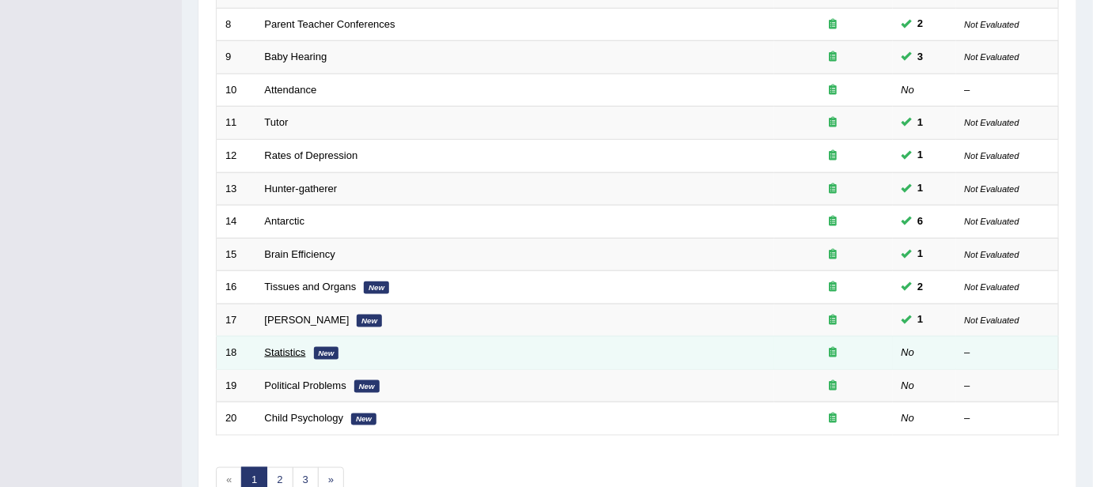
click at [297, 352] on link "Statistics" at bounding box center [285, 352] width 41 height 12
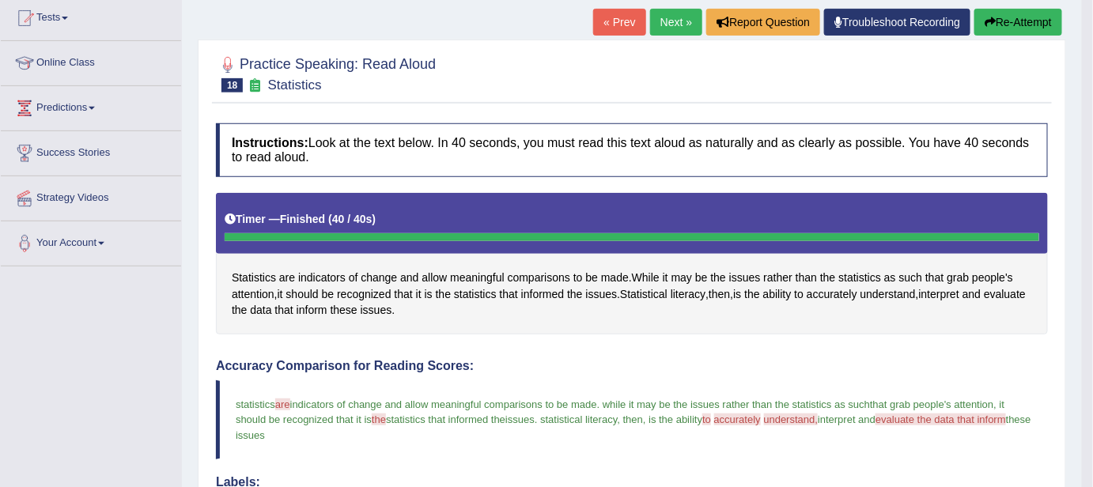
scroll to position [201, 0]
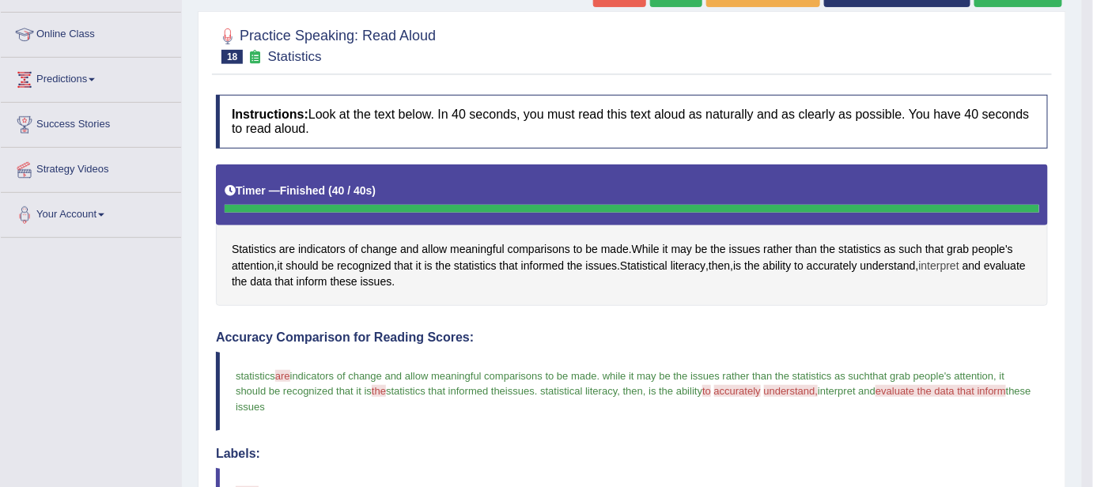
click at [934, 268] on span "interpret" at bounding box center [939, 266] width 40 height 17
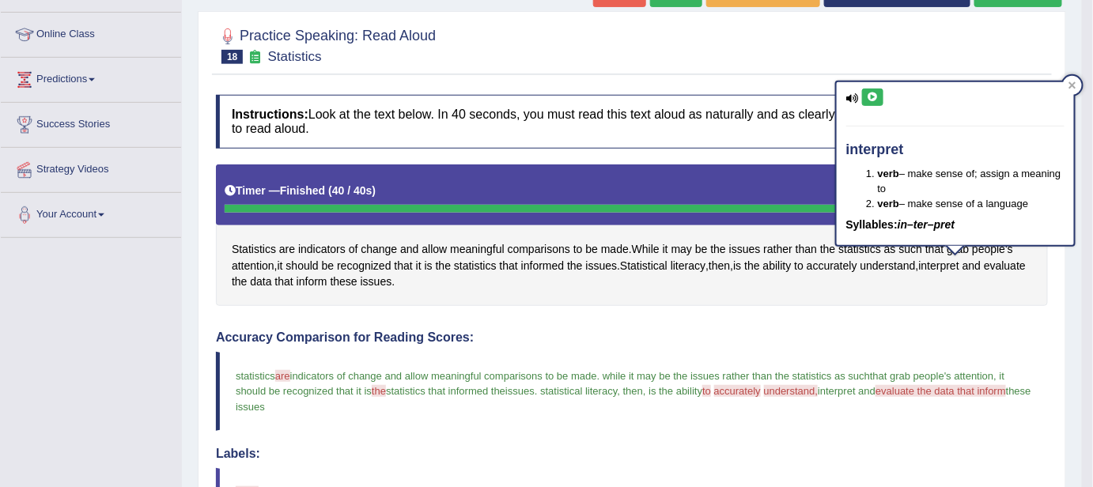
click at [524, 354] on blockquote "statistics are indicators of change and allow meaningful comparisons to be made…" at bounding box center [632, 391] width 832 height 78
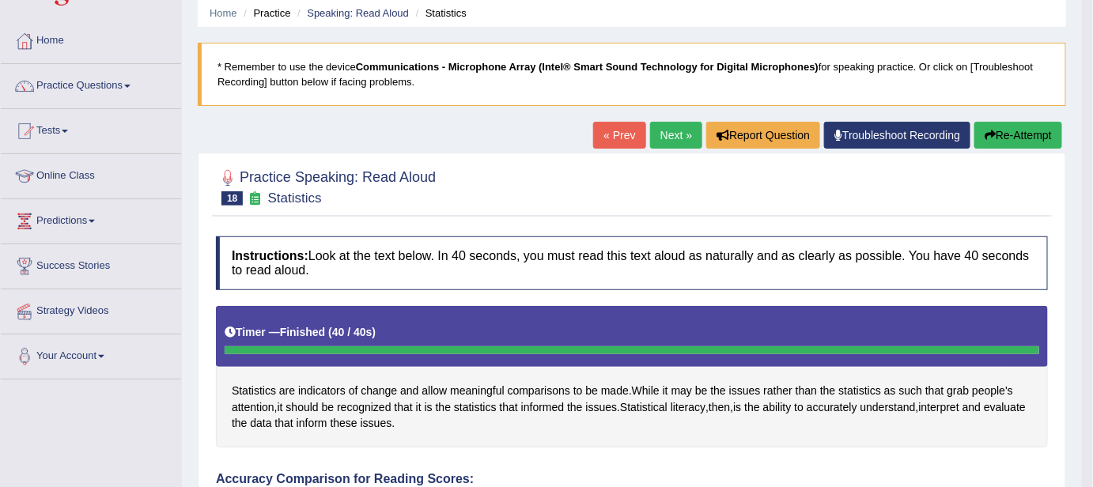
scroll to position [0, 0]
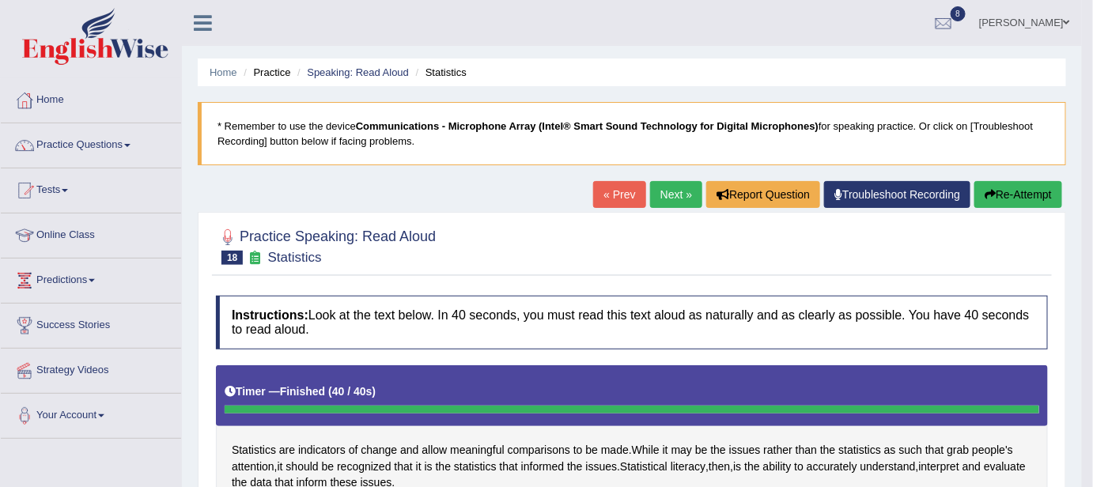
click at [1052, 199] on button "Re-Attempt" at bounding box center [1019, 194] width 88 height 27
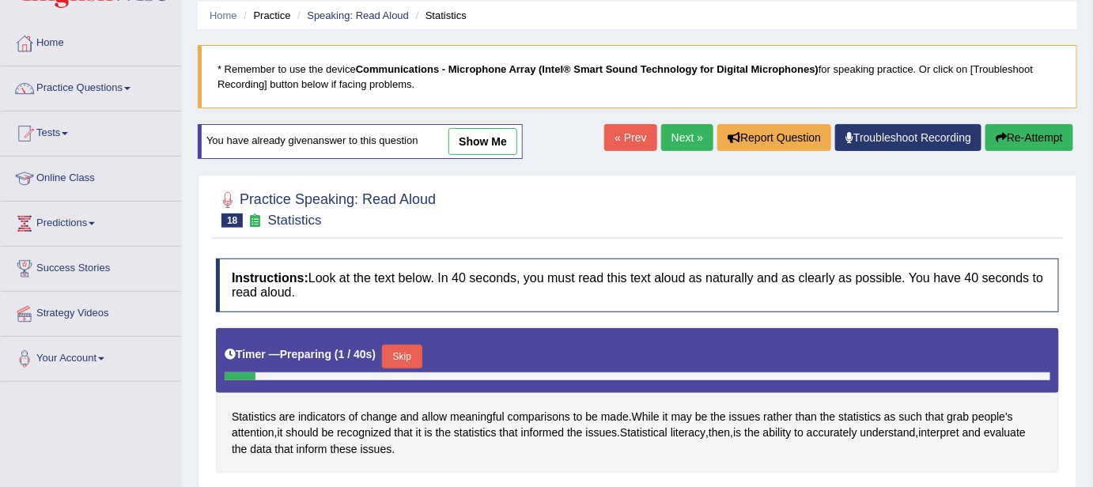
scroll to position [86, 0]
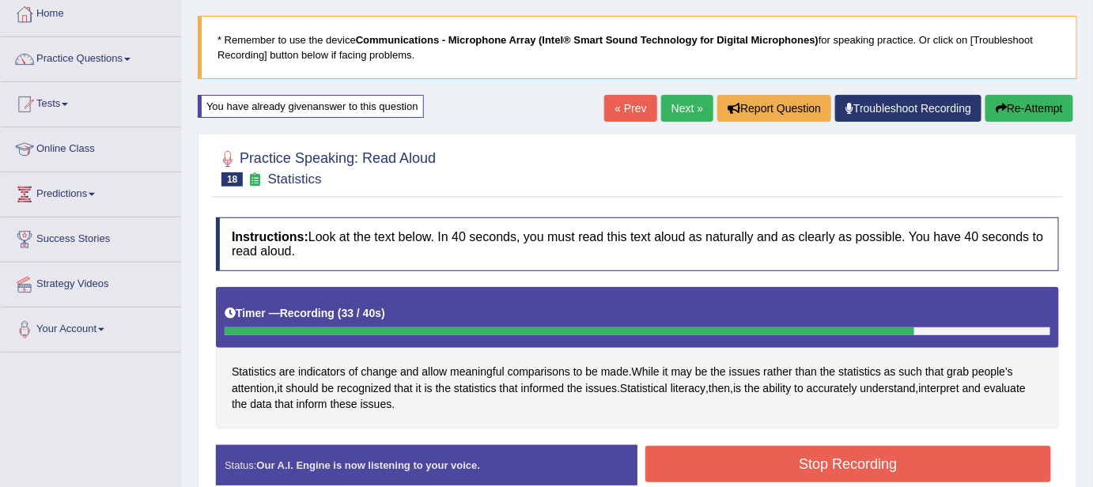
click at [901, 458] on button "Stop Recording" at bounding box center [848, 464] width 406 height 36
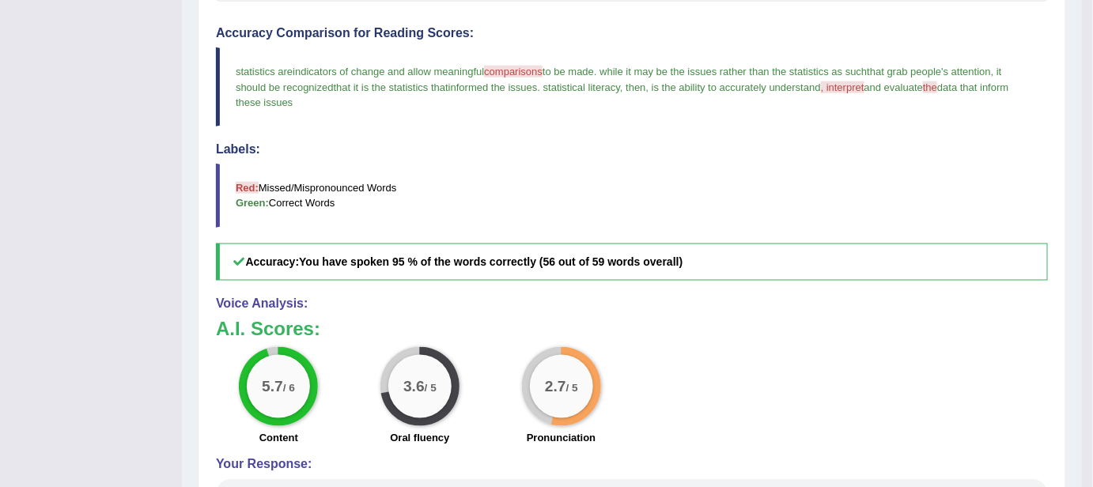
scroll to position [575, 0]
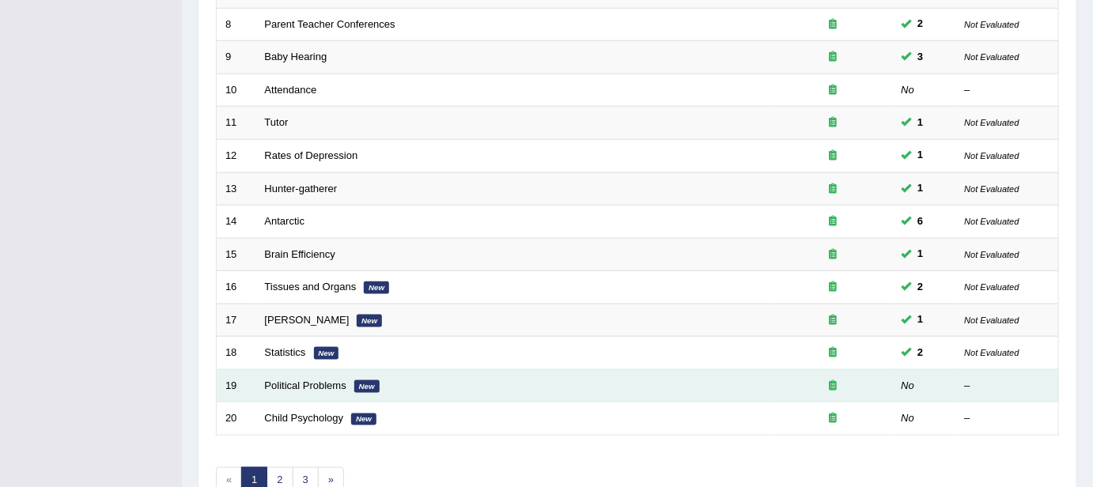
click at [323, 388] on td "Political Problems New" at bounding box center [515, 385] width 518 height 33
click at [333, 380] on link "Political Problems" at bounding box center [305, 386] width 81 height 12
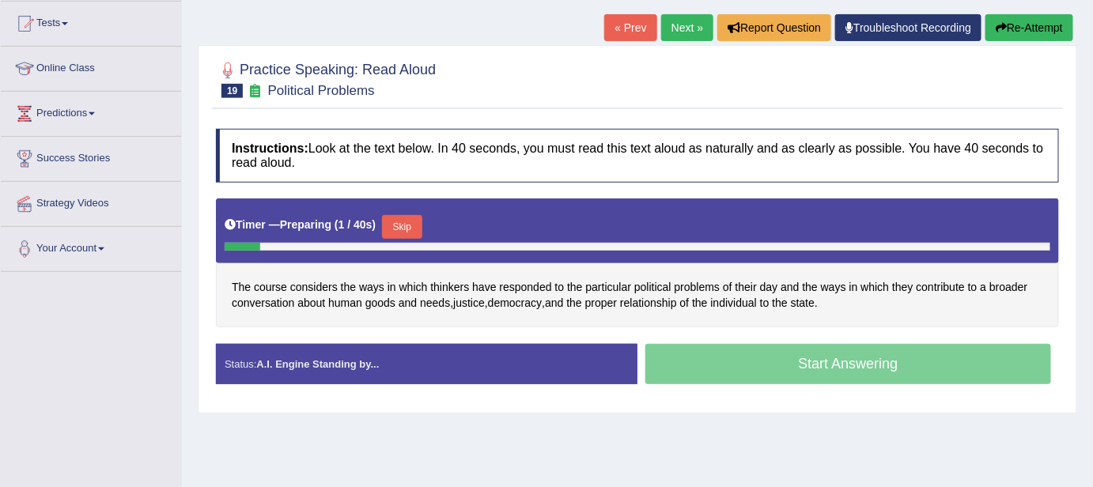
scroll to position [229, 0]
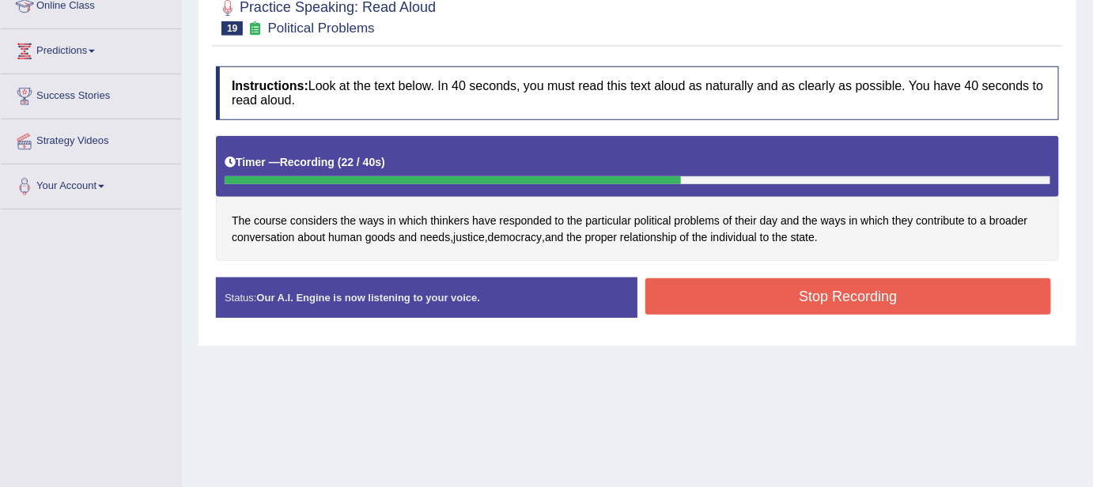
click at [702, 286] on button "Stop Recording" at bounding box center [848, 296] width 406 height 36
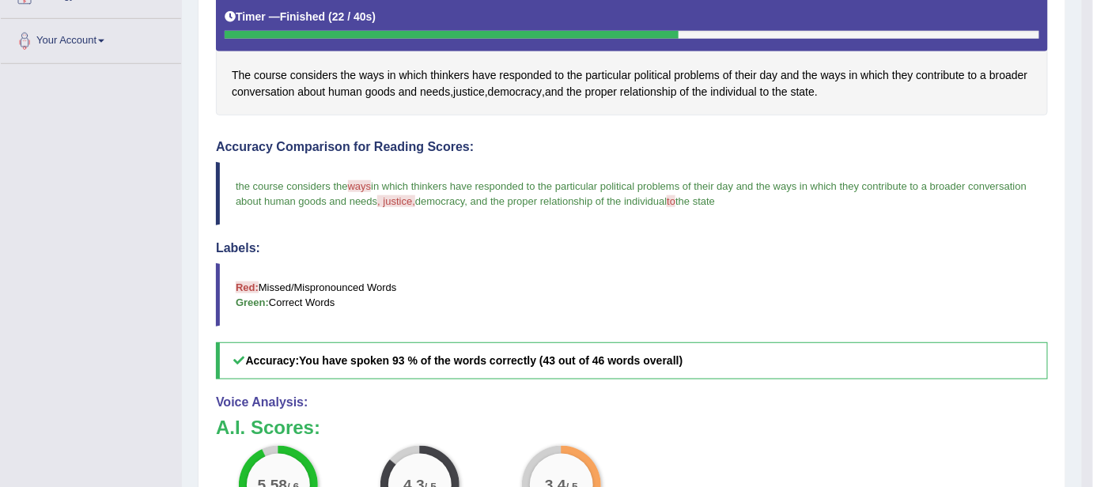
scroll to position [316, 0]
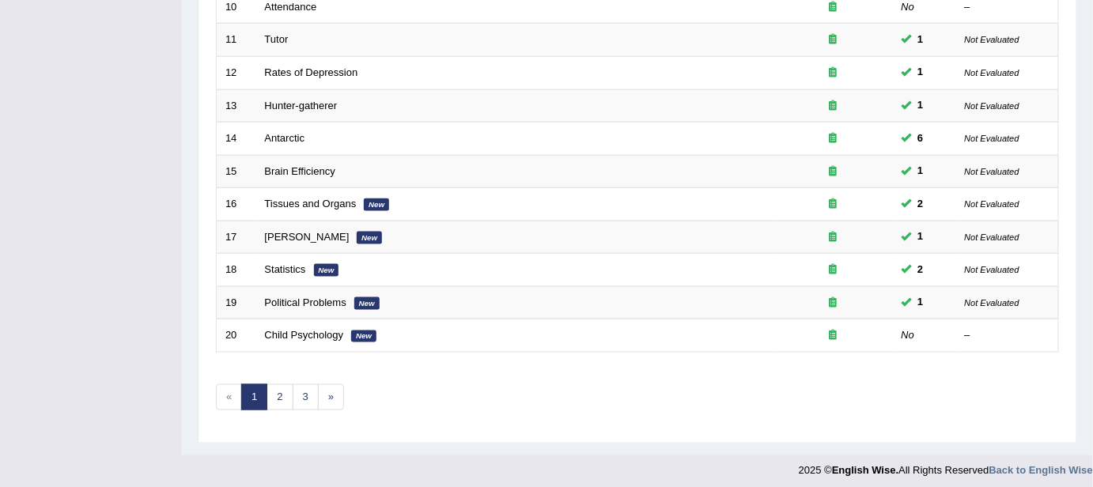
scroll to position [553, 0]
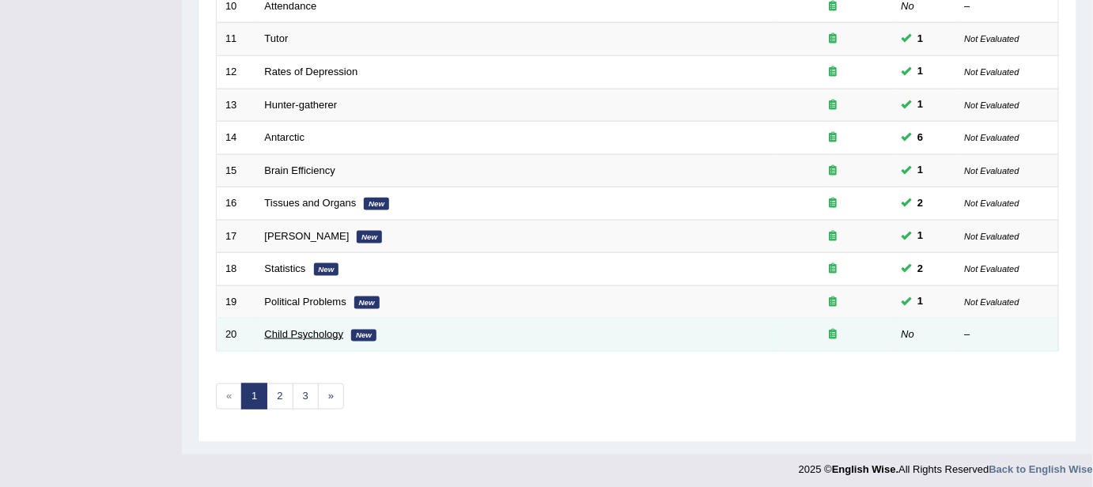
click at [286, 328] on link "Child Psychology" at bounding box center [304, 334] width 79 height 12
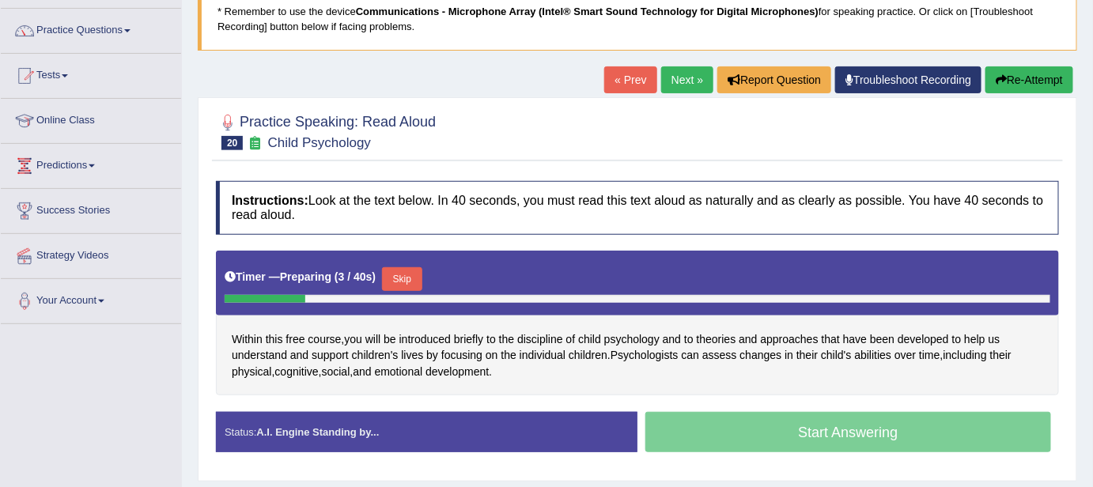
scroll to position [143, 0]
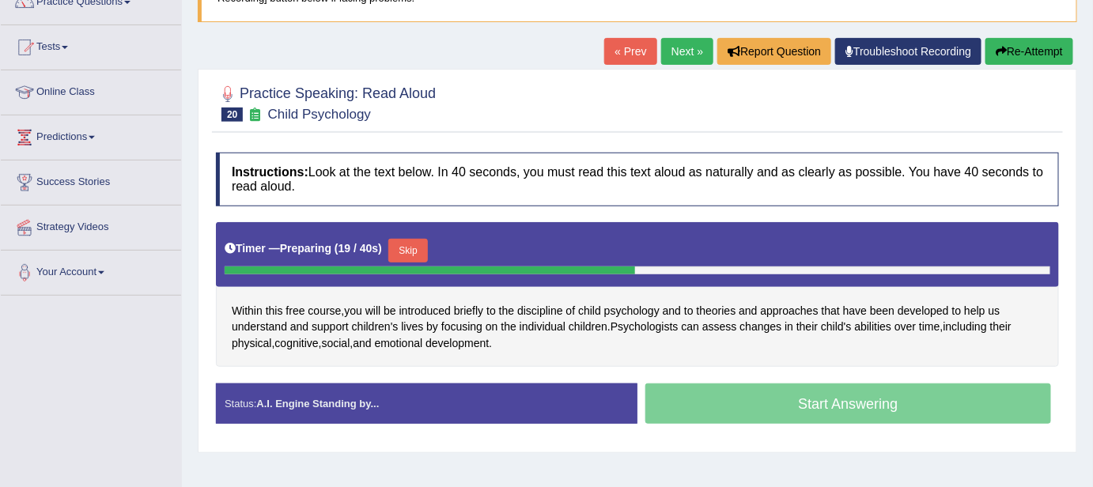
click at [1052, 44] on button "Re-Attempt" at bounding box center [1030, 51] width 88 height 27
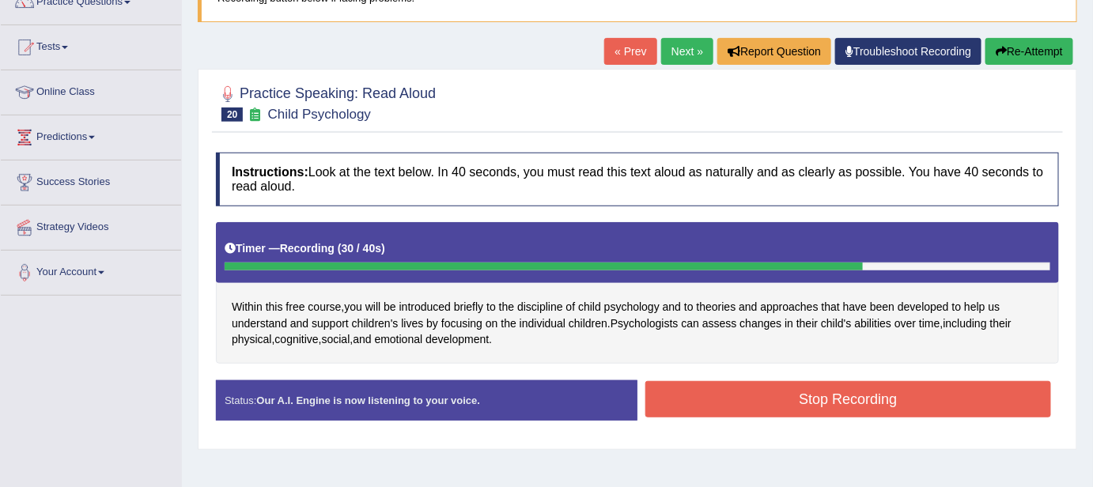
click at [890, 392] on button "Stop Recording" at bounding box center [848, 399] width 406 height 36
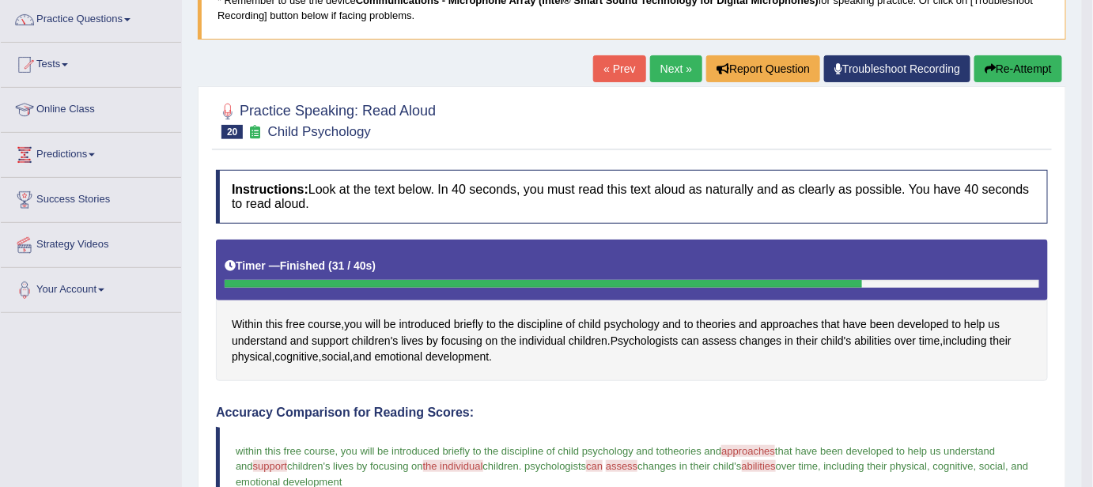
scroll to position [115, 0]
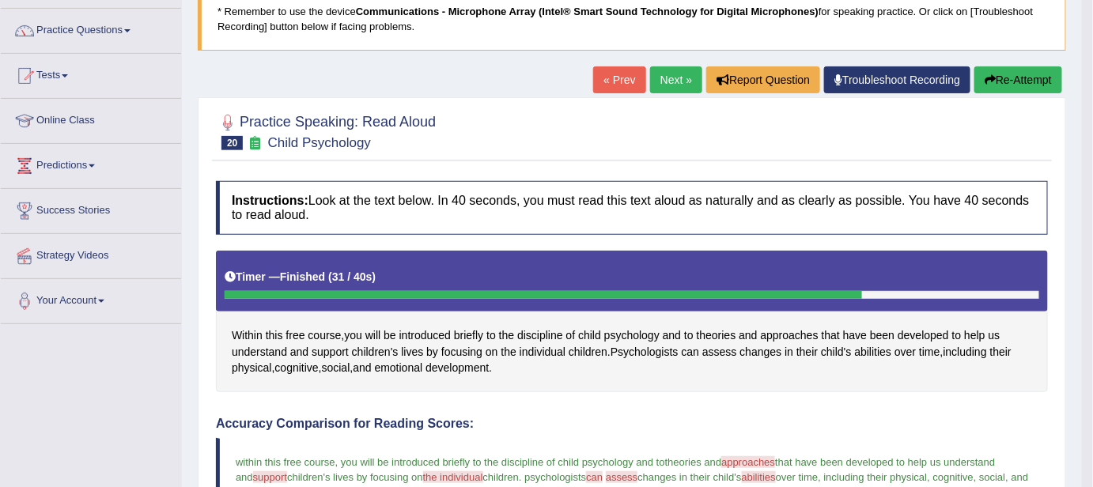
click at [992, 74] on icon "button" at bounding box center [990, 79] width 11 height 11
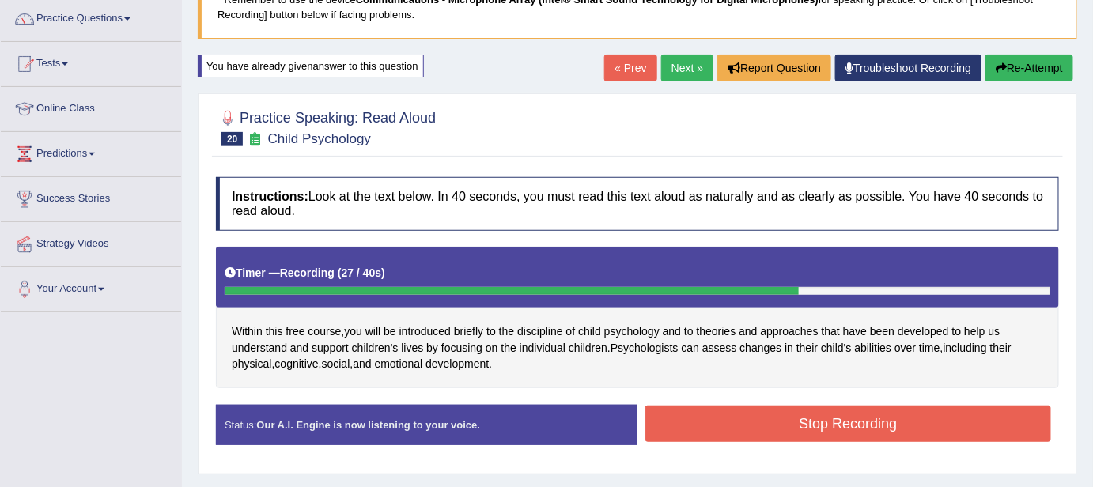
click at [967, 406] on button "Stop Recording" at bounding box center [848, 424] width 406 height 36
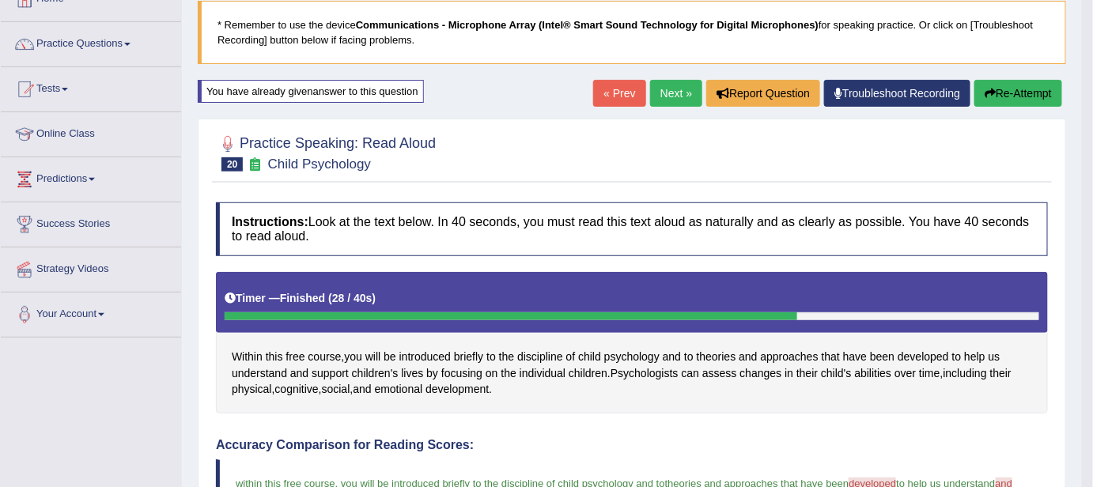
scroll to position [40, 0]
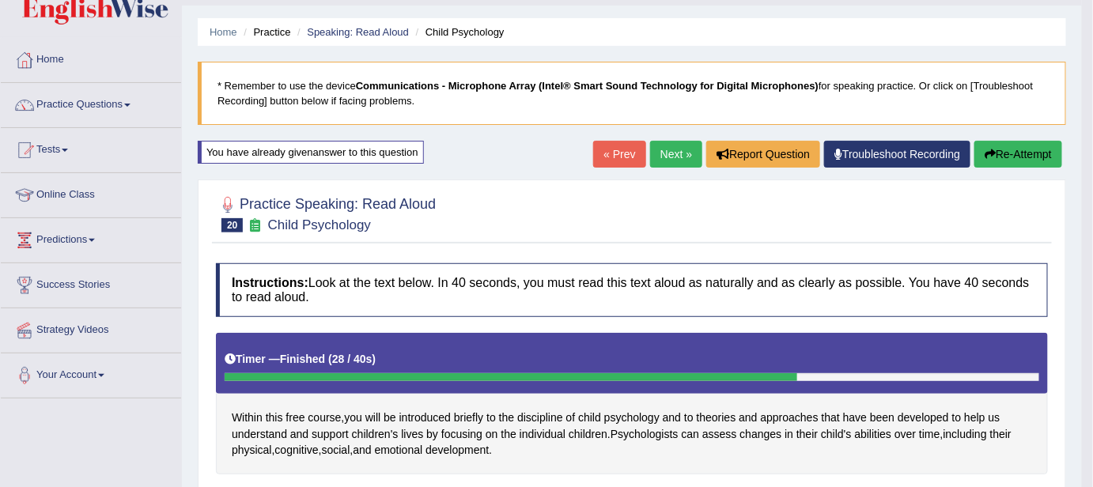
click at [1004, 146] on button "Re-Attempt" at bounding box center [1019, 154] width 88 height 27
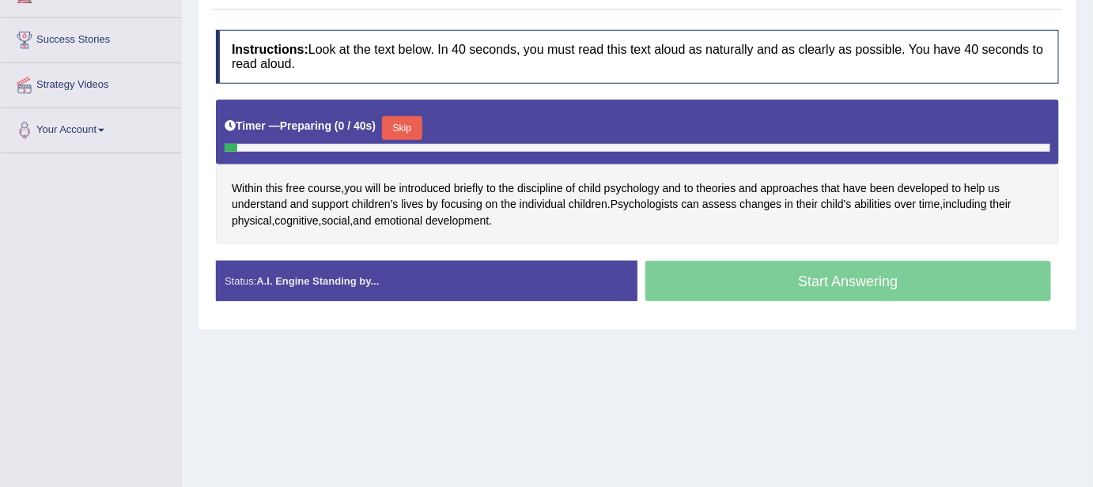
scroll to position [299, 0]
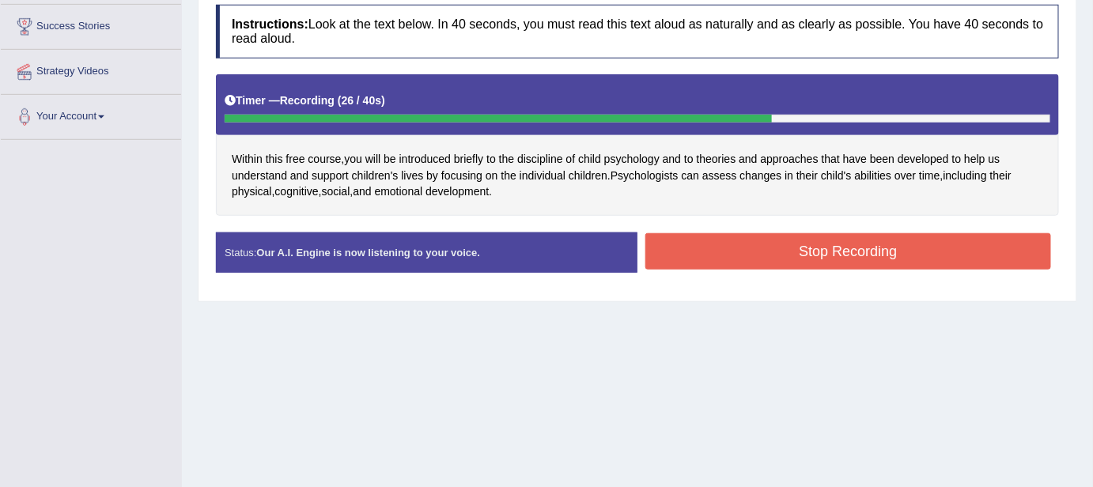
drag, startPoint x: 925, startPoint y: 268, endPoint x: 925, endPoint y: 252, distance: 15.8
click at [925, 252] on div "Stop Recording" at bounding box center [849, 253] width 422 height 40
click at [925, 252] on button "Stop Recording" at bounding box center [848, 251] width 406 height 36
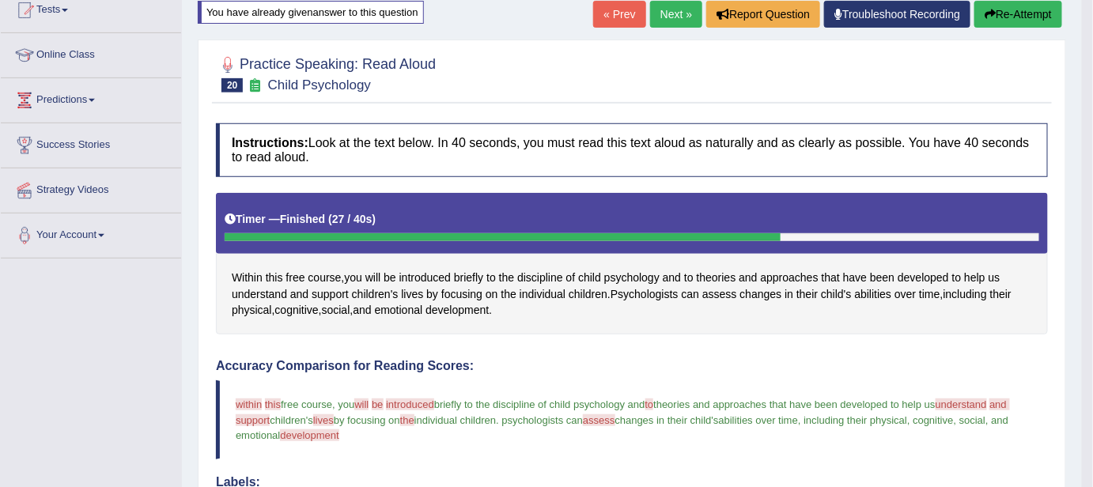
scroll to position [141, 0]
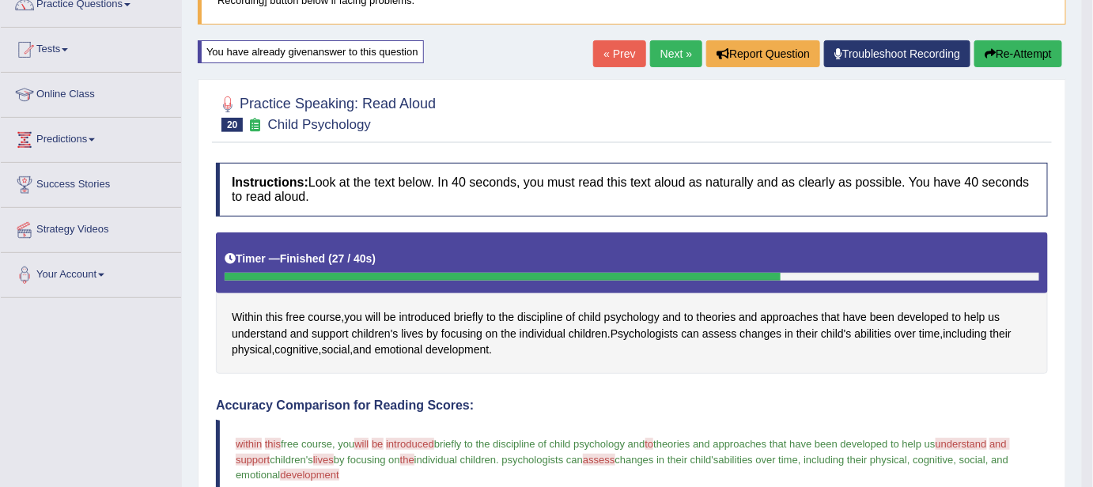
click at [1014, 44] on button "Re-Attempt" at bounding box center [1019, 53] width 88 height 27
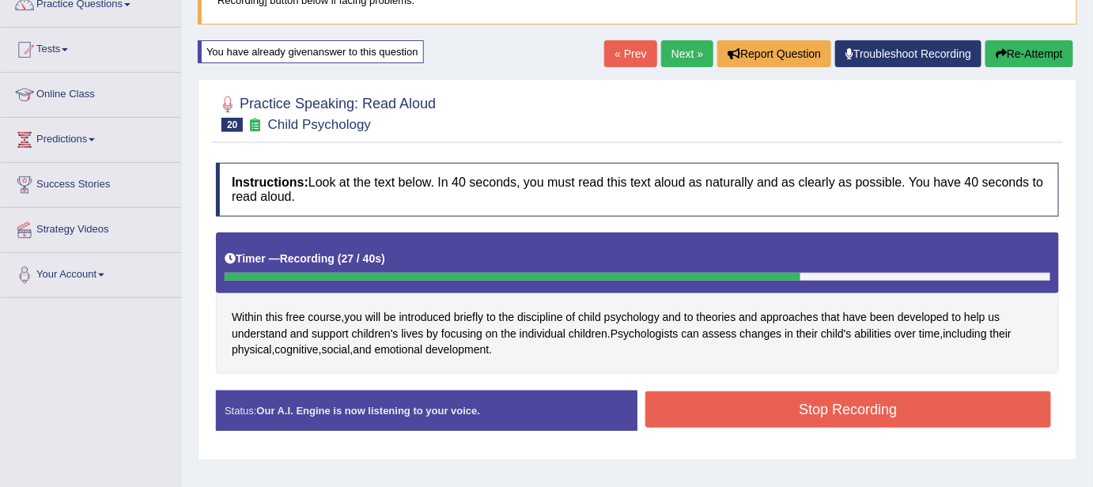
click at [867, 399] on button "Stop Recording" at bounding box center [848, 410] width 406 height 36
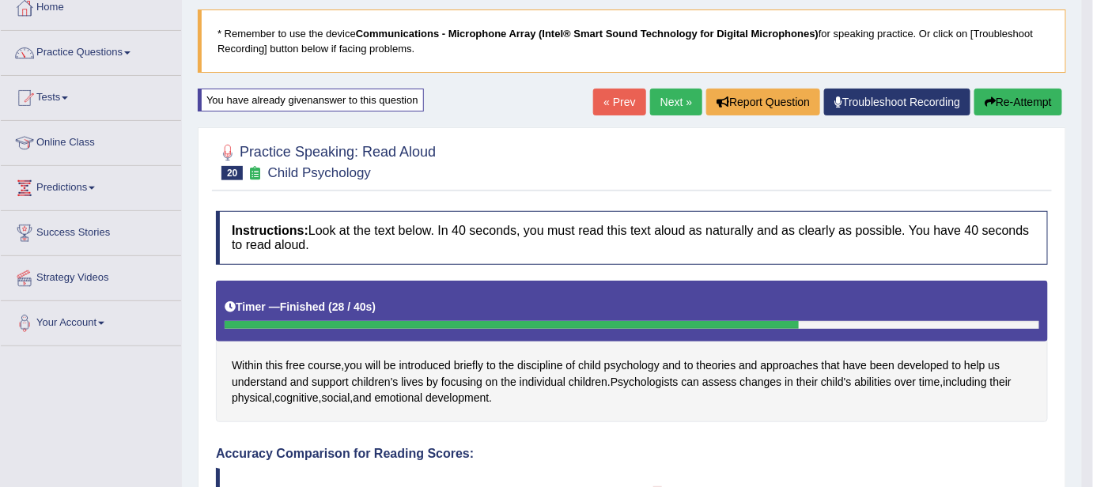
scroll to position [55, 0]
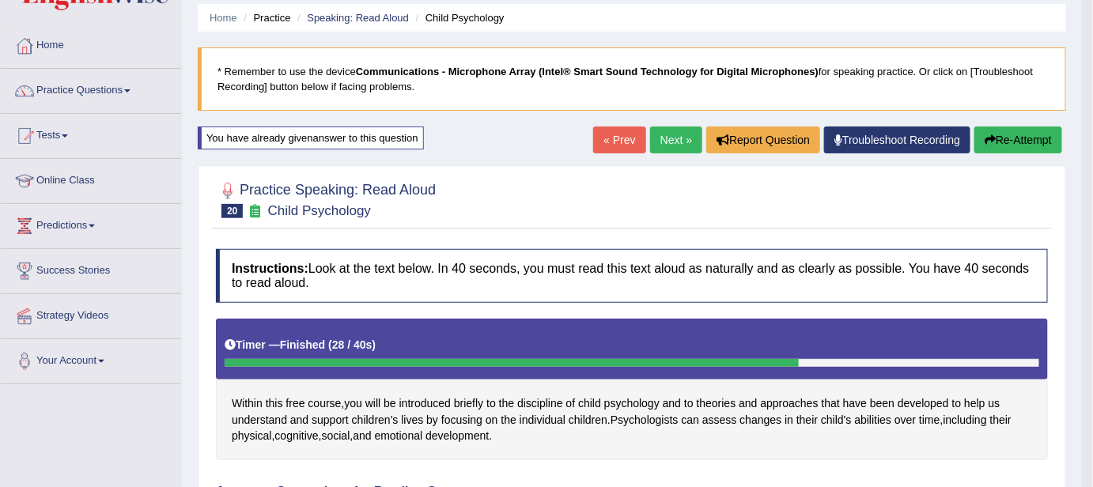
click at [1040, 130] on button "Re-Attempt" at bounding box center [1019, 140] width 88 height 27
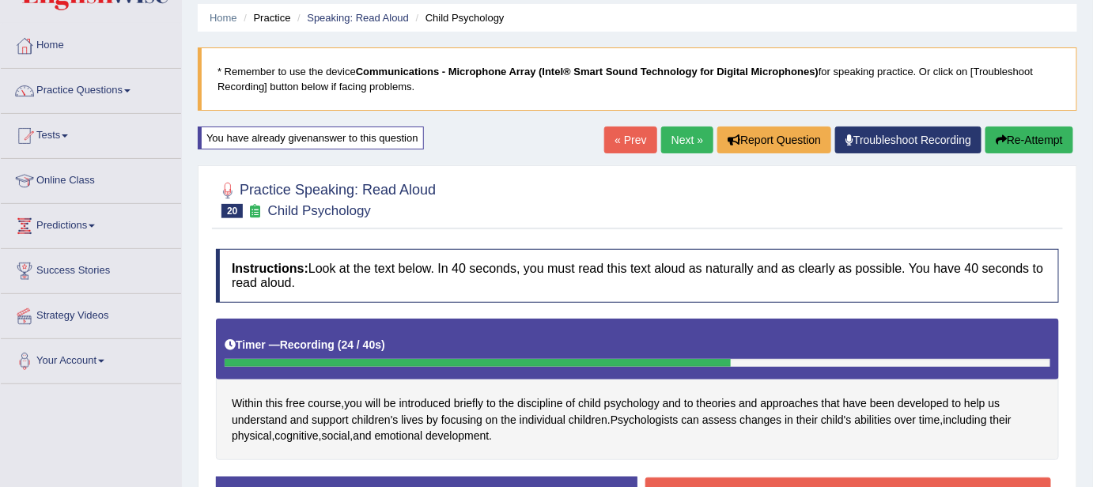
click at [892, 481] on button "Stop Recording" at bounding box center [848, 496] width 406 height 36
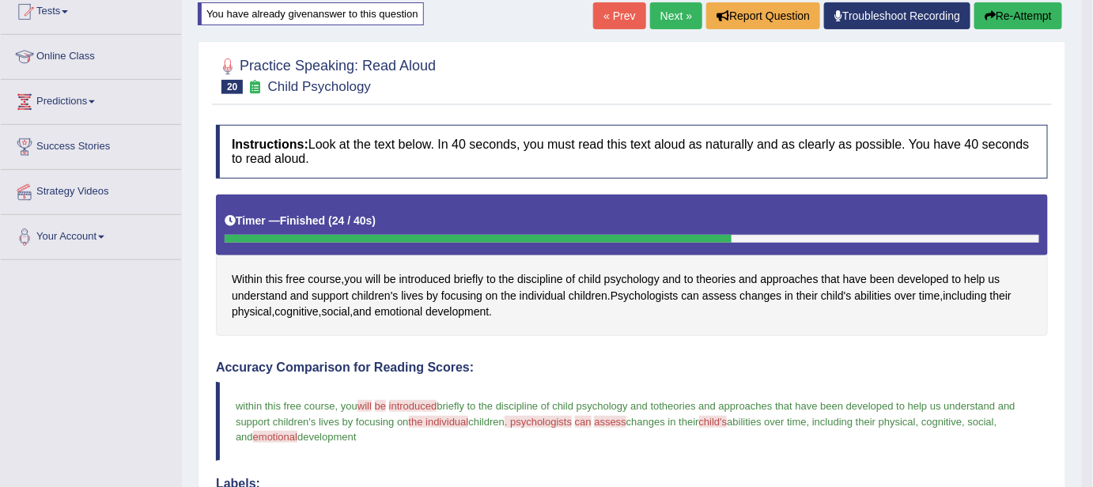
scroll to position [55, 0]
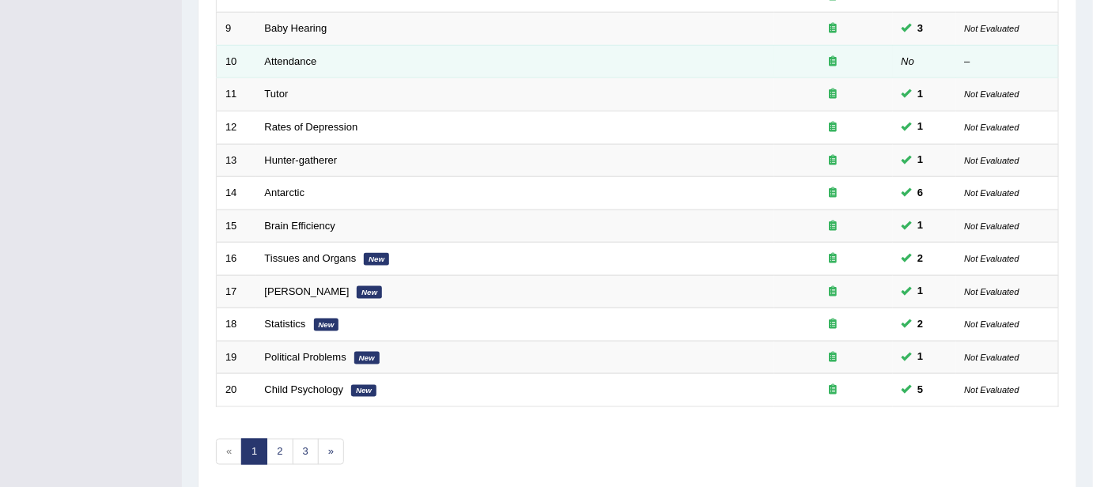
scroll to position [514, 0]
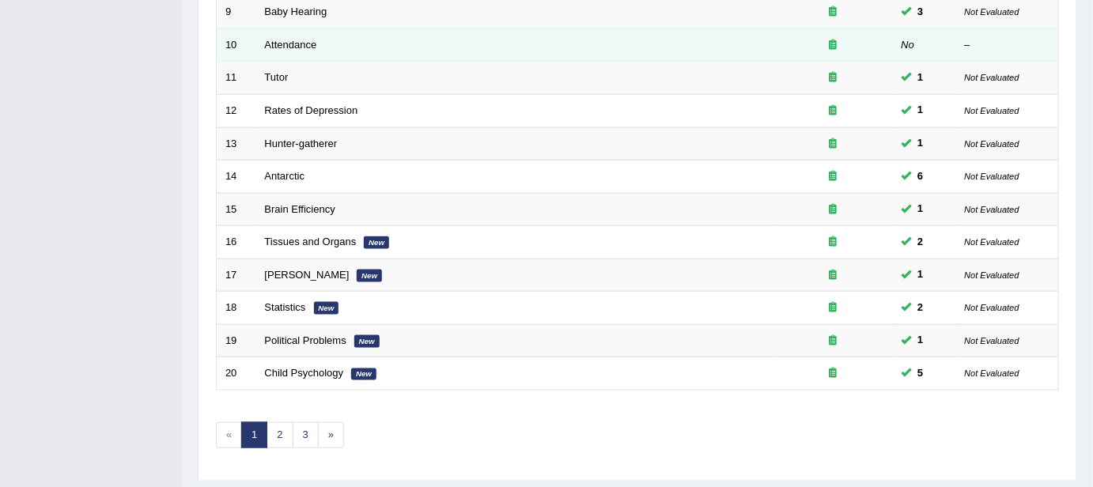
click at [395, 41] on td "Attendance" at bounding box center [515, 44] width 518 height 33
click at [568, 50] on td "Attendance" at bounding box center [515, 44] width 518 height 33
click at [385, 34] on td "Attendance" at bounding box center [515, 44] width 518 height 33
click at [411, 44] on td "Attendance" at bounding box center [515, 44] width 518 height 33
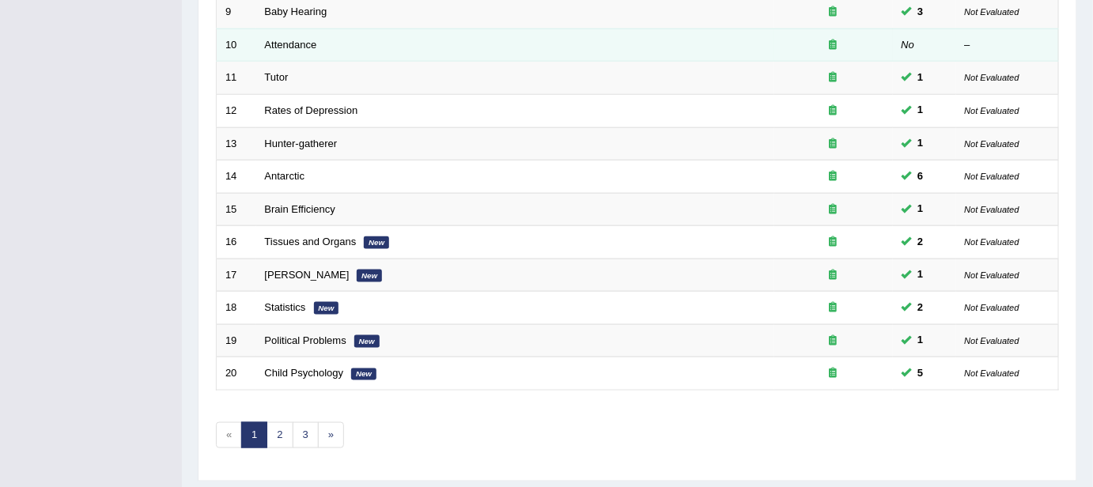
click at [411, 44] on td "Attendance" at bounding box center [515, 44] width 518 height 33
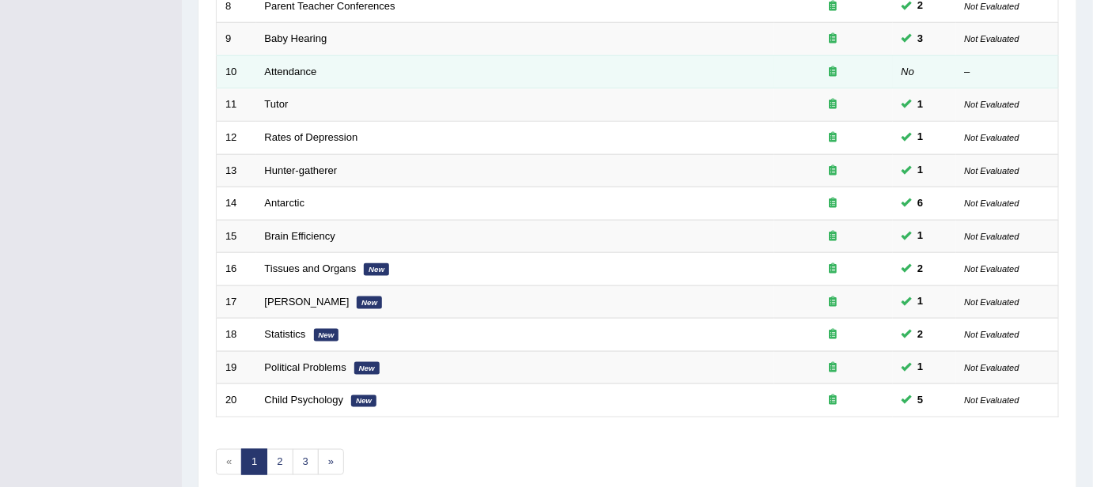
scroll to position [486, 0]
click at [399, 63] on td "Attendance" at bounding box center [515, 73] width 518 height 33
drag, startPoint x: 399, startPoint y: 64, endPoint x: 267, endPoint y: 68, distance: 131.4
click at [267, 68] on link "Attendance" at bounding box center [291, 73] width 52 height 12
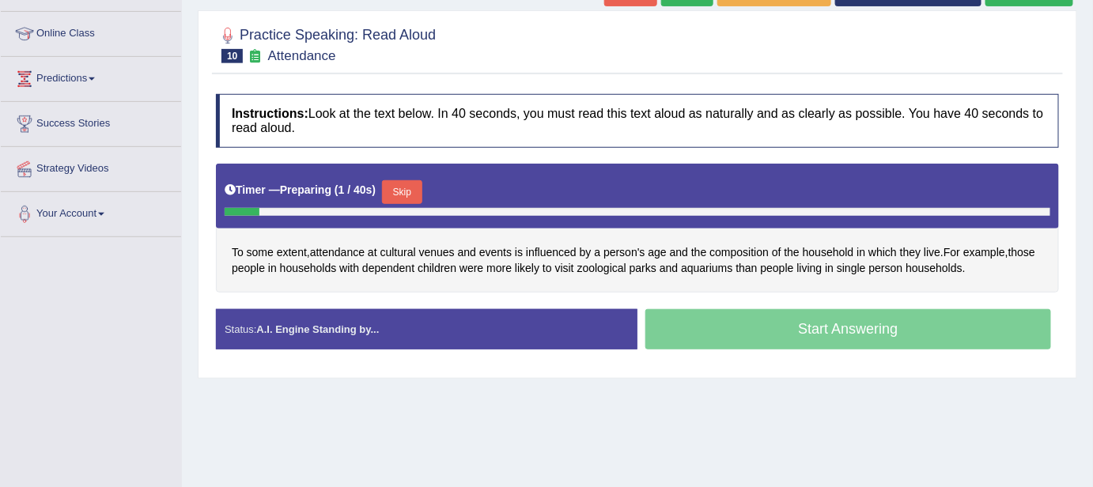
scroll to position [343, 0]
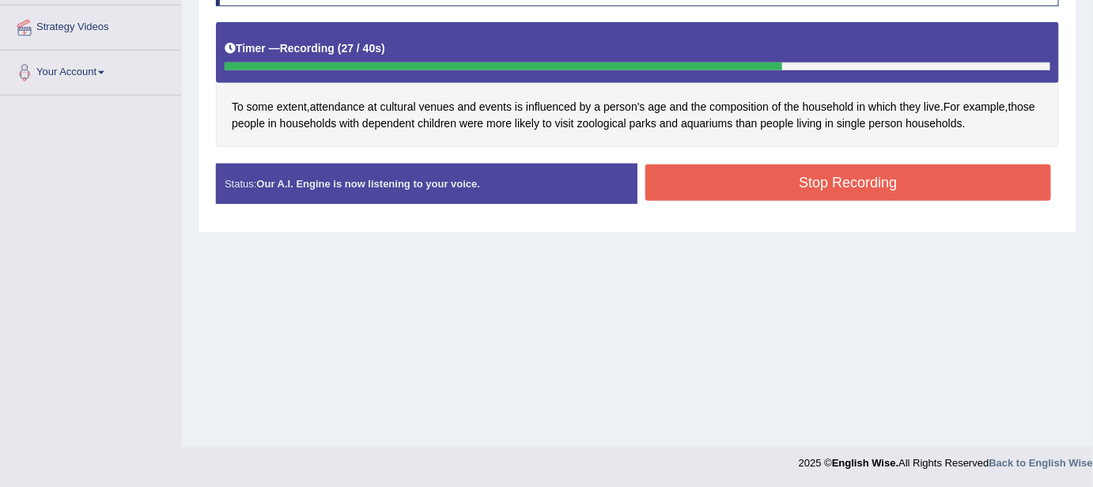
click at [751, 171] on button "Stop Recording" at bounding box center [848, 183] width 406 height 36
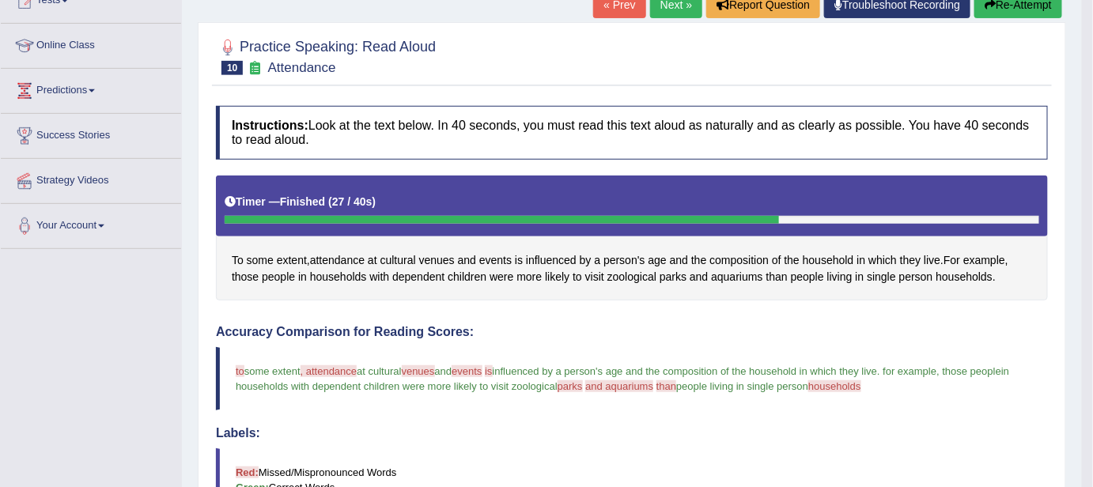
scroll to position [171, 0]
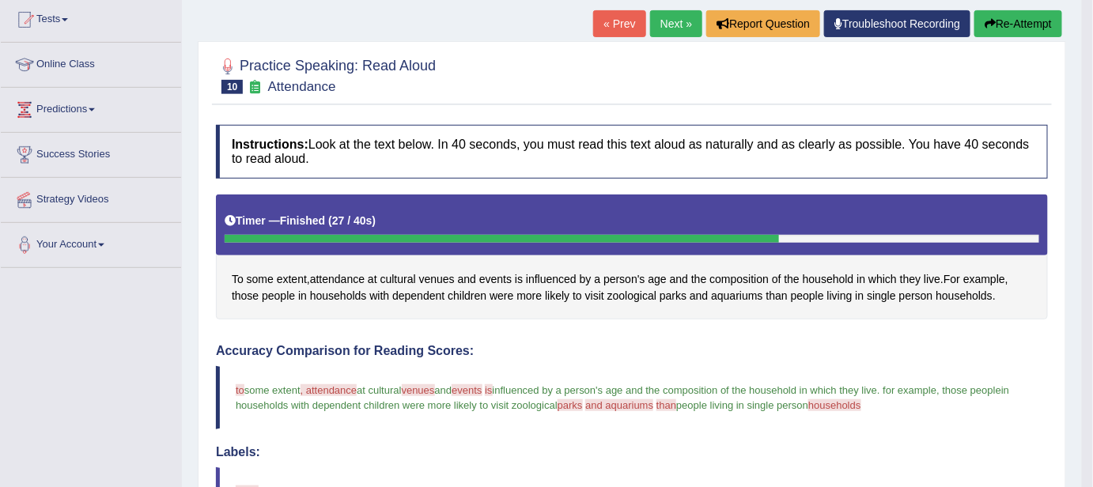
click at [999, 28] on button "Re-Attempt" at bounding box center [1019, 23] width 88 height 27
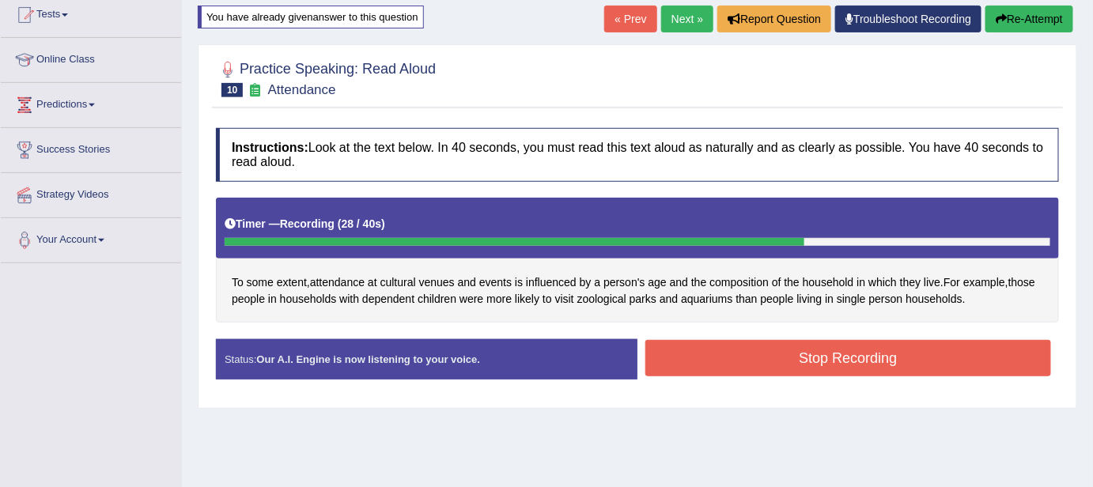
click at [674, 353] on button "Stop Recording" at bounding box center [848, 358] width 406 height 36
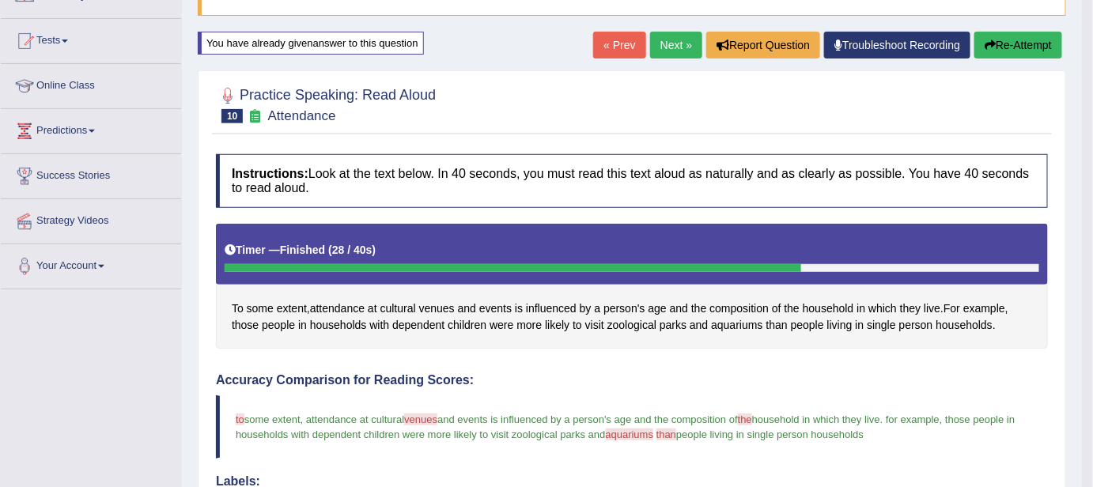
scroll to position [147, 0]
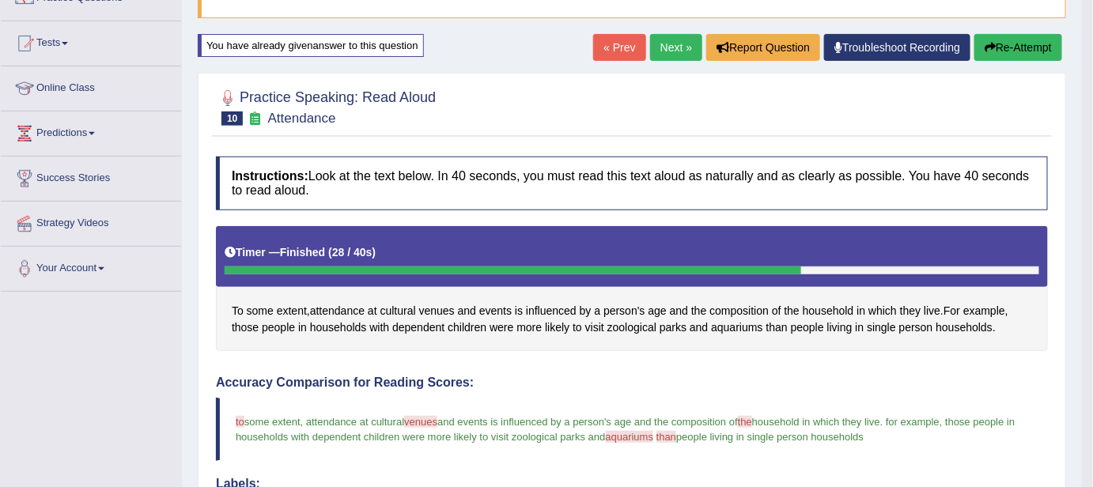
click at [1016, 43] on button "Re-Attempt" at bounding box center [1019, 47] width 88 height 27
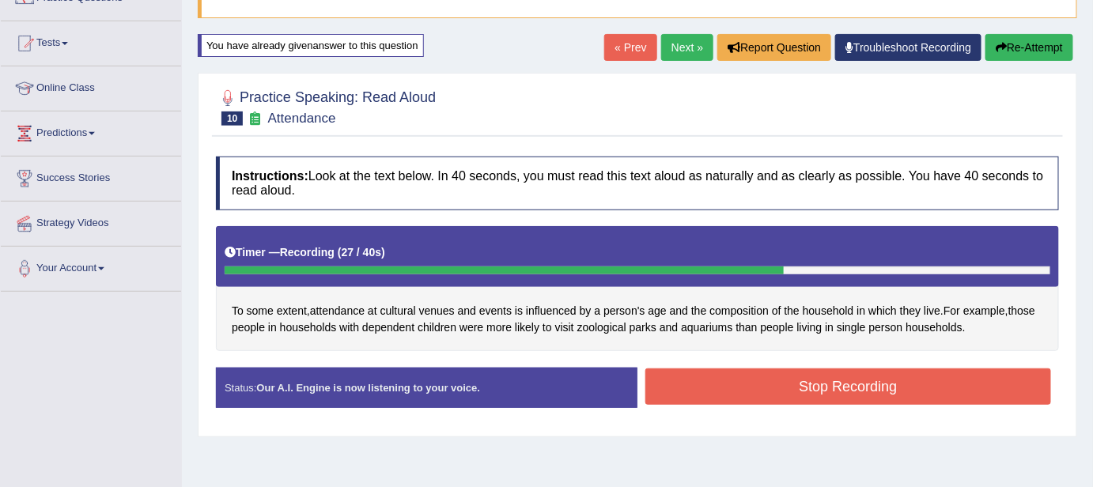
click at [880, 381] on button "Stop Recording" at bounding box center [848, 387] width 406 height 36
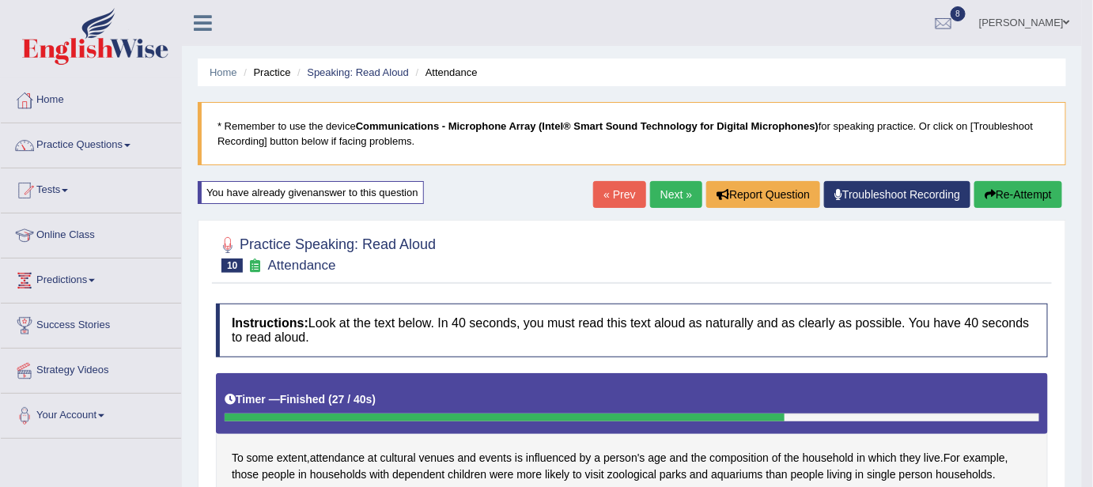
click at [1037, 195] on button "Re-Attempt" at bounding box center [1019, 194] width 88 height 27
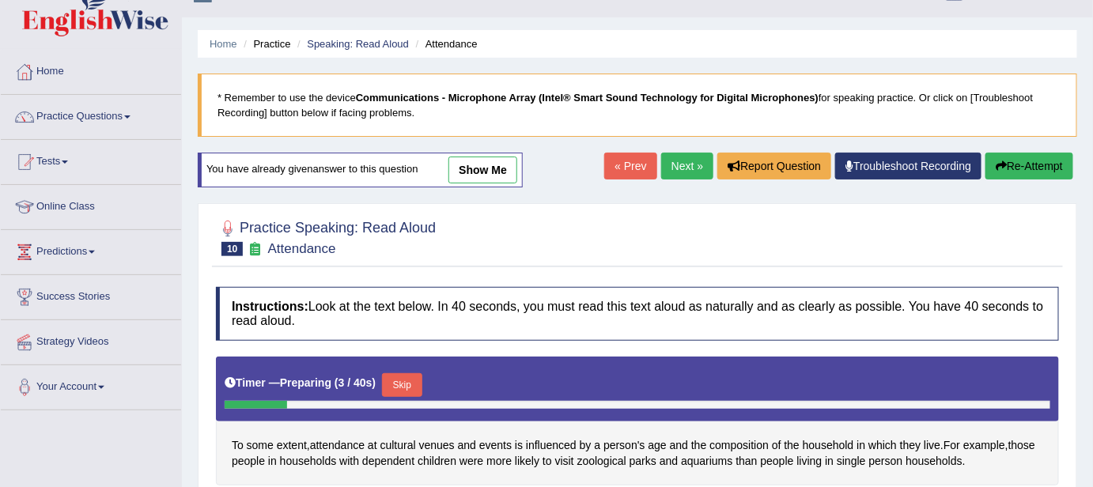
scroll to position [143, 0]
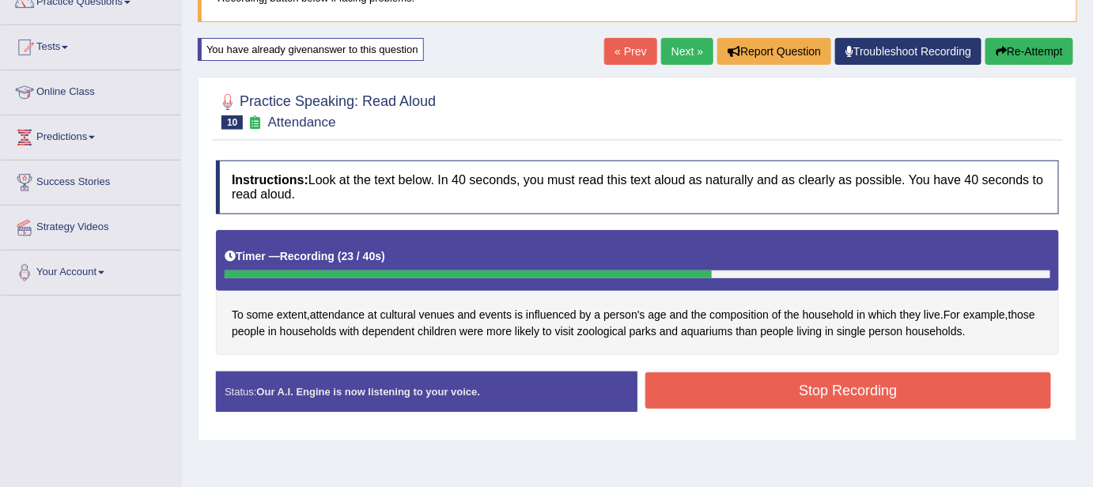
click at [957, 391] on button "Stop Recording" at bounding box center [848, 391] width 406 height 36
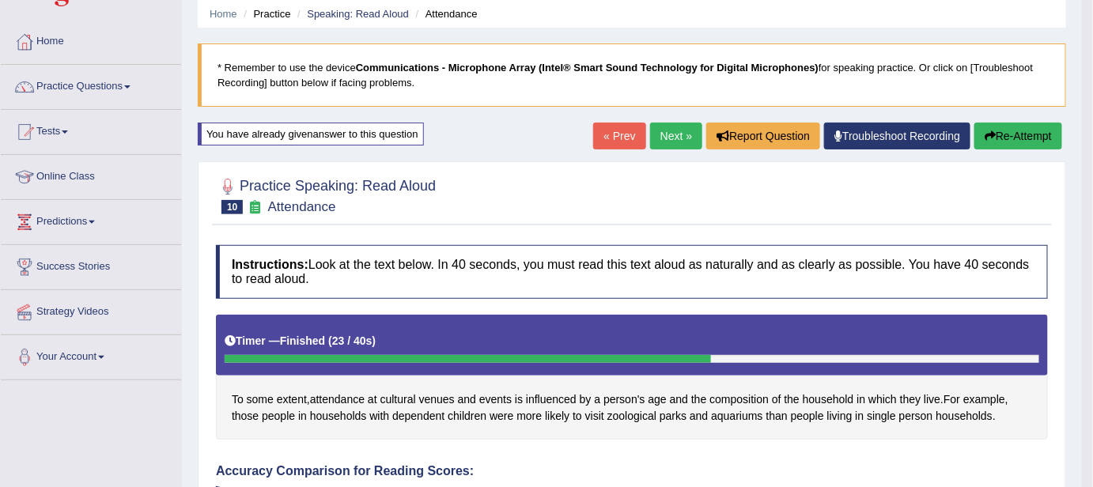
scroll to position [57, 0]
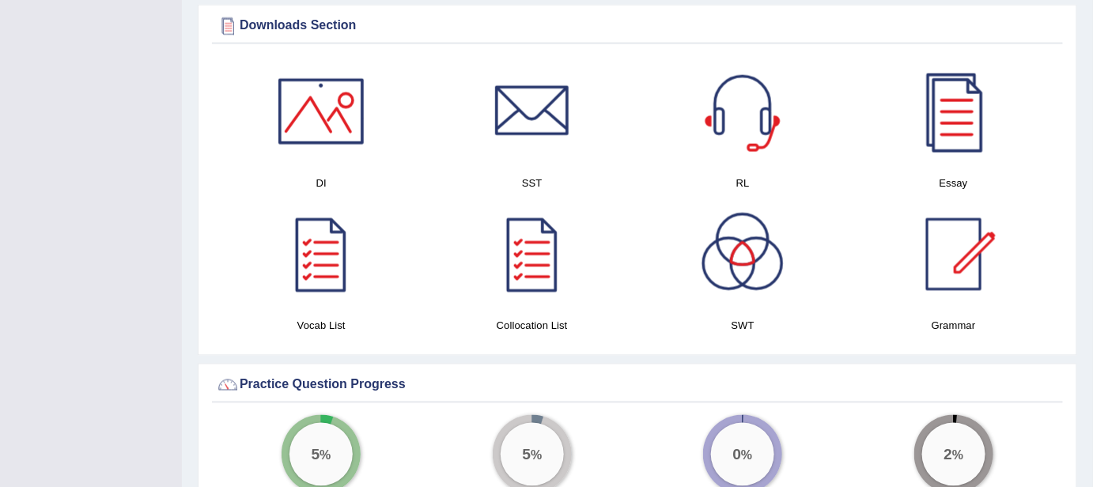
scroll to position [805, 0]
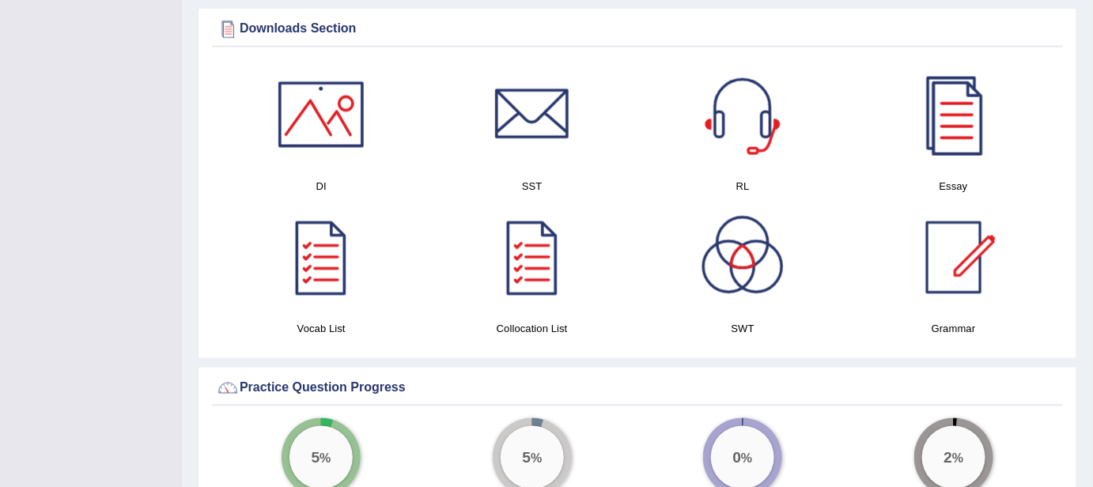
click at [967, 95] on div at bounding box center [954, 114] width 111 height 111
click at [333, 123] on div at bounding box center [321, 114] width 111 height 111
click at [536, 115] on div at bounding box center [532, 114] width 111 height 111
click at [759, 106] on div at bounding box center [742, 114] width 111 height 111
click at [324, 235] on div at bounding box center [321, 257] width 111 height 111
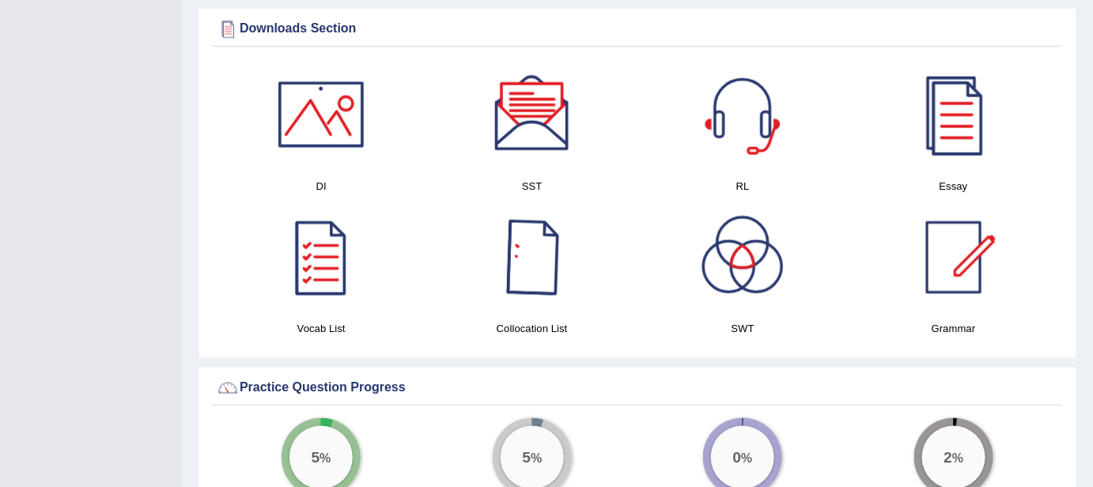
click at [543, 237] on div at bounding box center [532, 257] width 111 height 111
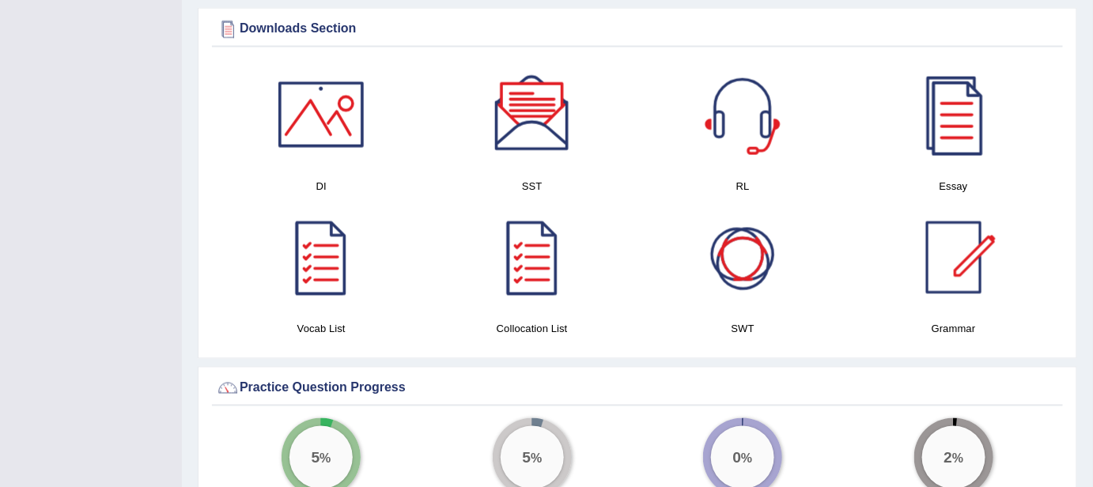
click at [853, 181] on div "Essay" at bounding box center [954, 130] width 211 height 143
click at [745, 249] on div at bounding box center [742, 257] width 111 height 111
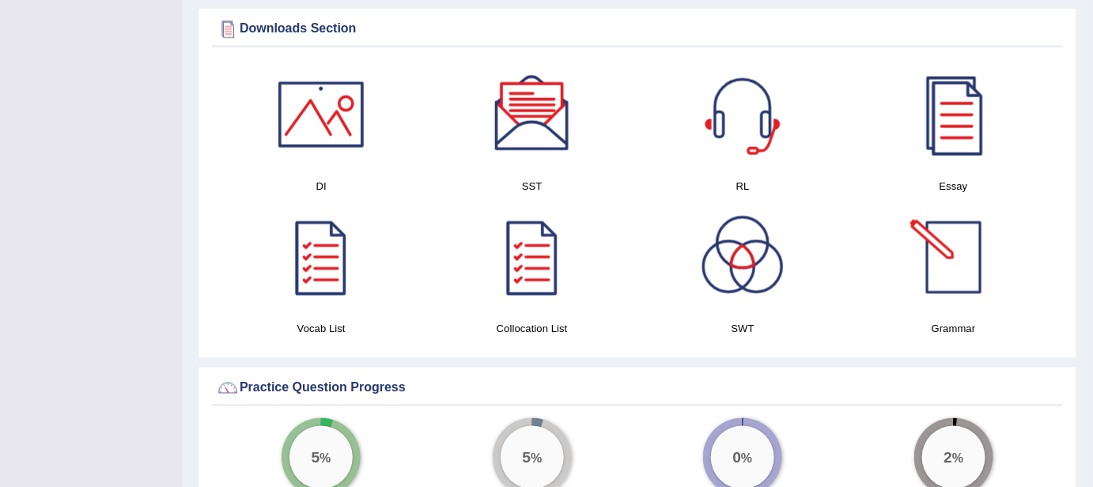
click at [985, 245] on div at bounding box center [954, 257] width 111 height 111
